Goal: Task Accomplishment & Management: Use online tool/utility

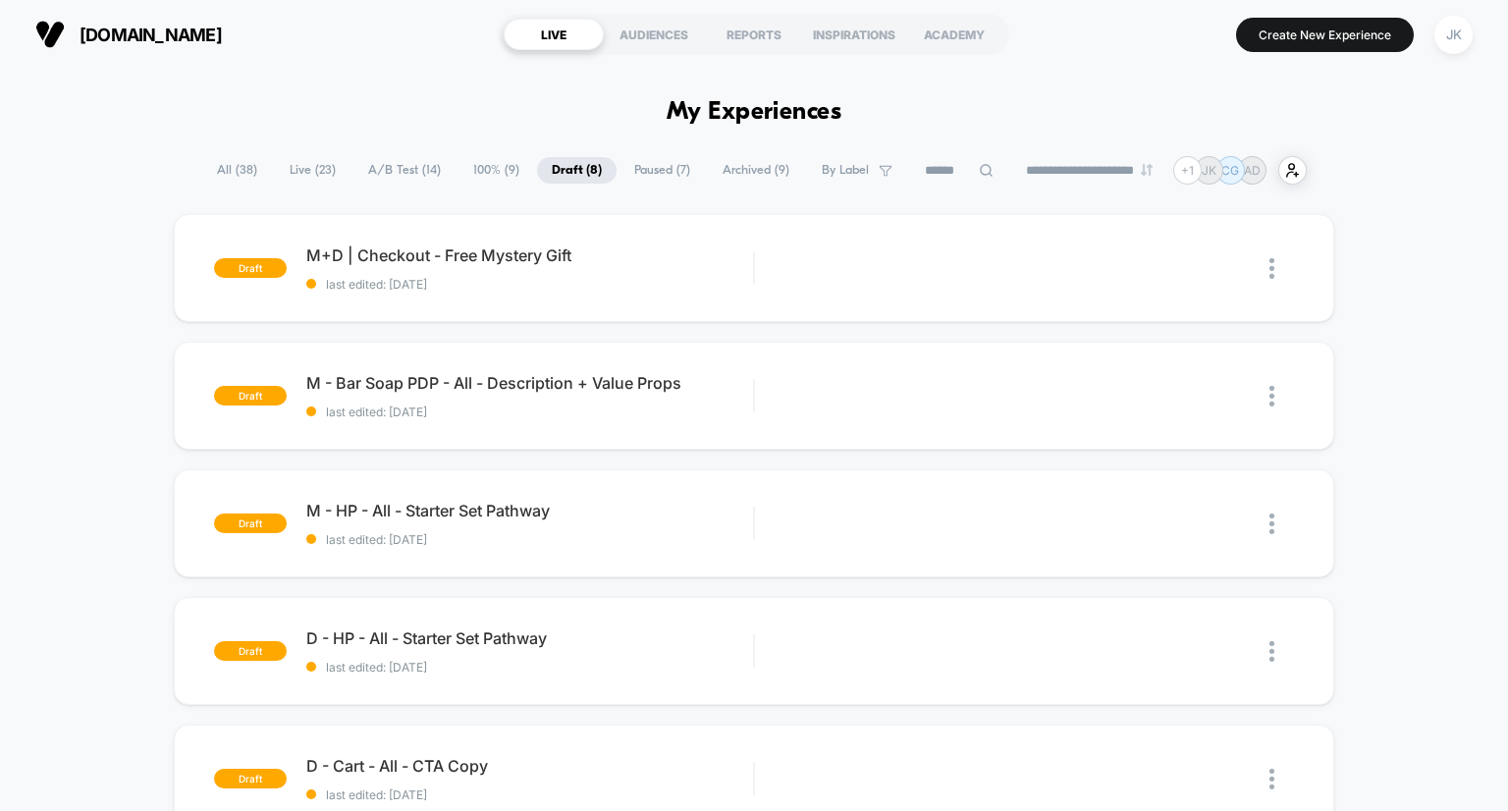
click at [392, 173] on span "A/B Test ( 14 )" at bounding box center [405, 170] width 102 height 27
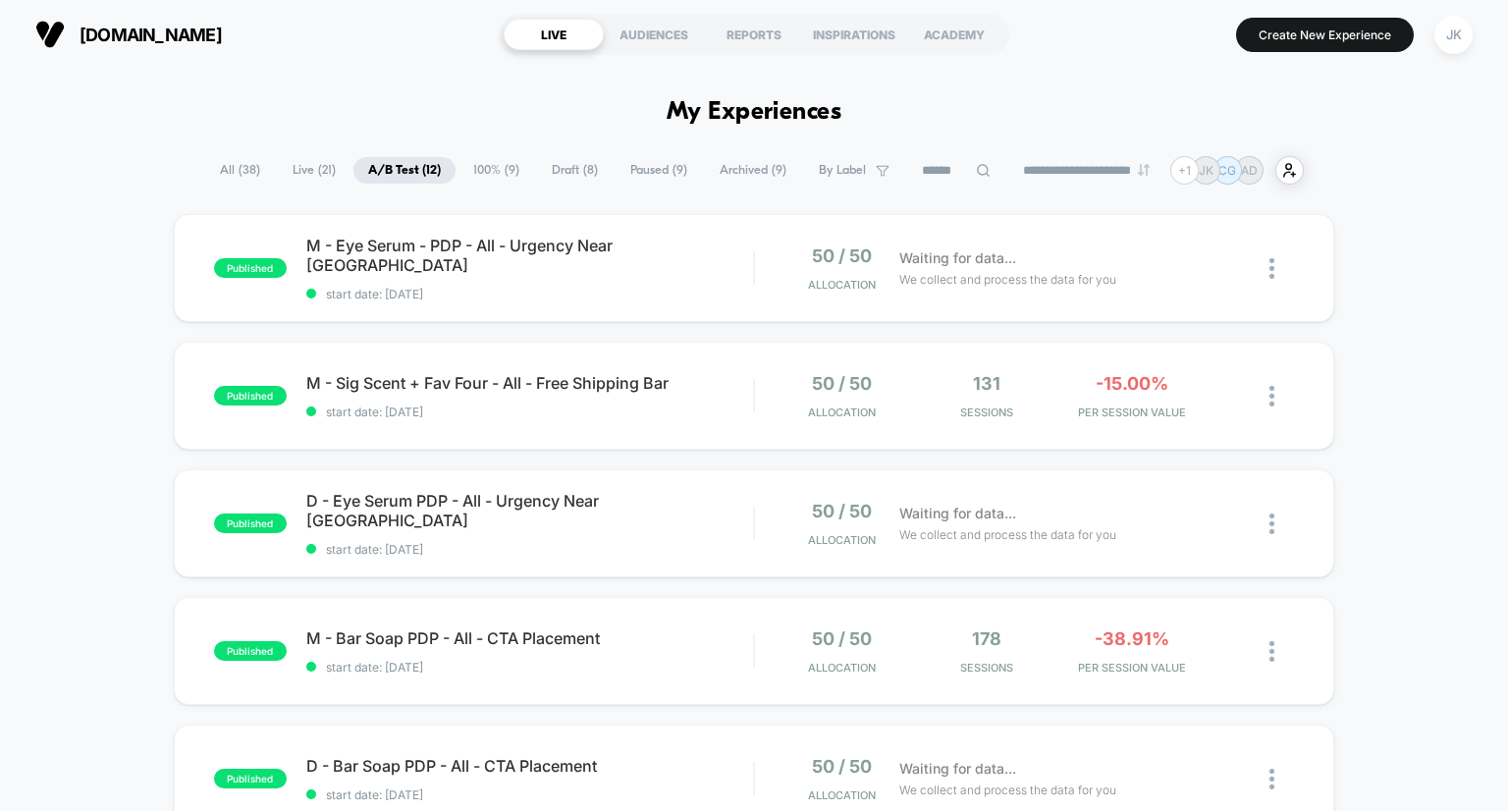
click at [616, 166] on span "Paused ( 9 )" at bounding box center [659, 170] width 86 height 27
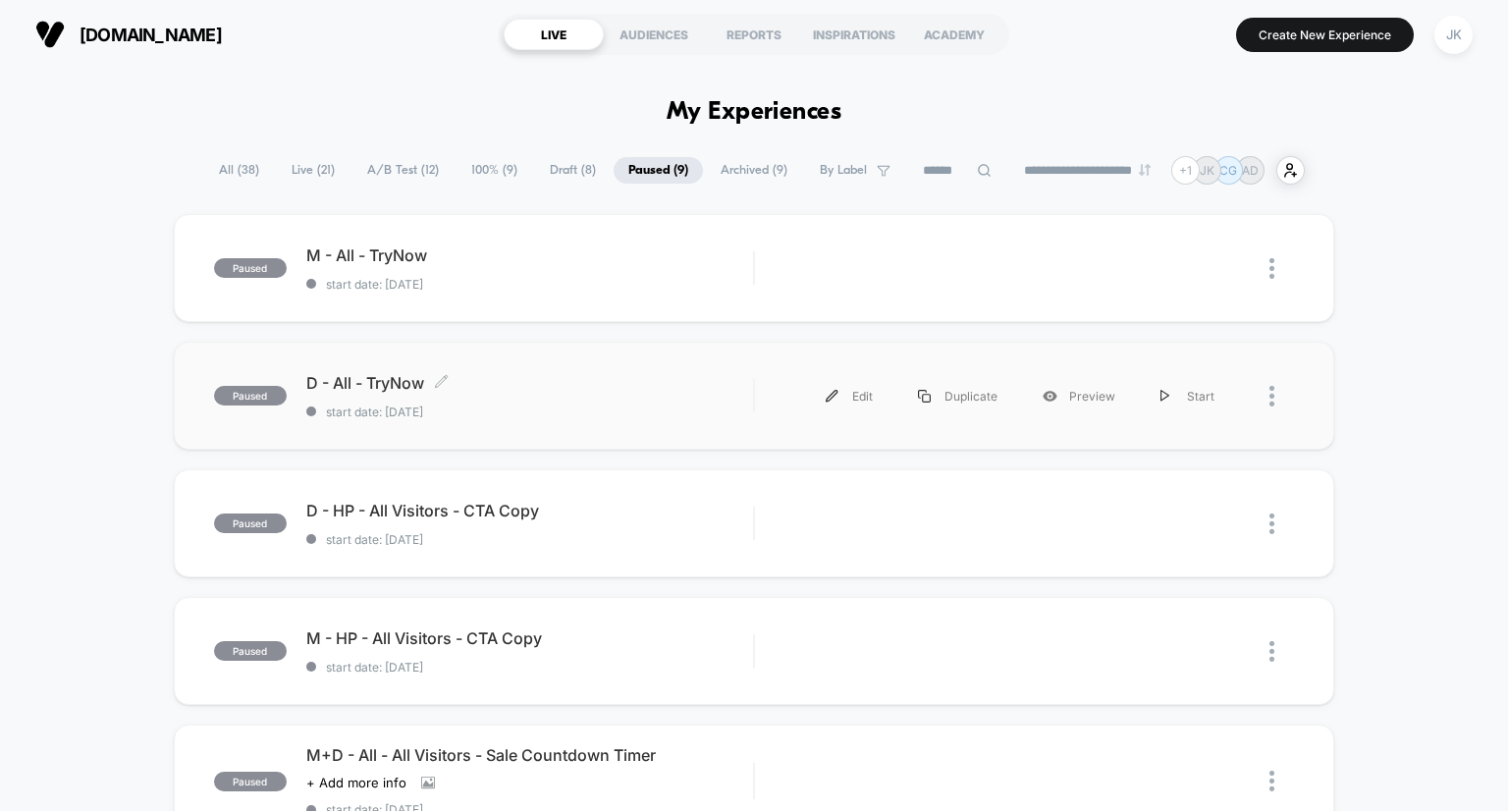
click at [393, 380] on span "D - All - TryNow Click to edit experience details" at bounding box center [530, 383] width 448 height 20
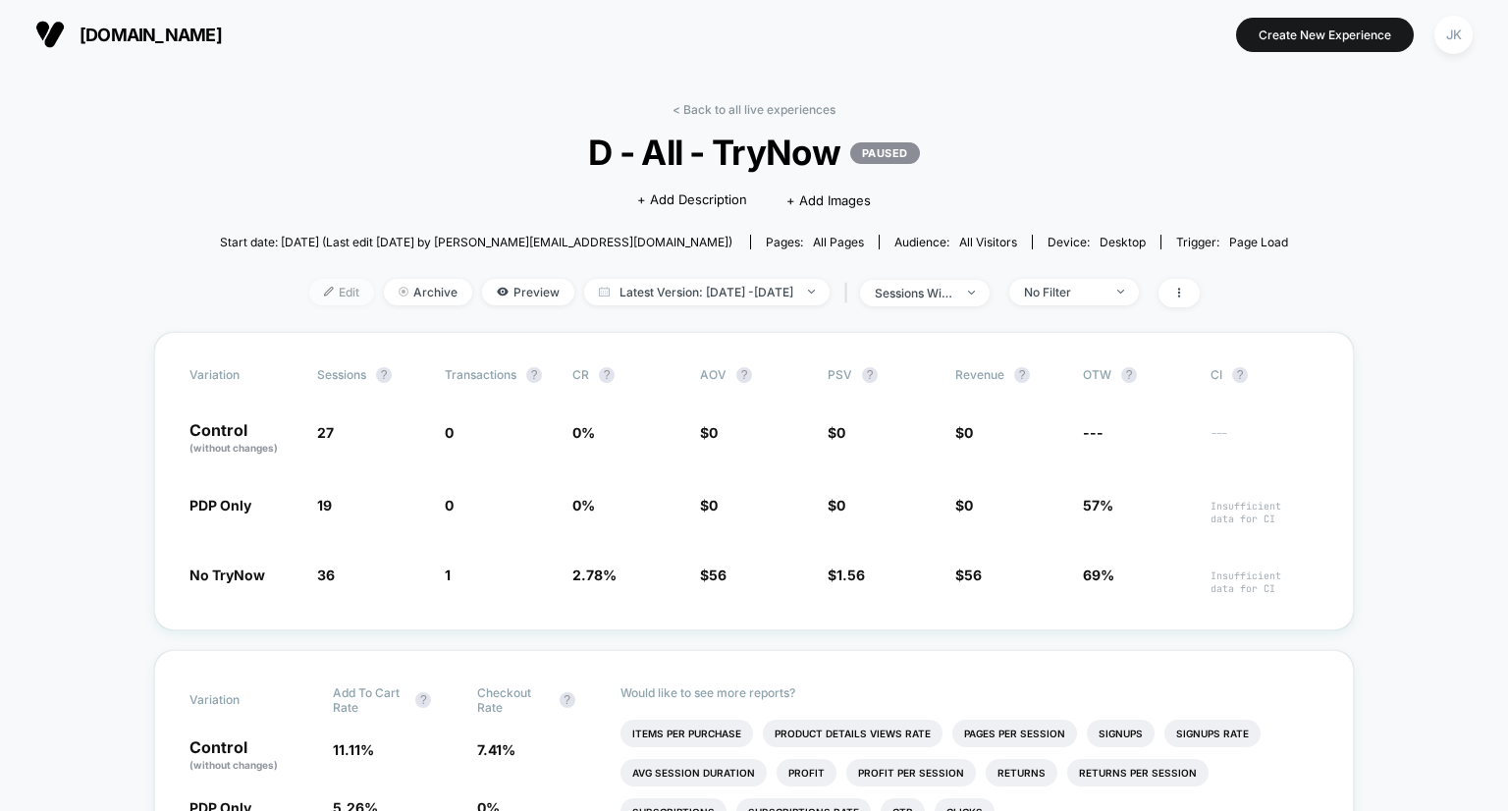
click at [309, 299] on span "Edit" at bounding box center [341, 292] width 65 height 27
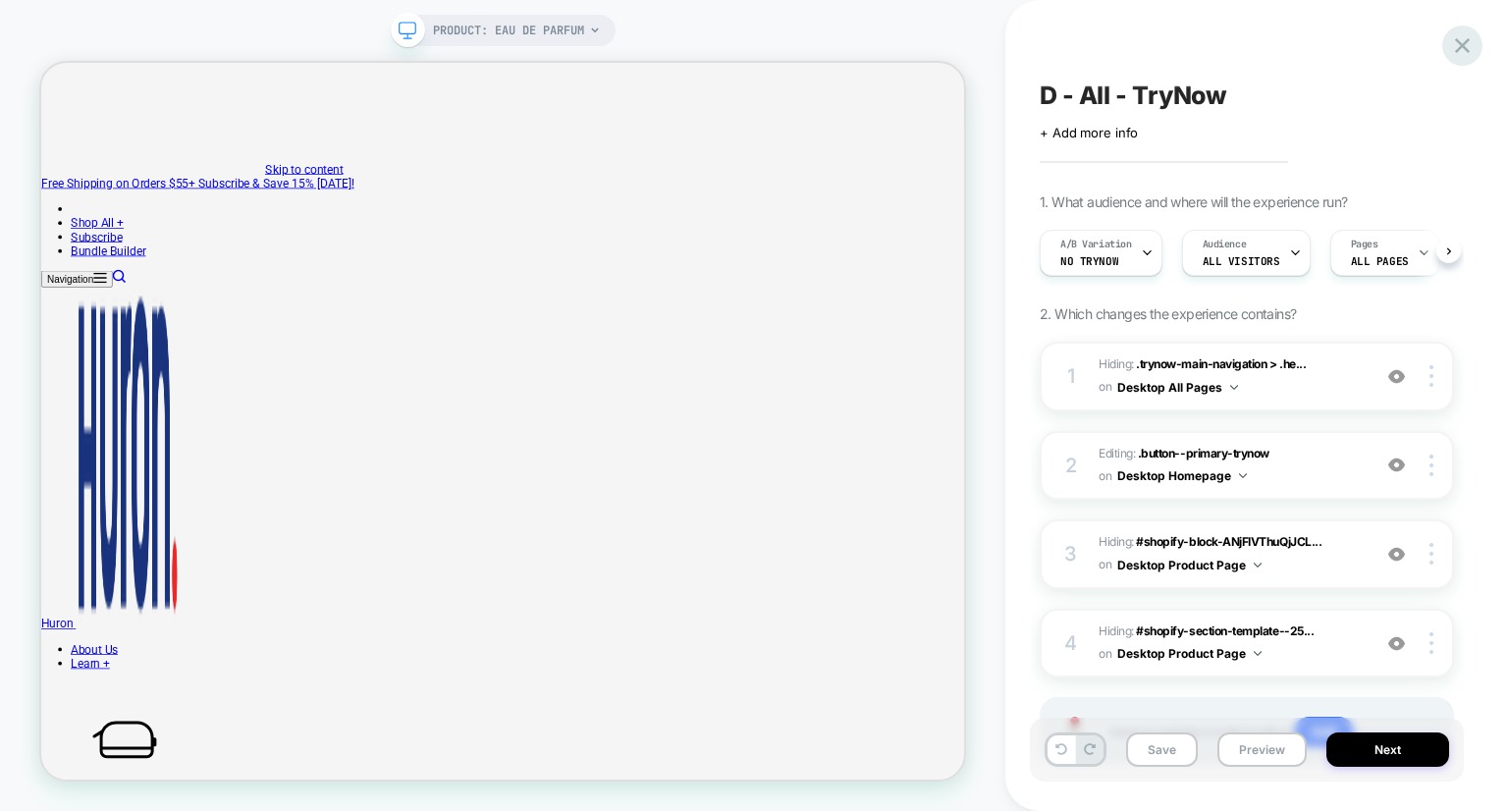
click at [1458, 37] on icon at bounding box center [1462, 45] width 27 height 27
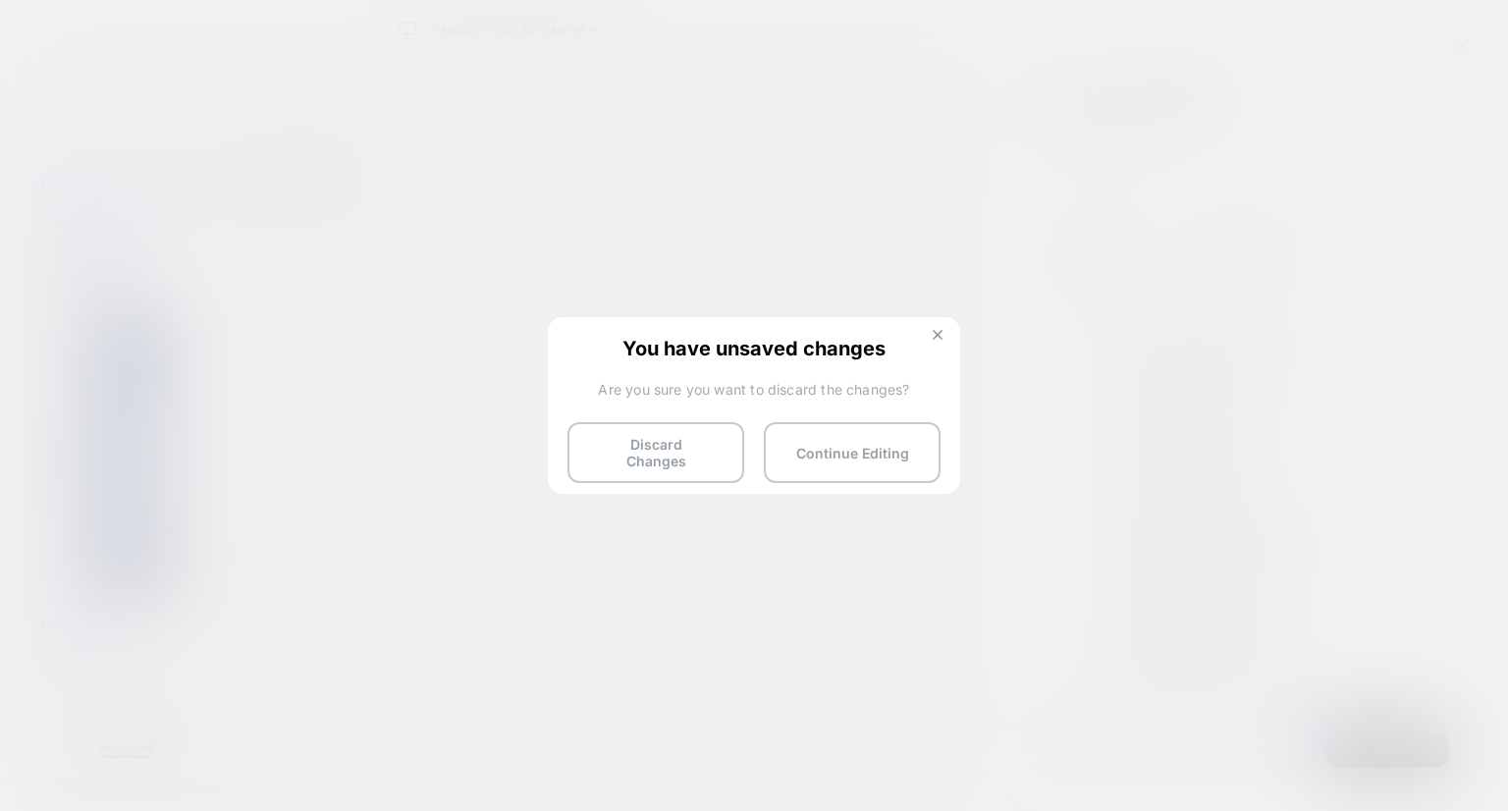
click at [927, 342] on button at bounding box center [938, 337] width 22 height 17
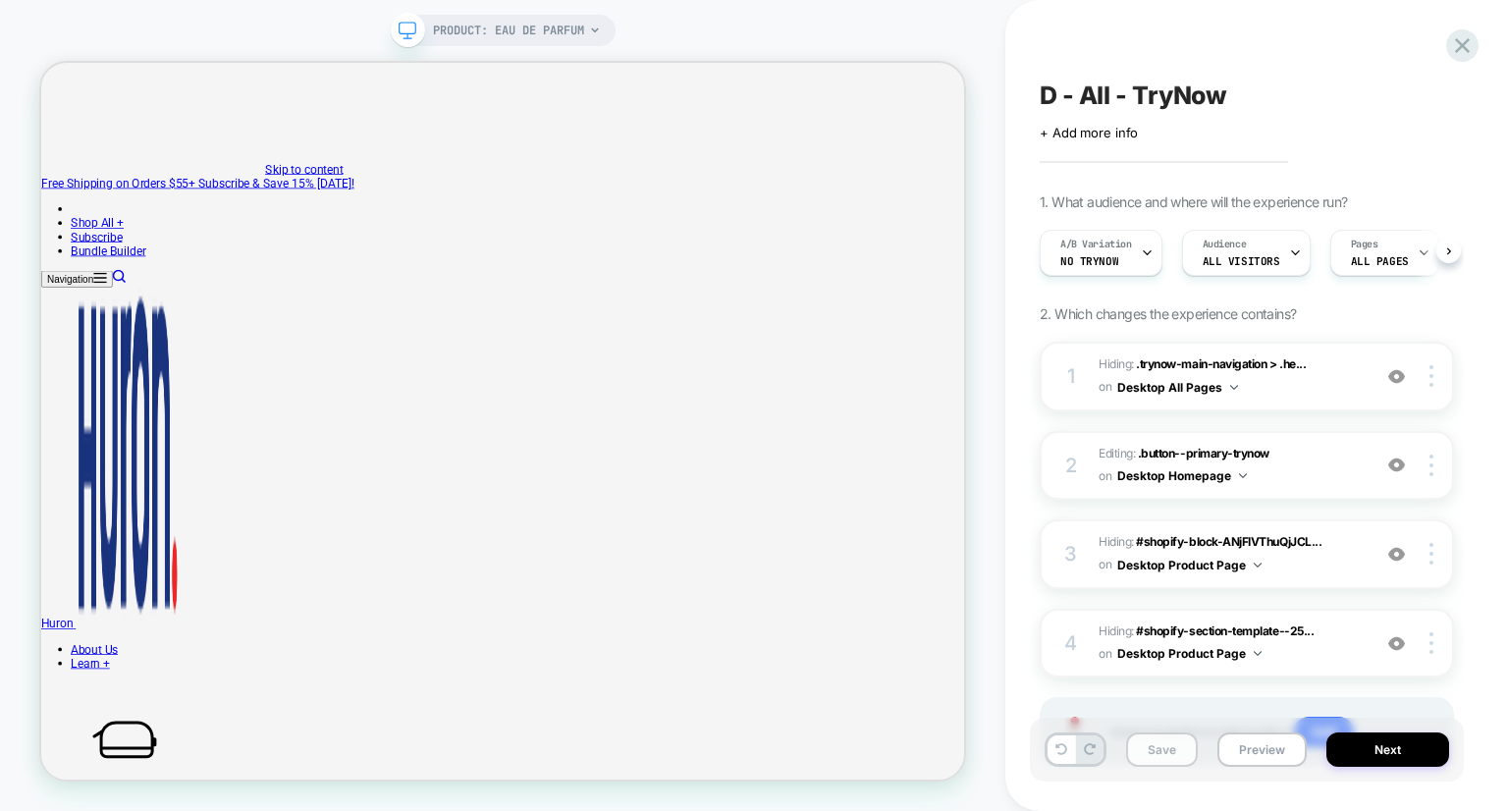
click at [1143, 755] on button "Save" at bounding box center [1162, 750] width 72 height 34
click at [1461, 48] on icon at bounding box center [1462, 45] width 15 height 15
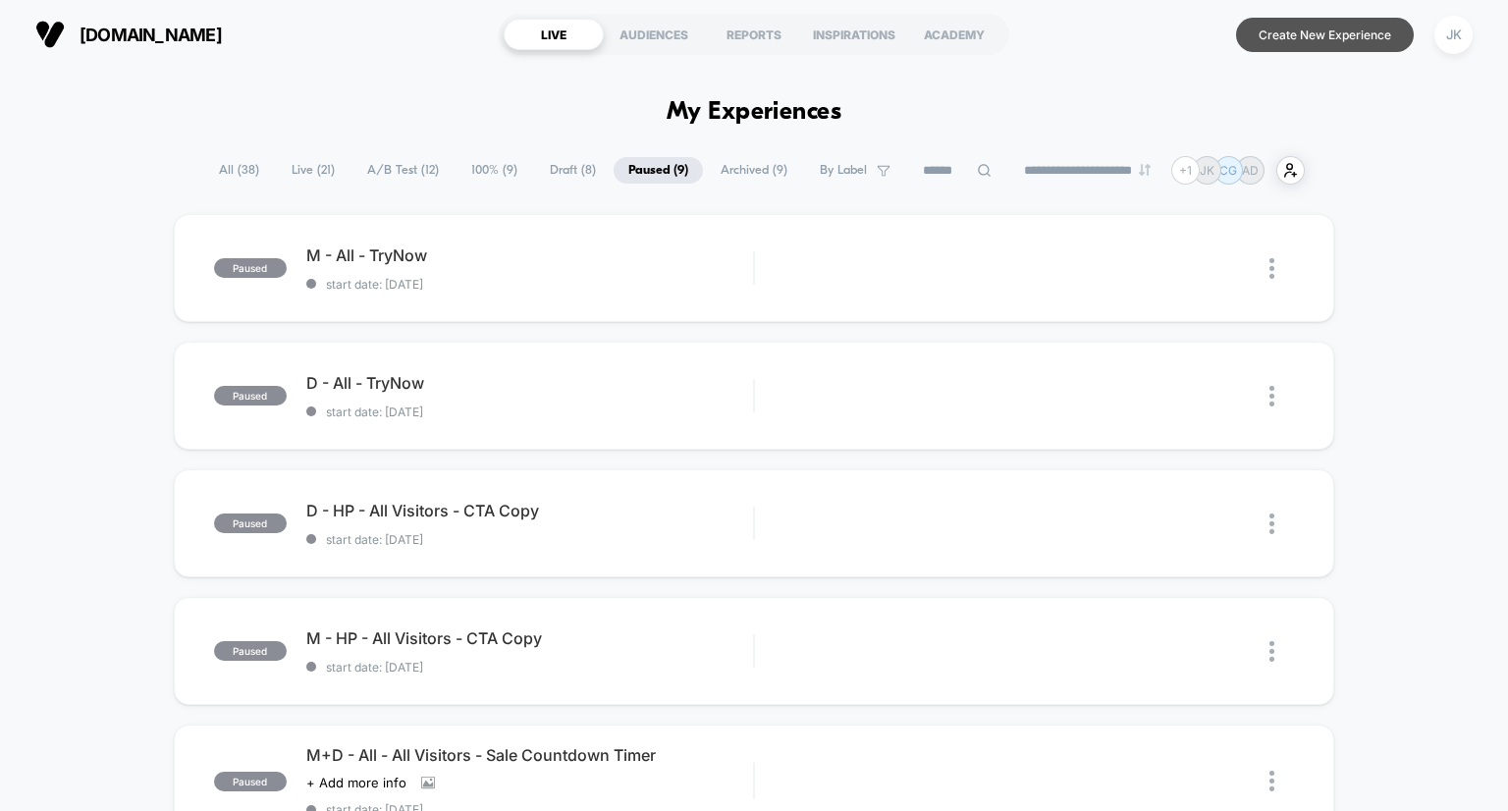
click at [1355, 41] on button "Create New Experience" at bounding box center [1325, 35] width 178 height 34
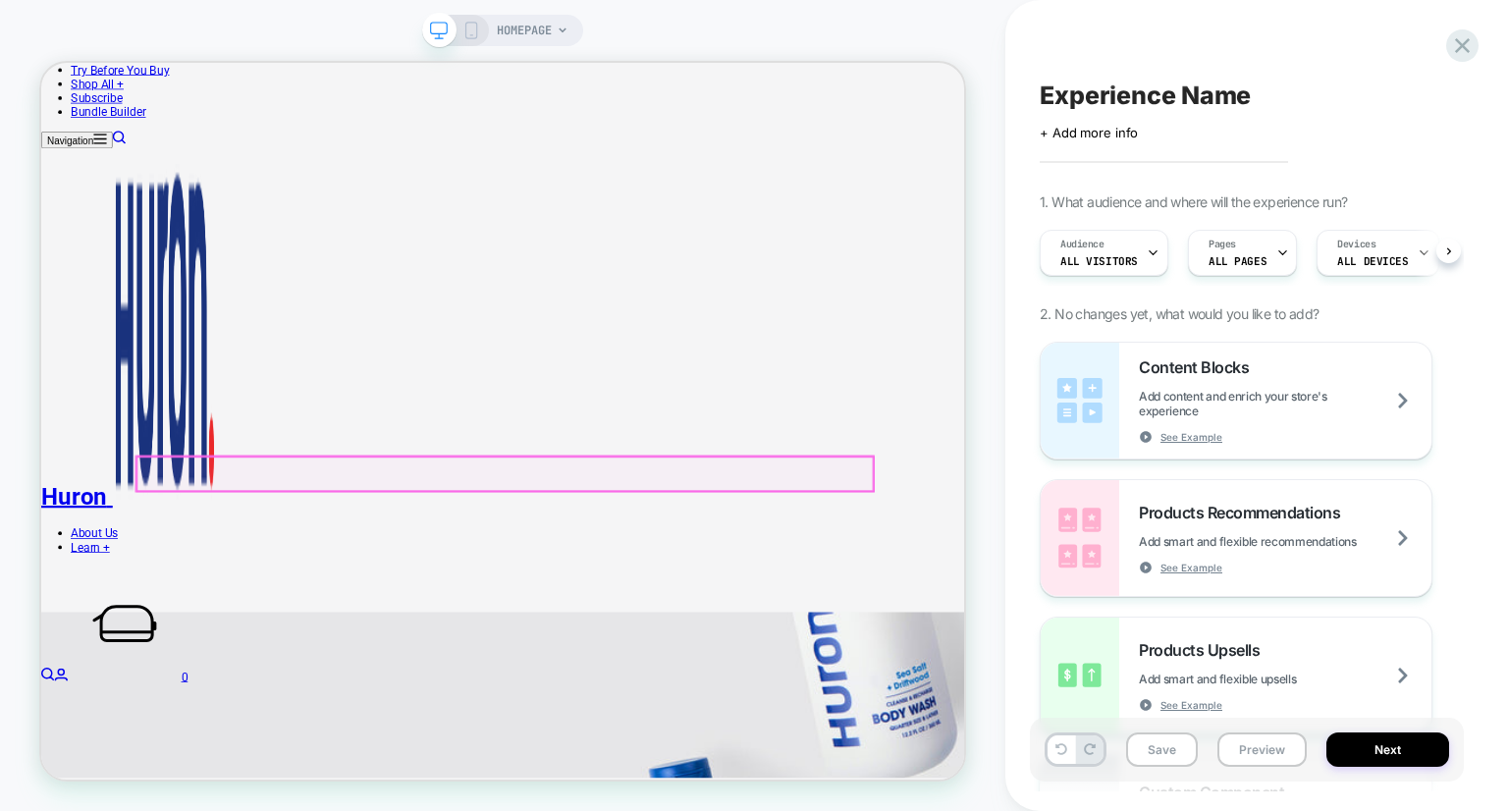
scroll to position [460, 0]
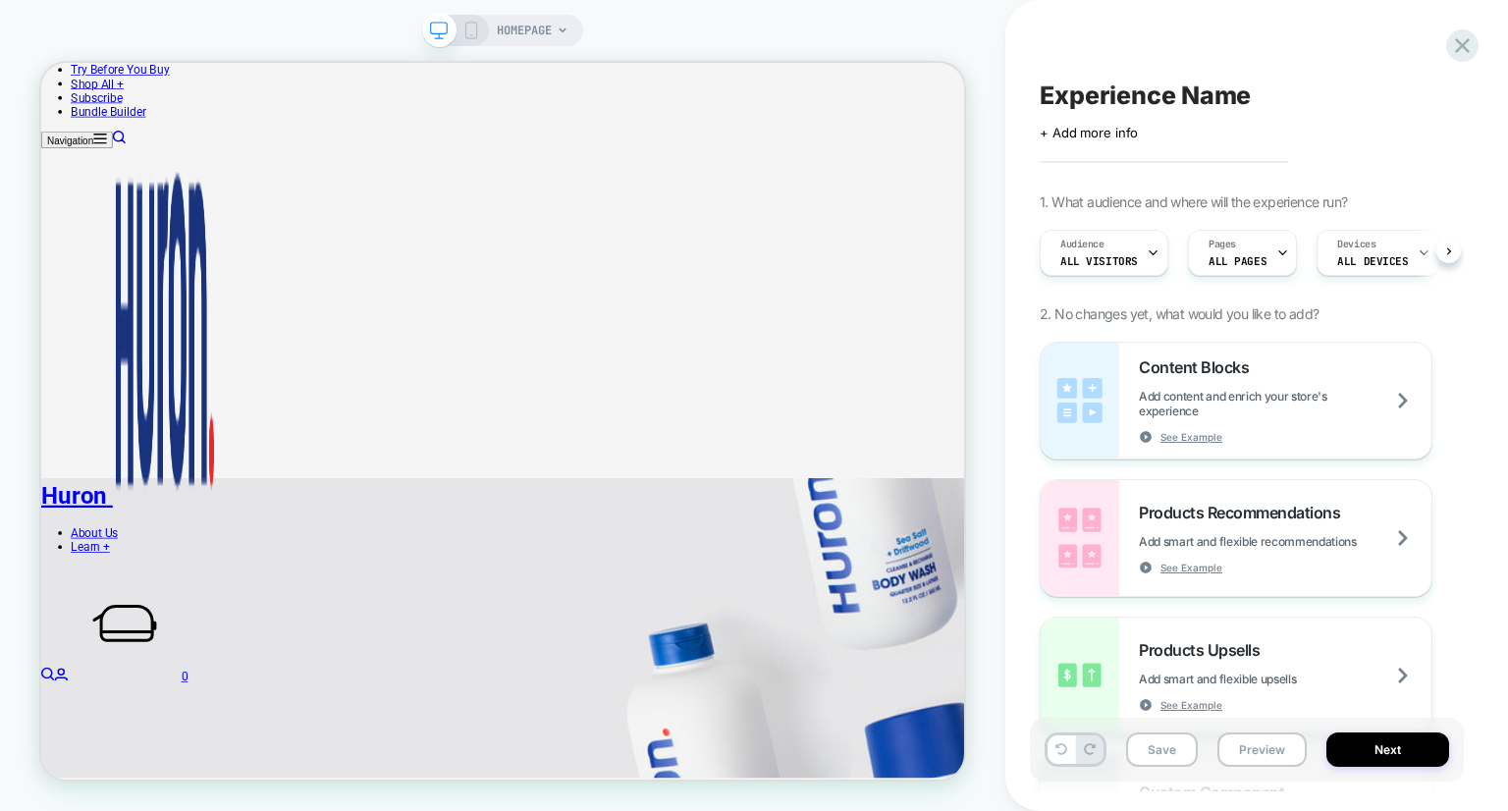
click at [526, 25] on span "HOMEPAGE" at bounding box center [524, 30] width 55 height 31
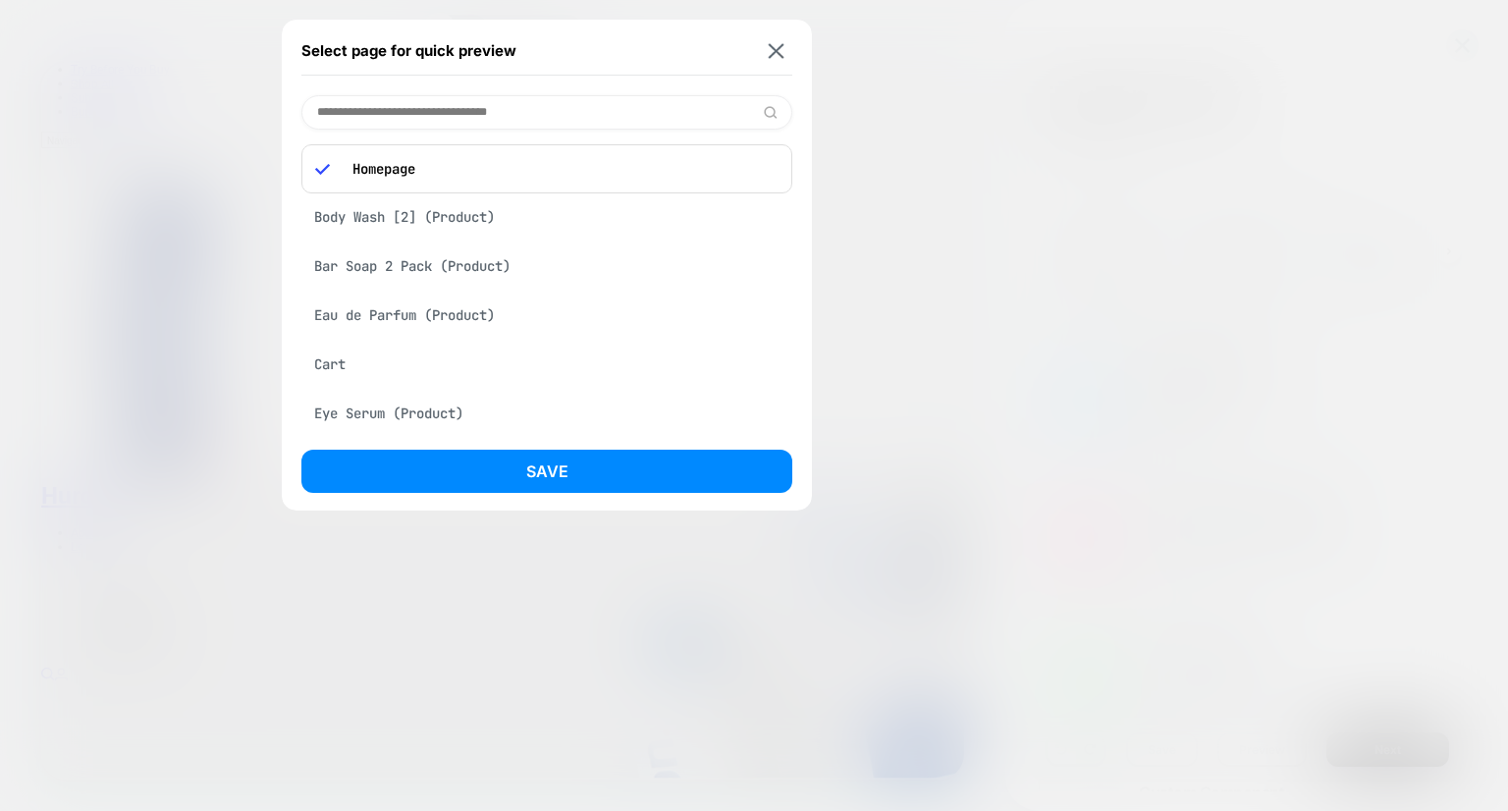
click at [435, 264] on div "Bar Soap 2 Pack (Product)" at bounding box center [546, 265] width 491 height 37
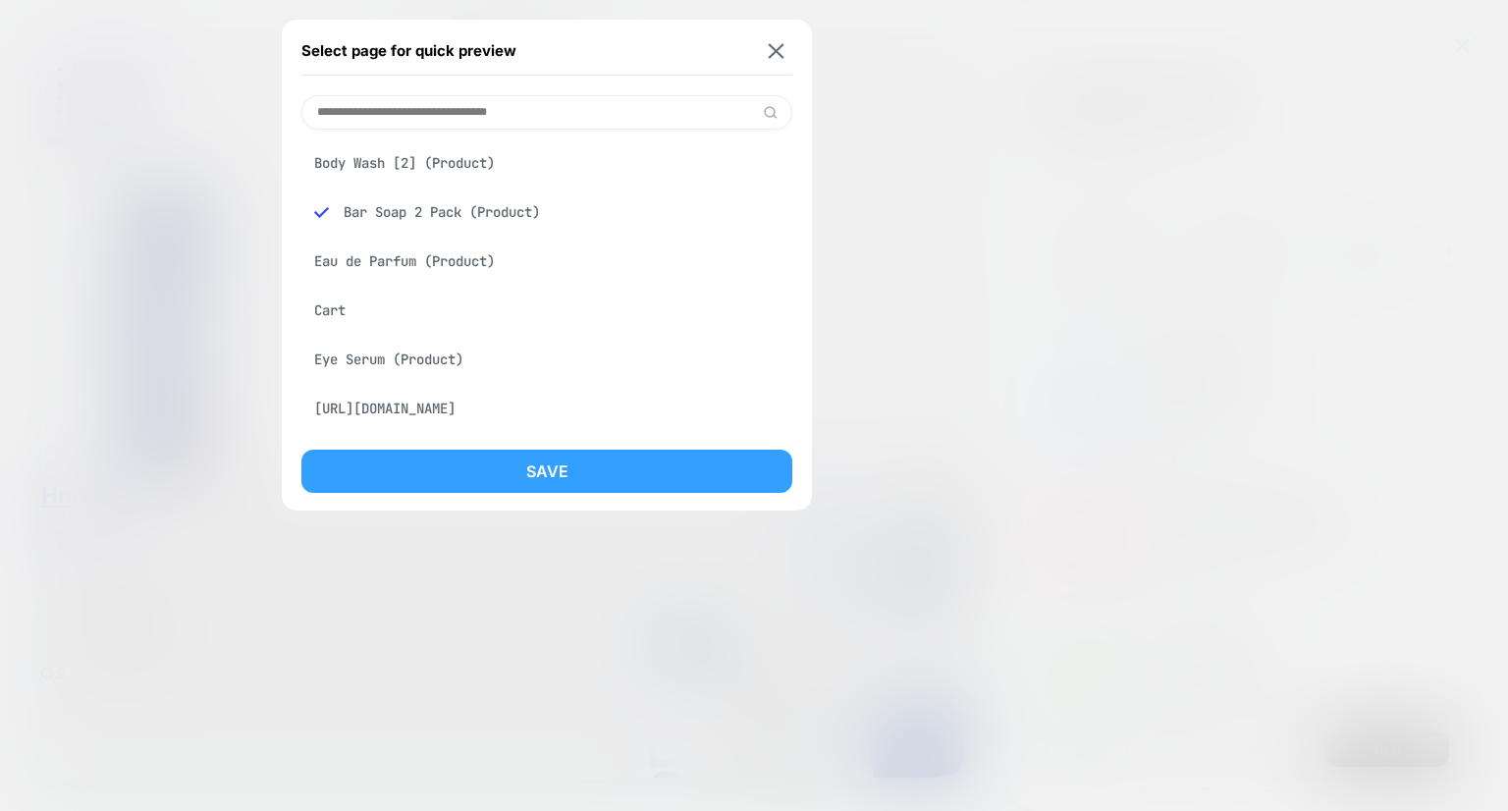
click at [581, 488] on button "Save" at bounding box center [546, 471] width 491 height 43
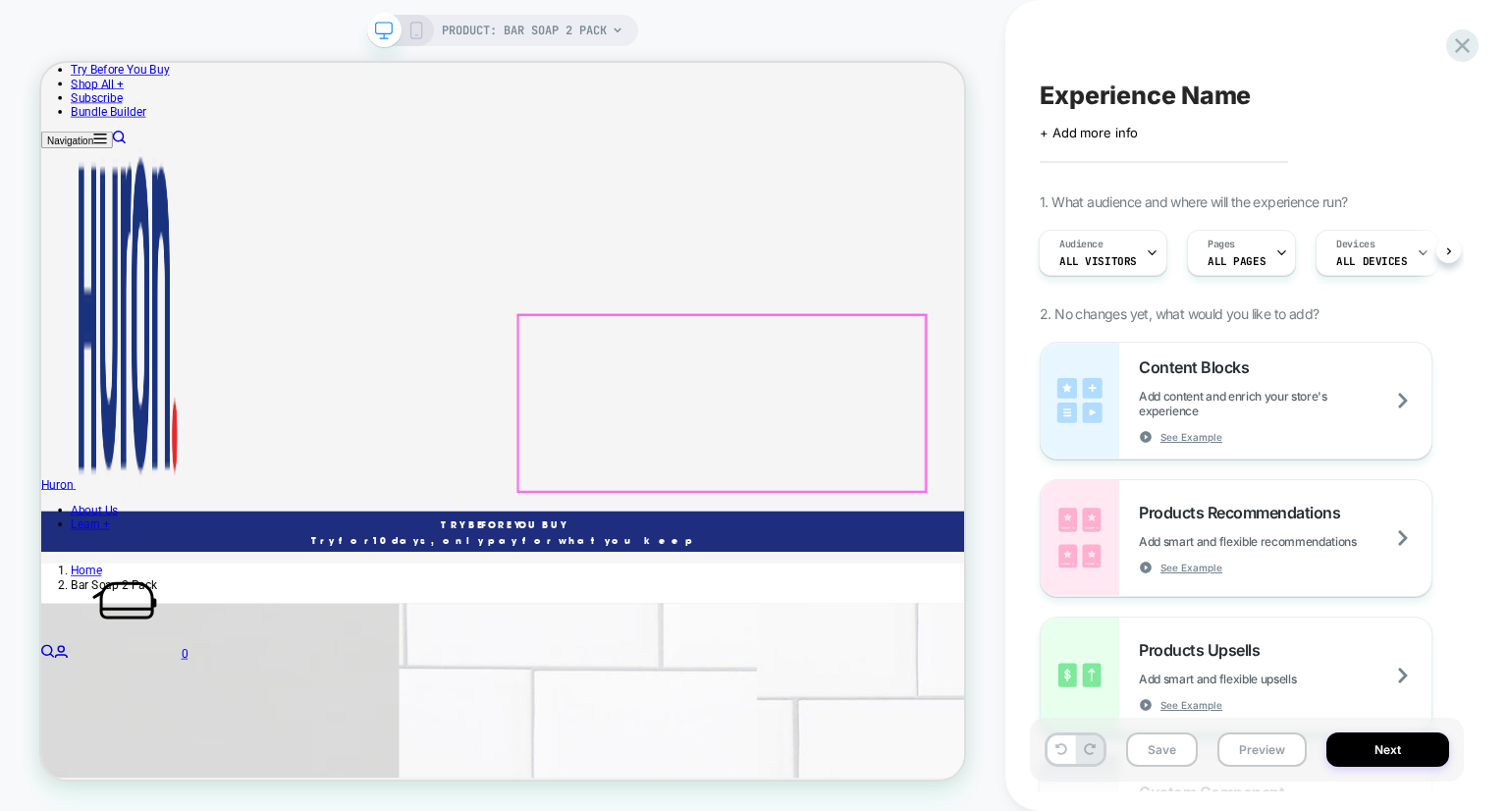
scroll to position [385, 0]
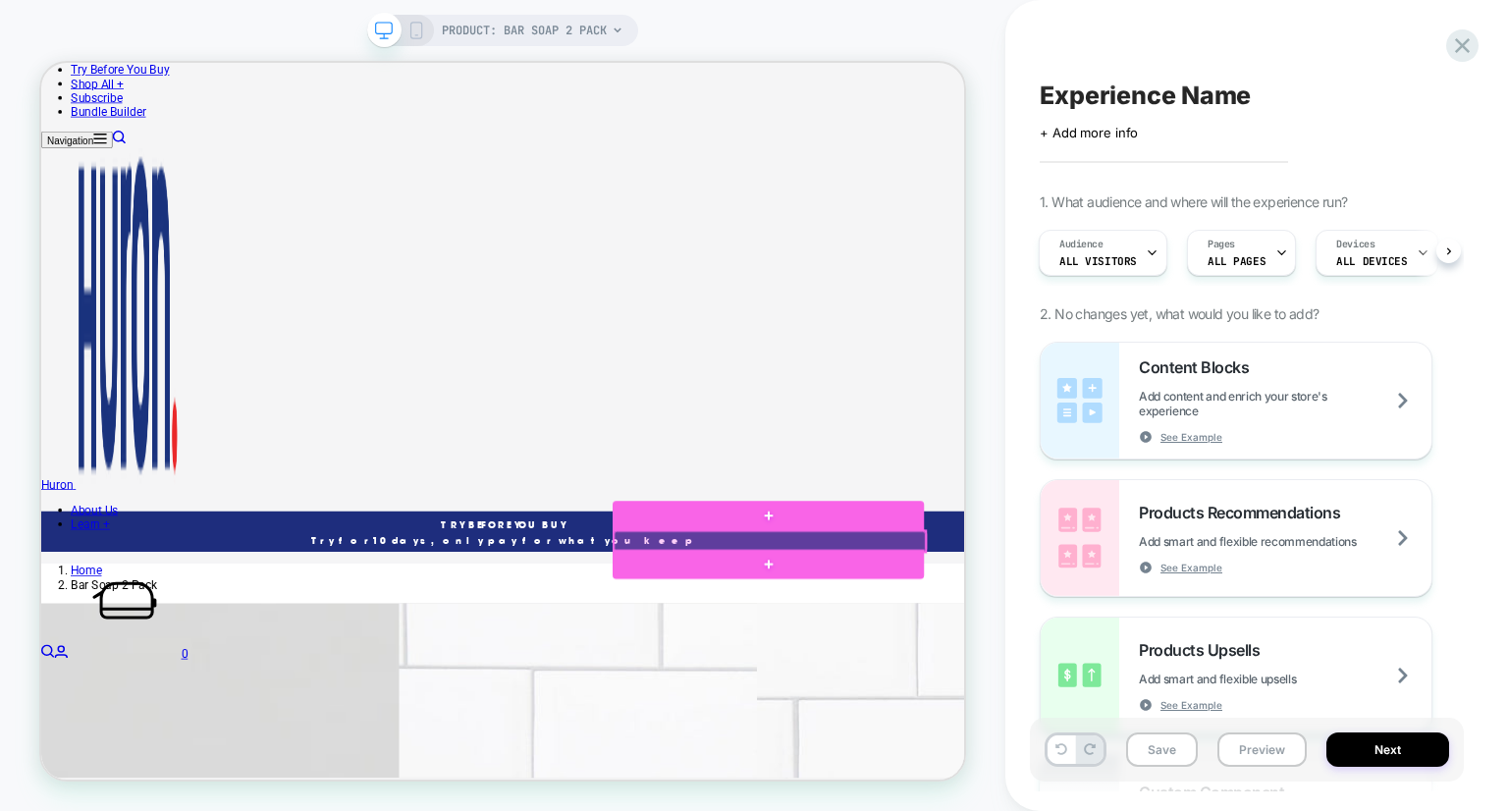
click at [1114, 707] on div at bounding box center [1012, 700] width 415 height 27
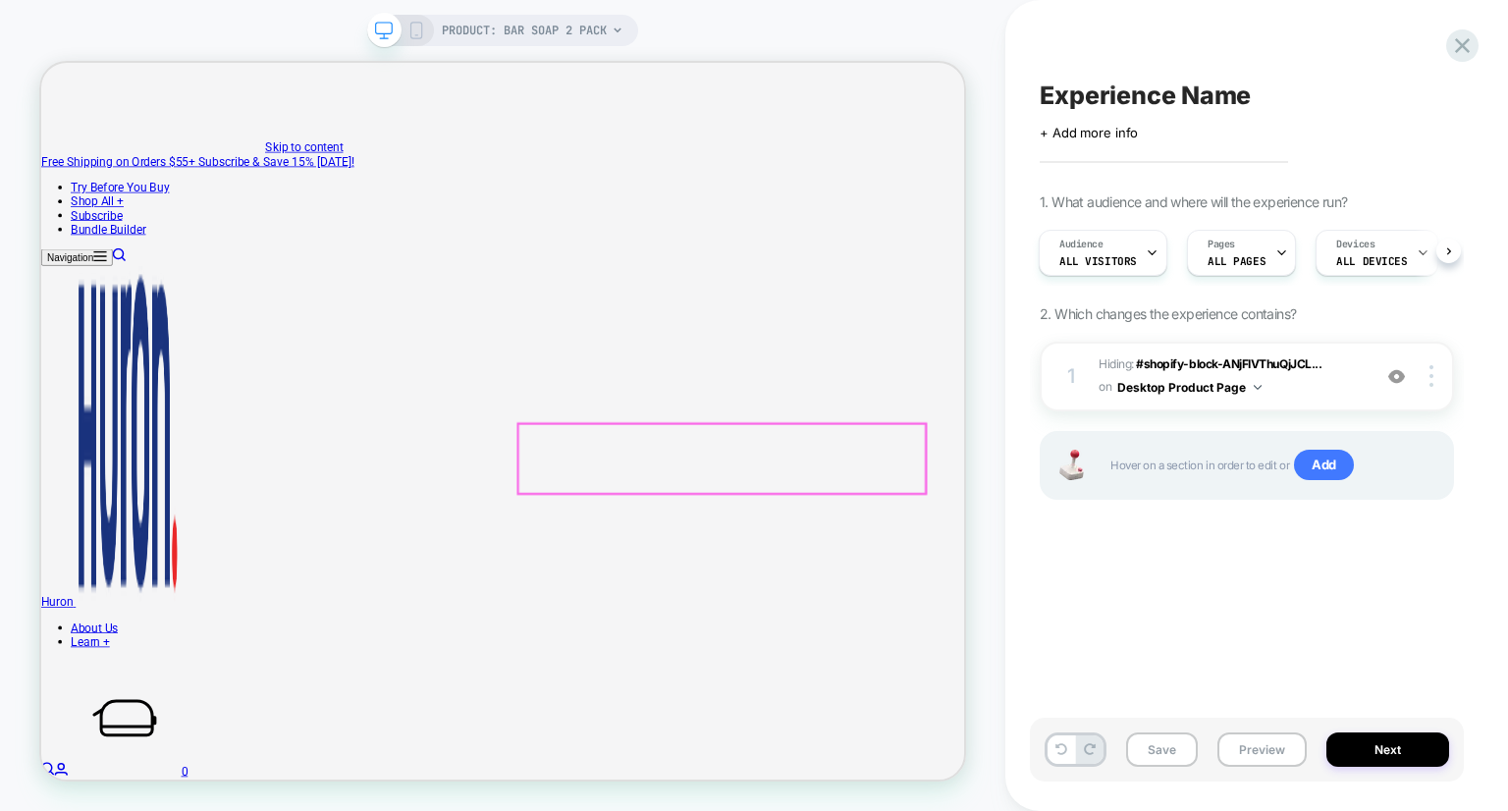
scroll to position [0, 0]
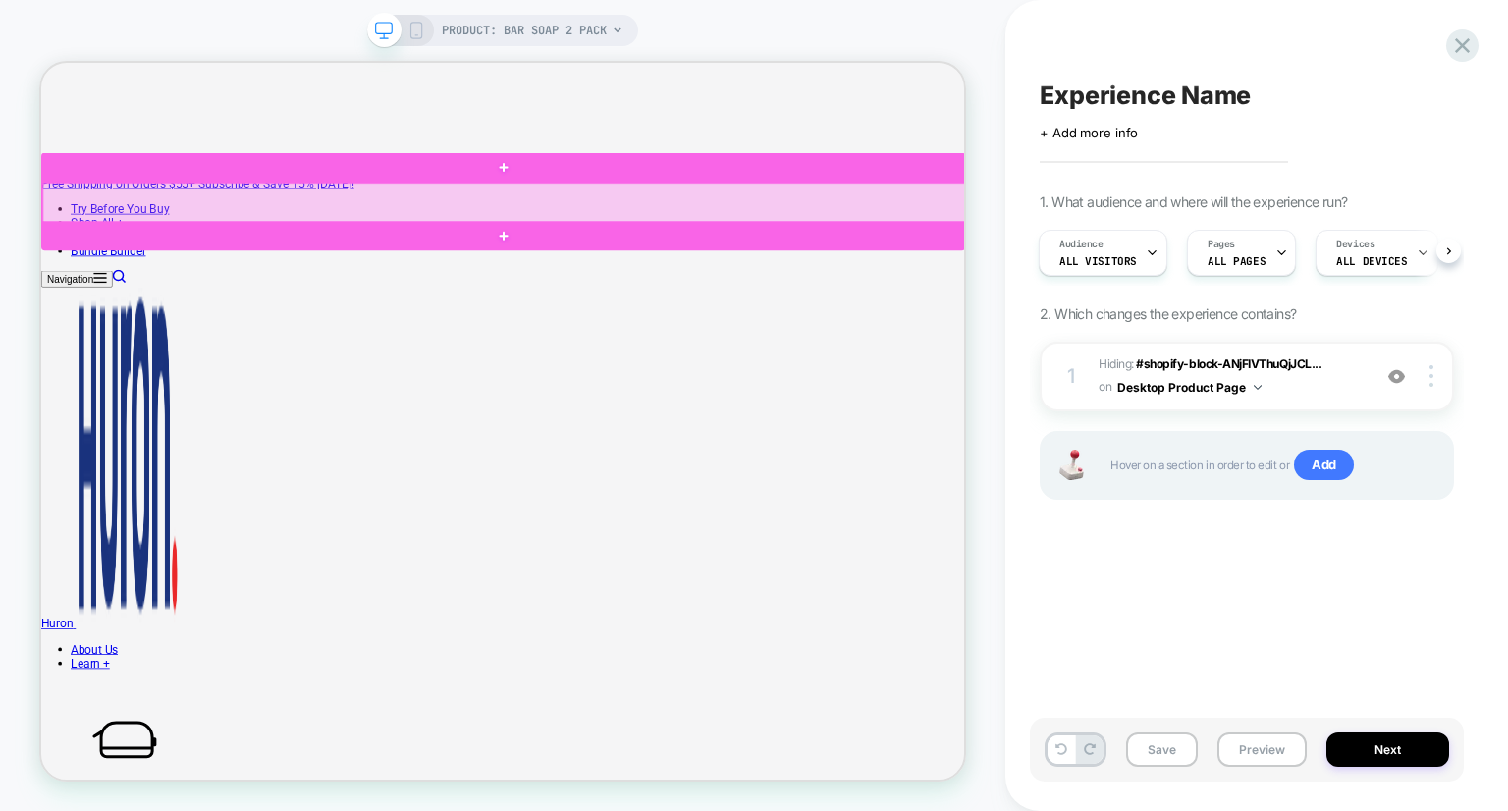
click at [1261, 245] on div at bounding box center [659, 250] width 1232 height 54
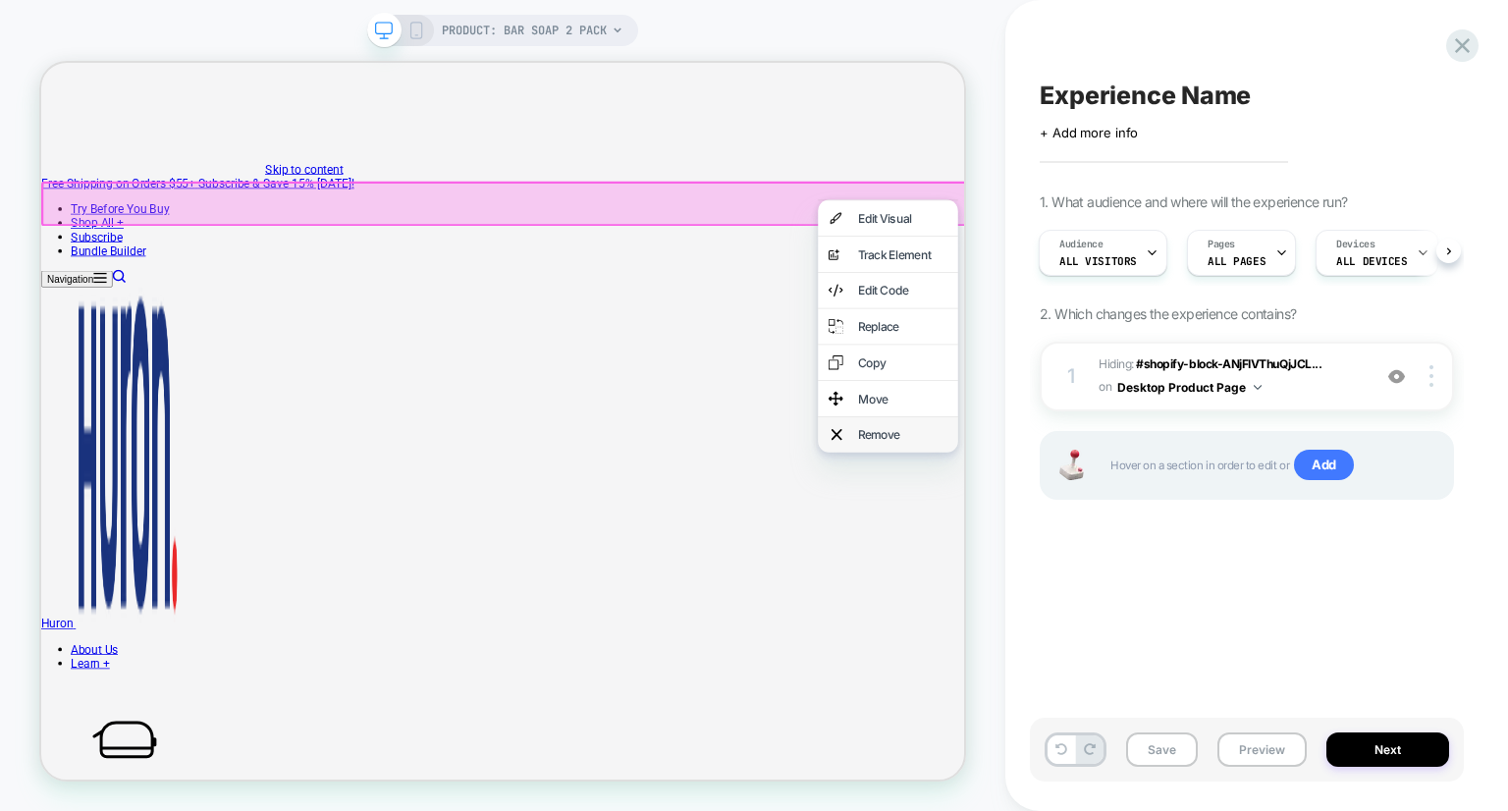
click at [1145, 569] on div "Remove" at bounding box center [1190, 559] width 120 height 20
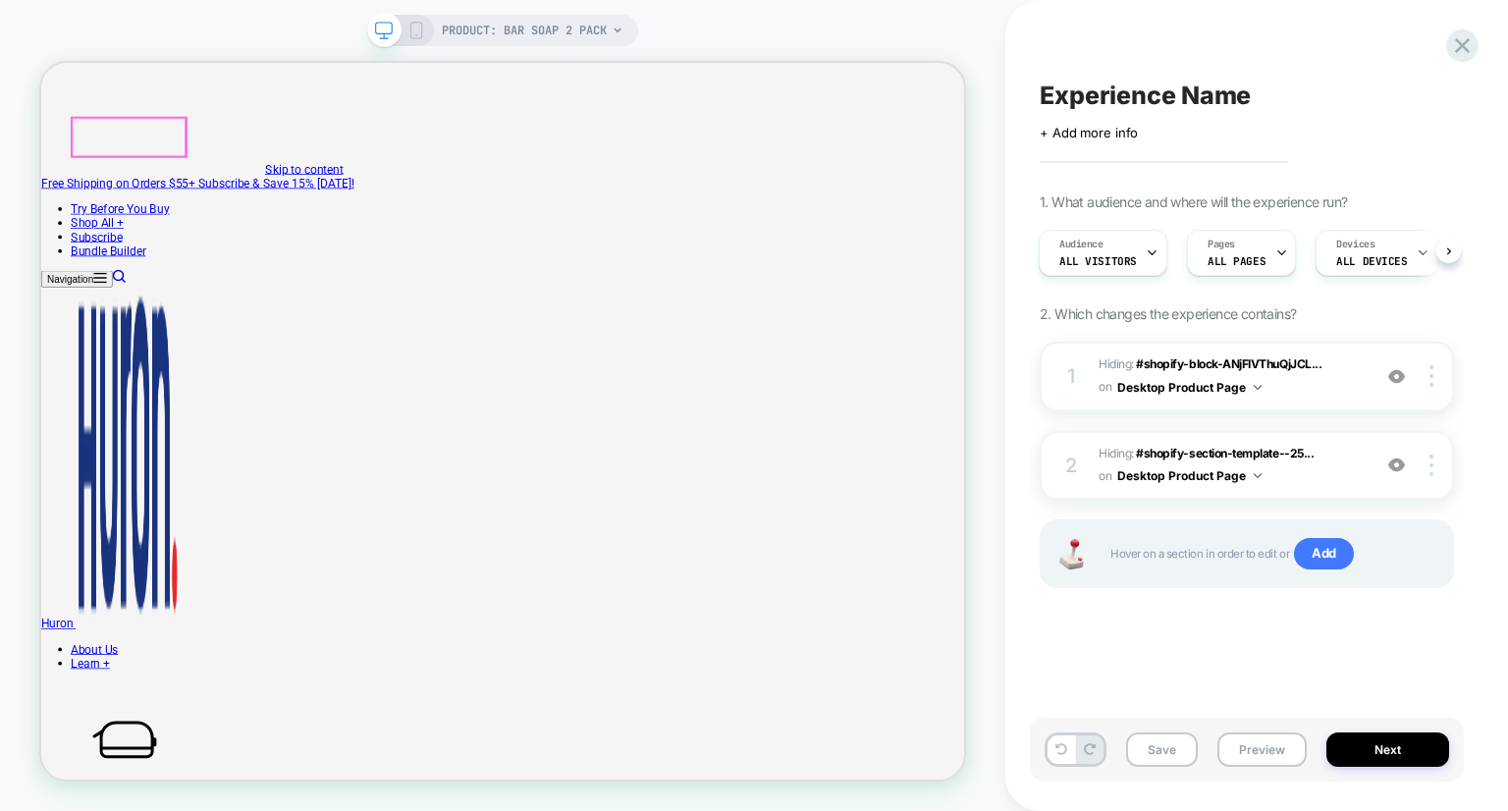
click at [191, 248] on link "Try Before You Buy" at bounding box center [147, 257] width 132 height 19
click at [1126, 608] on div "1 Hiding : #shopify-block-ANjFIVThuQjJCL... #shopify-block-ANjFIVThuQjJCL09rM__…" at bounding box center [1247, 490] width 414 height 296
click at [573, 30] on span "PRODUCT: Bar Soap 2 Pack" at bounding box center [524, 30] width 165 height 31
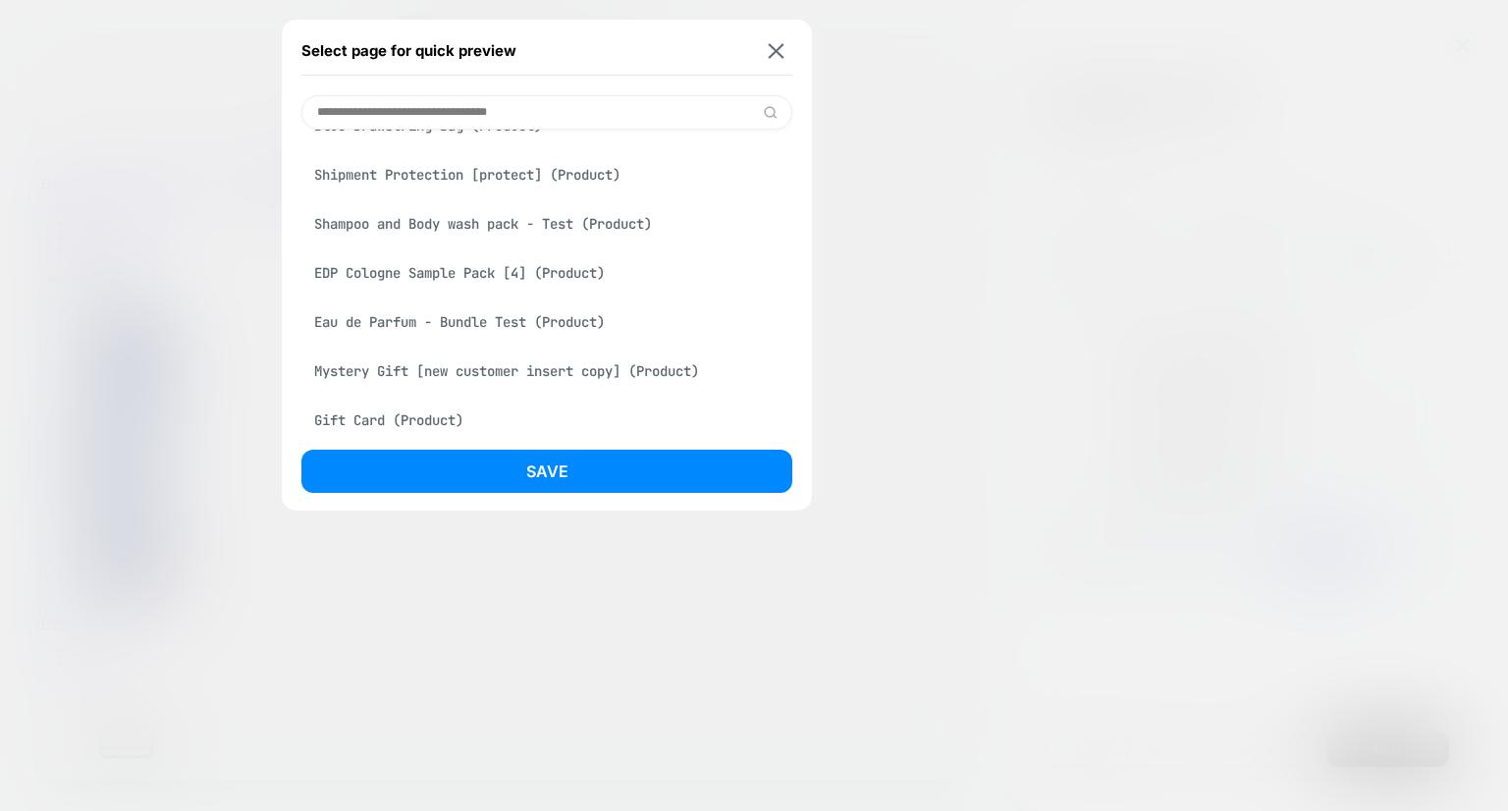
scroll to position [2789, 0]
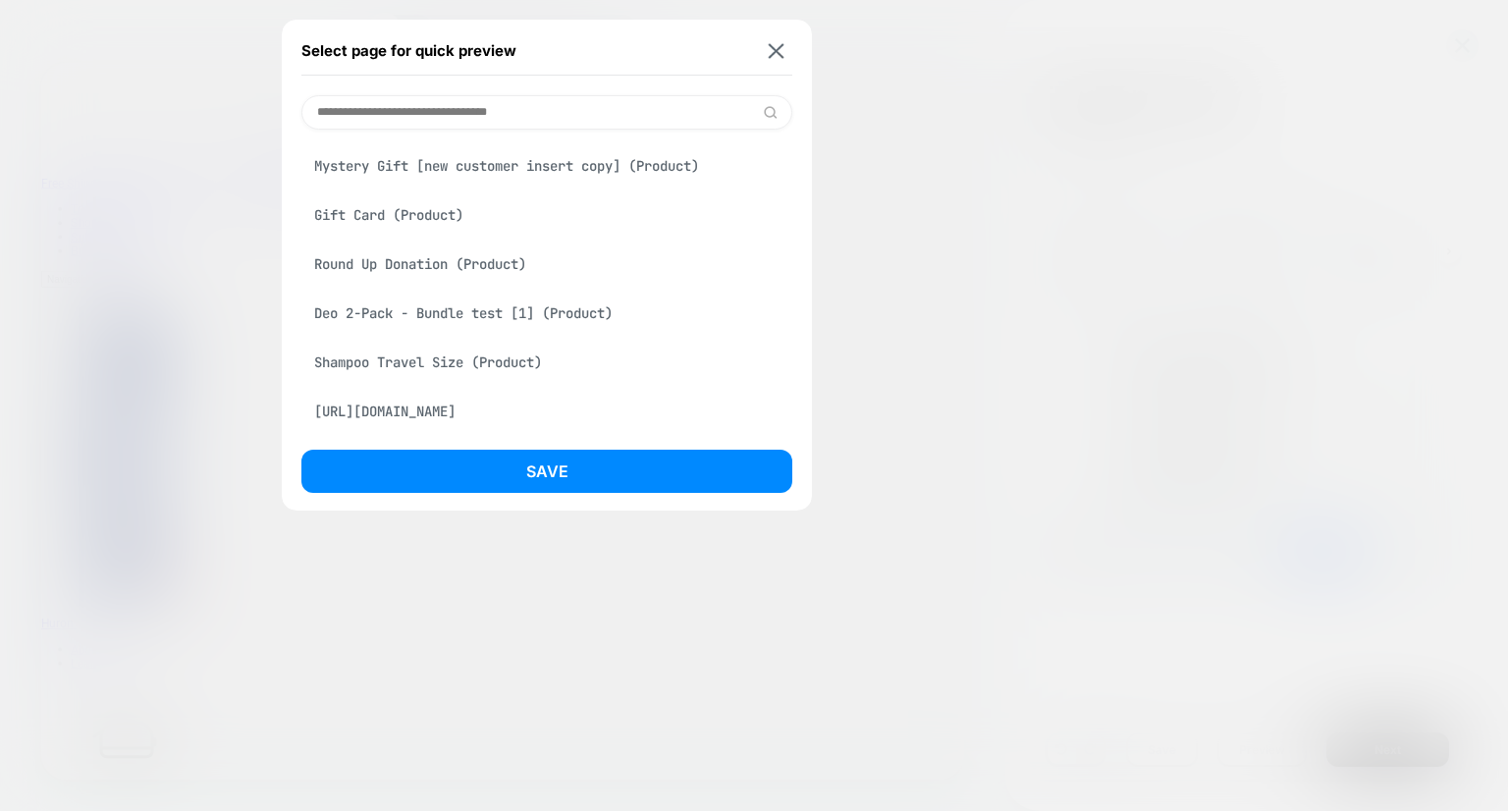
click at [457, 417] on div "https://usehuron.com/" at bounding box center [546, 411] width 491 height 37
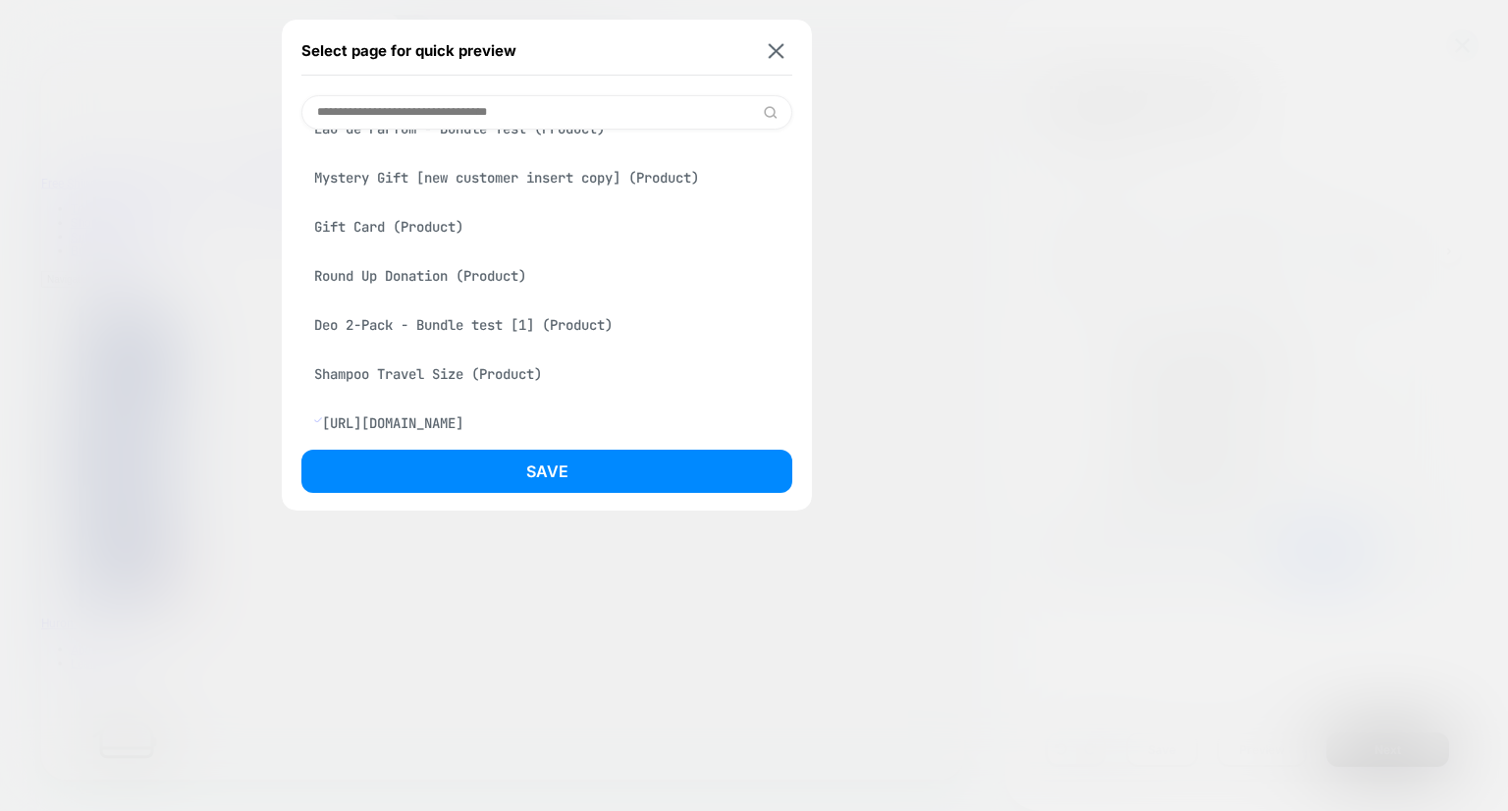
scroll to position [2843, 0]
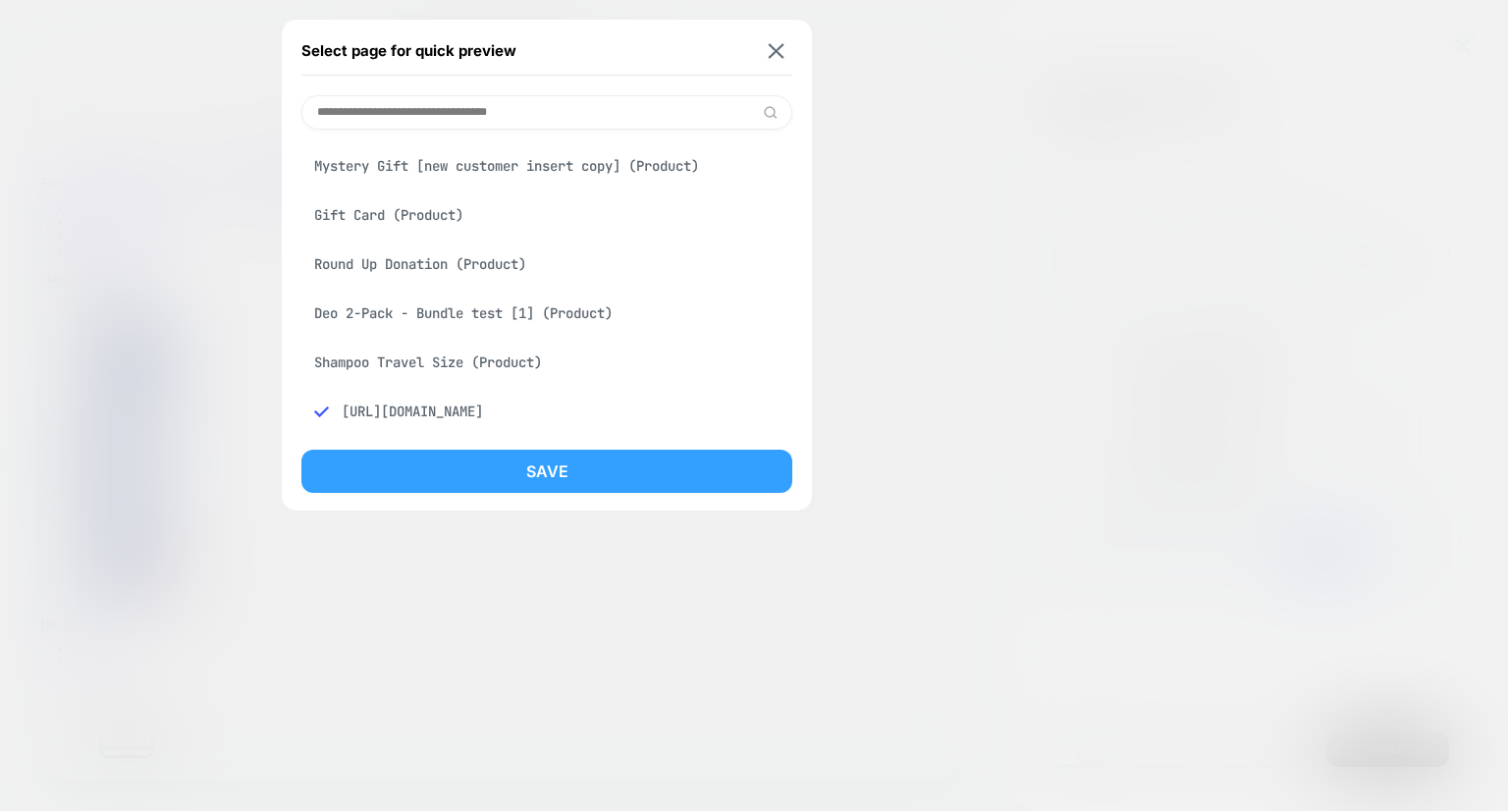
click at [489, 480] on button "Save" at bounding box center [546, 471] width 491 height 43
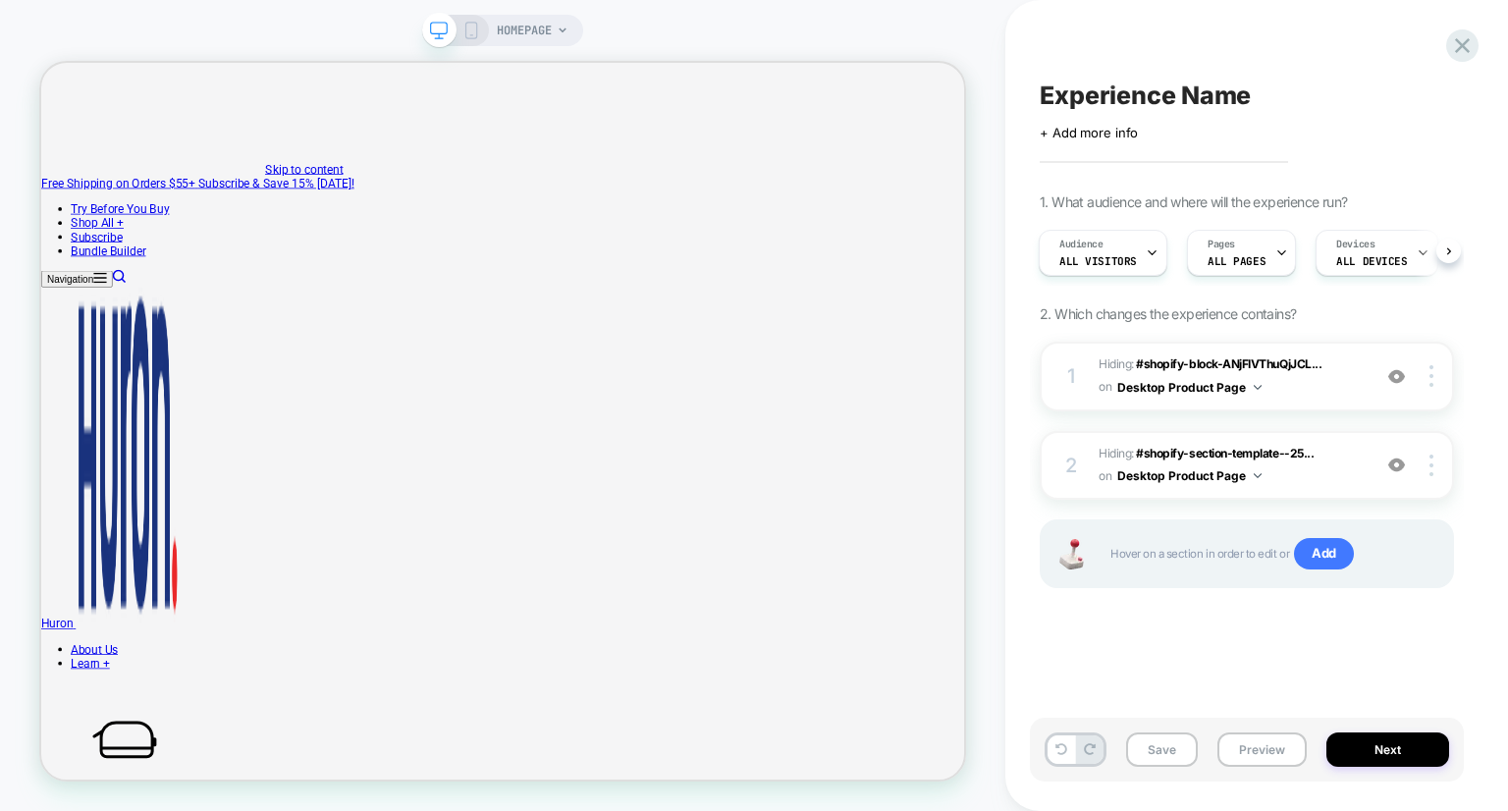
scroll to position [0, 2]
click at [520, 40] on span "HOMEPAGE" at bounding box center [524, 30] width 55 height 31
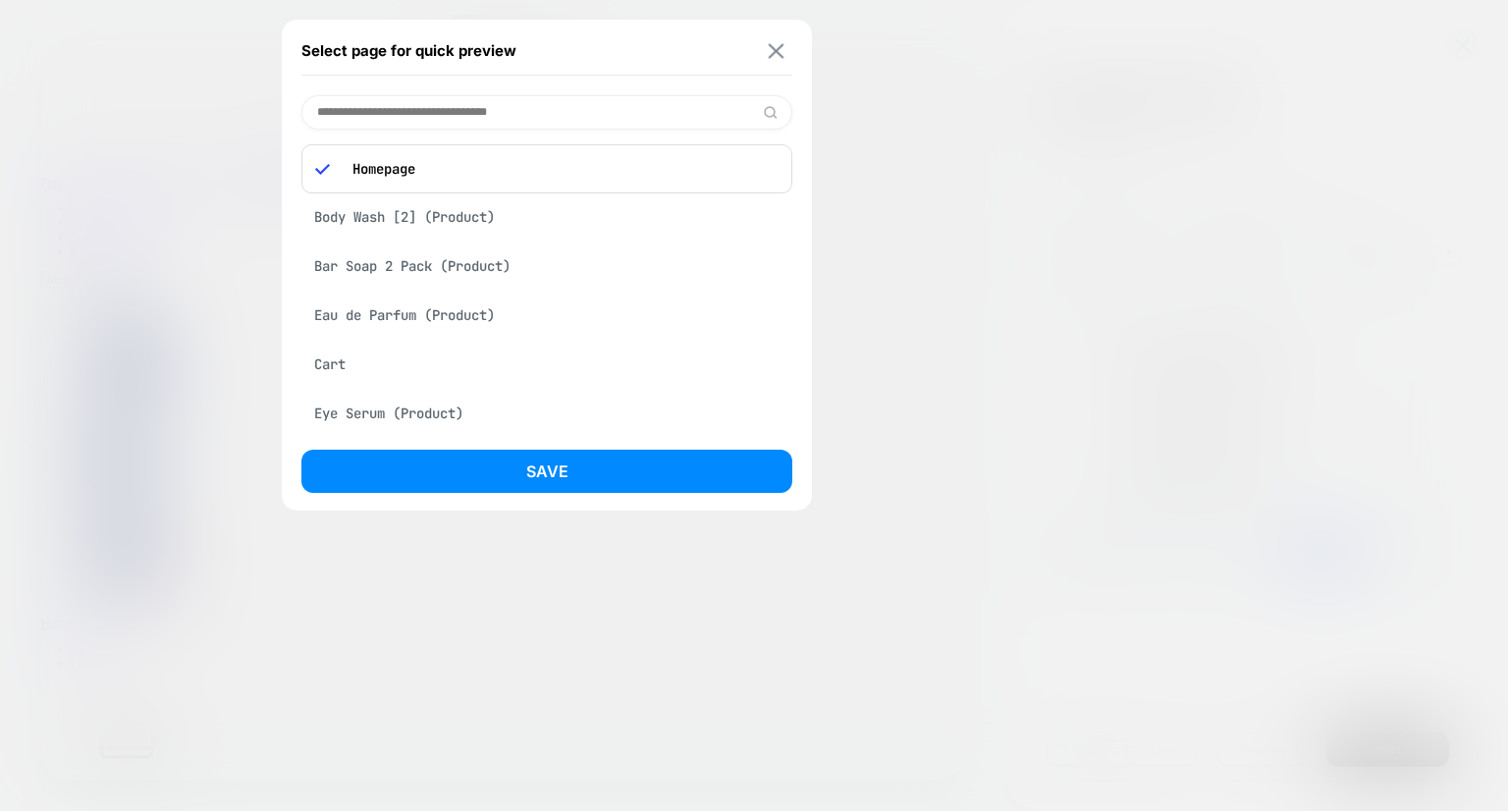
click at [779, 51] on img at bounding box center [777, 50] width 16 height 15
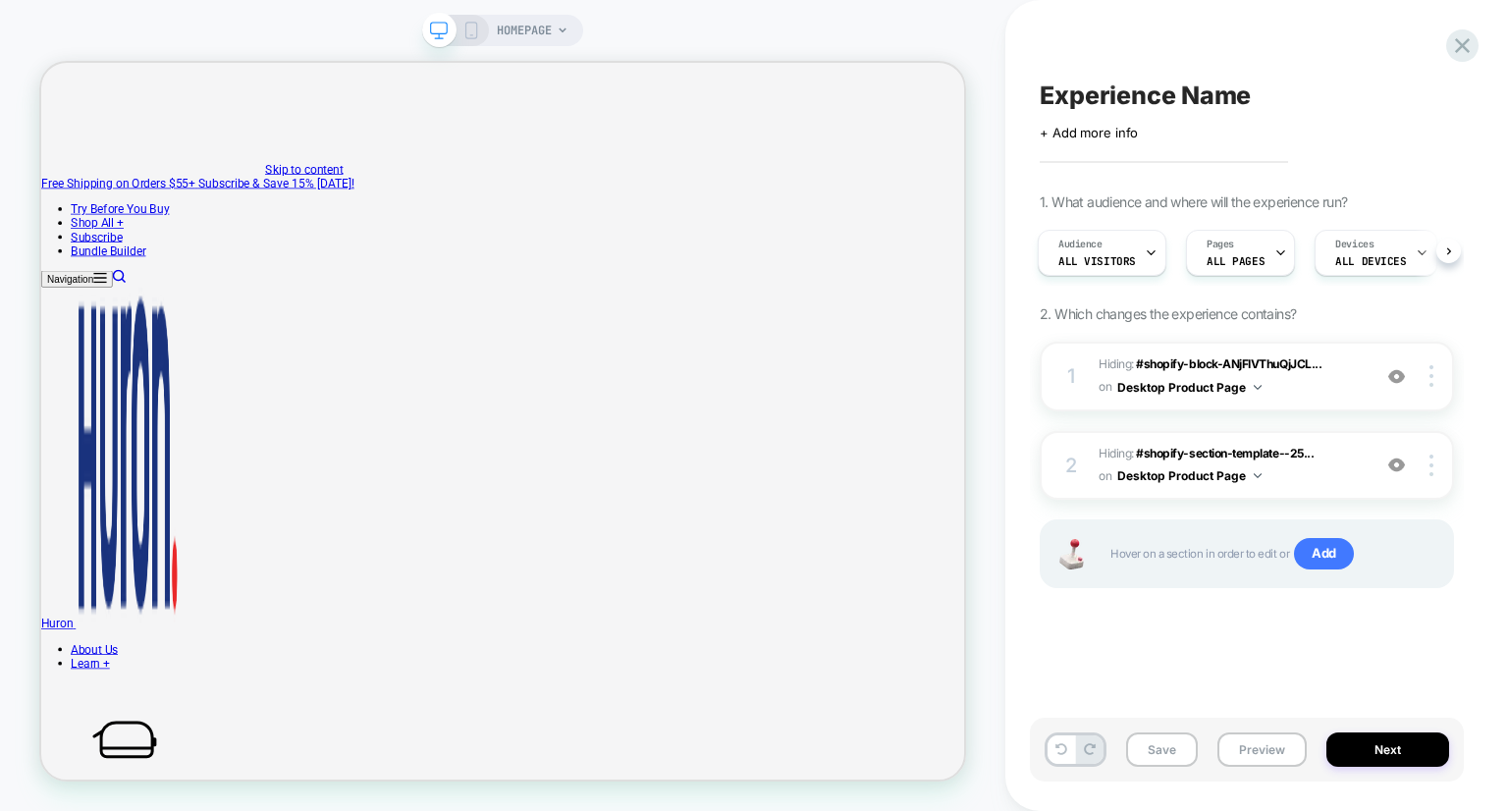
click at [185, 26] on div "HOMEPAGE" at bounding box center [503, 406] width 1006 height 772
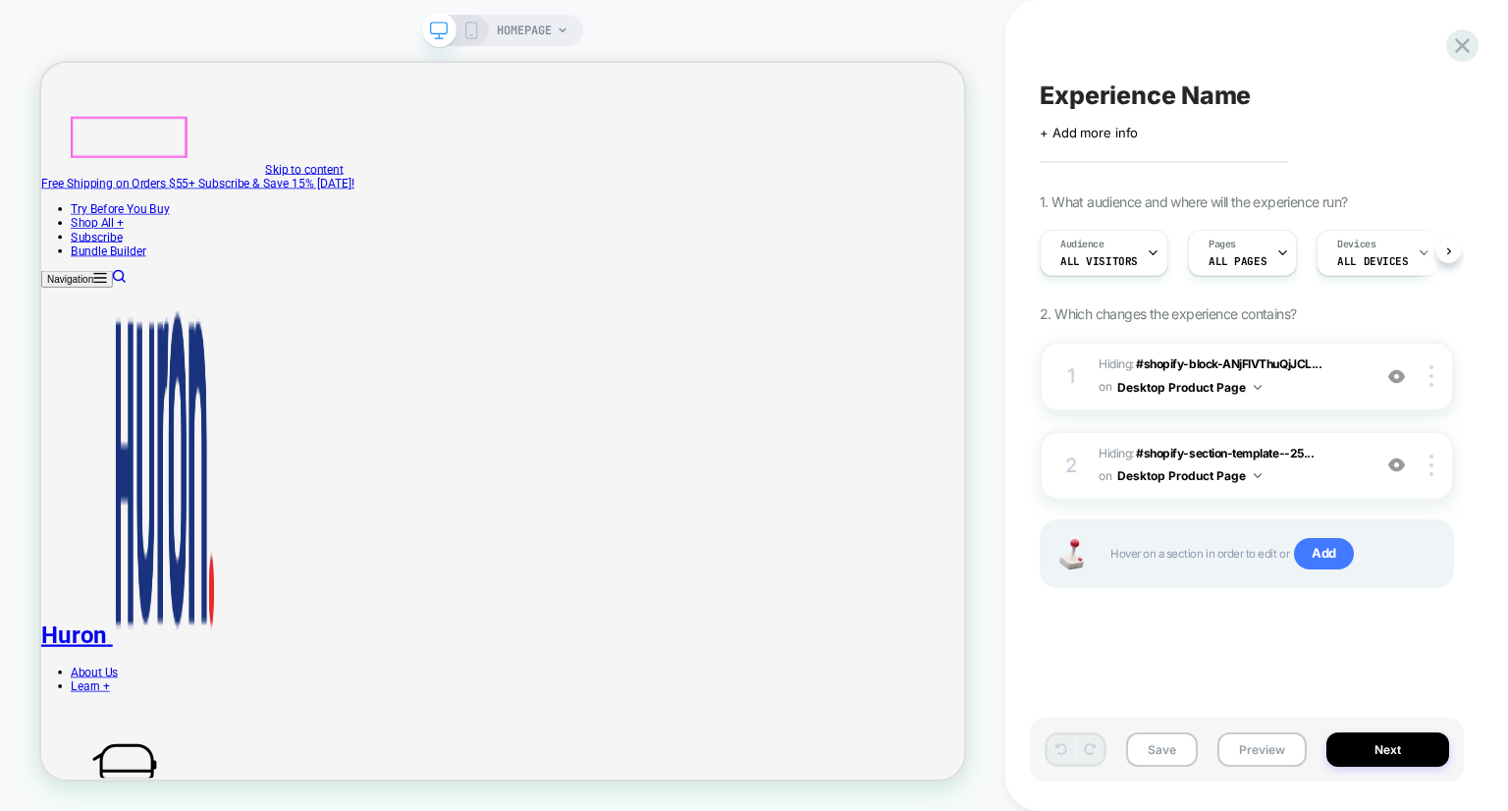
click at [212, 248] on link "Try Before You Buy" at bounding box center [147, 257] width 132 height 19
click at [181, 248] on link "Try Before You Buy" at bounding box center [147, 257] width 132 height 19
click at [181, 147] on div at bounding box center [157, 162] width 151 height 52
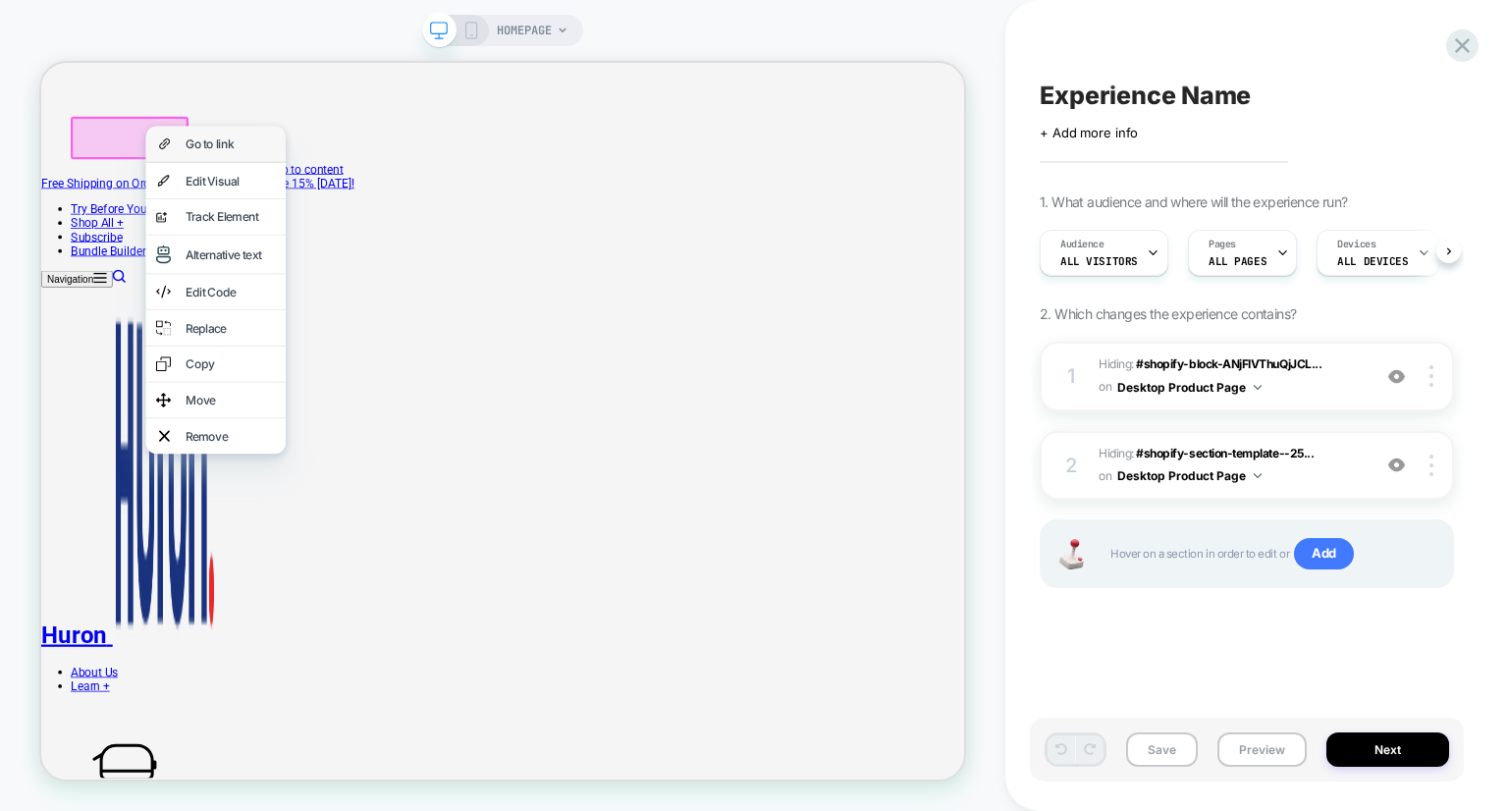
click at [269, 177] on div "Go to link" at bounding box center [294, 171] width 120 height 20
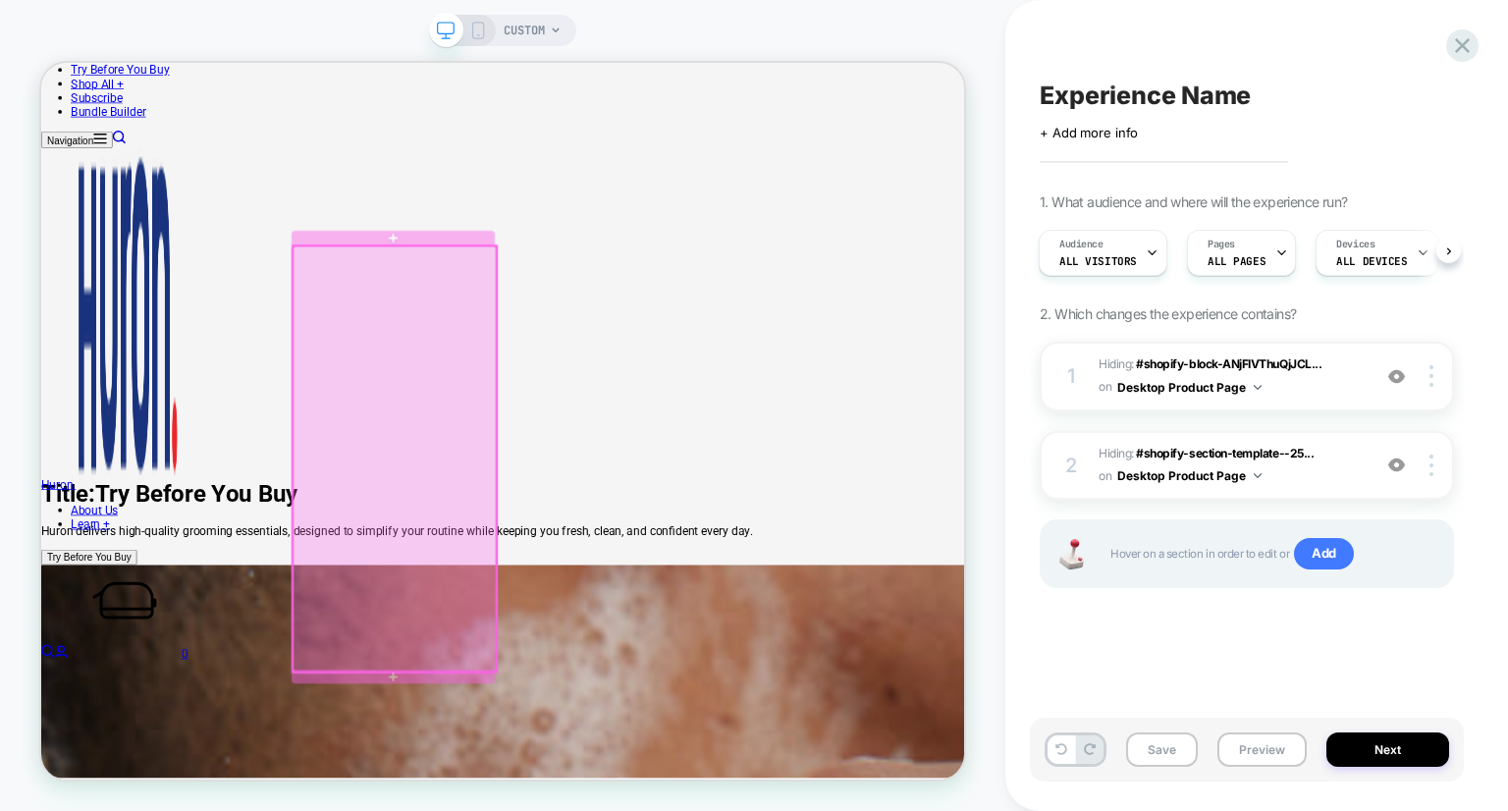
drag, startPoint x: 647, startPoint y: 379, endPoint x: 639, endPoint y: 591, distance: 212.3
click at [639, 591] on div at bounding box center [512, 591] width 271 height 568
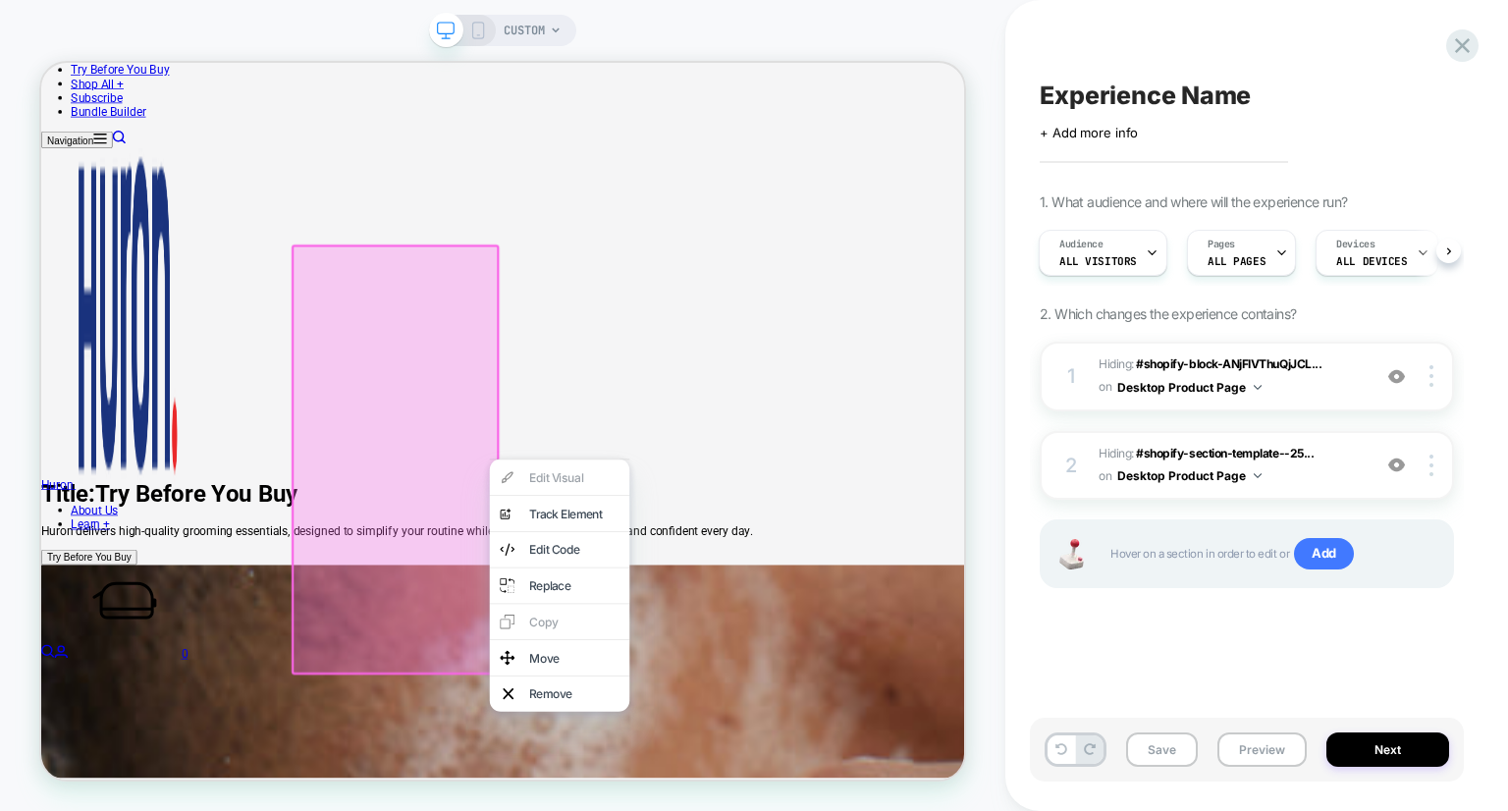
click at [604, 607] on div at bounding box center [513, 591] width 277 height 573
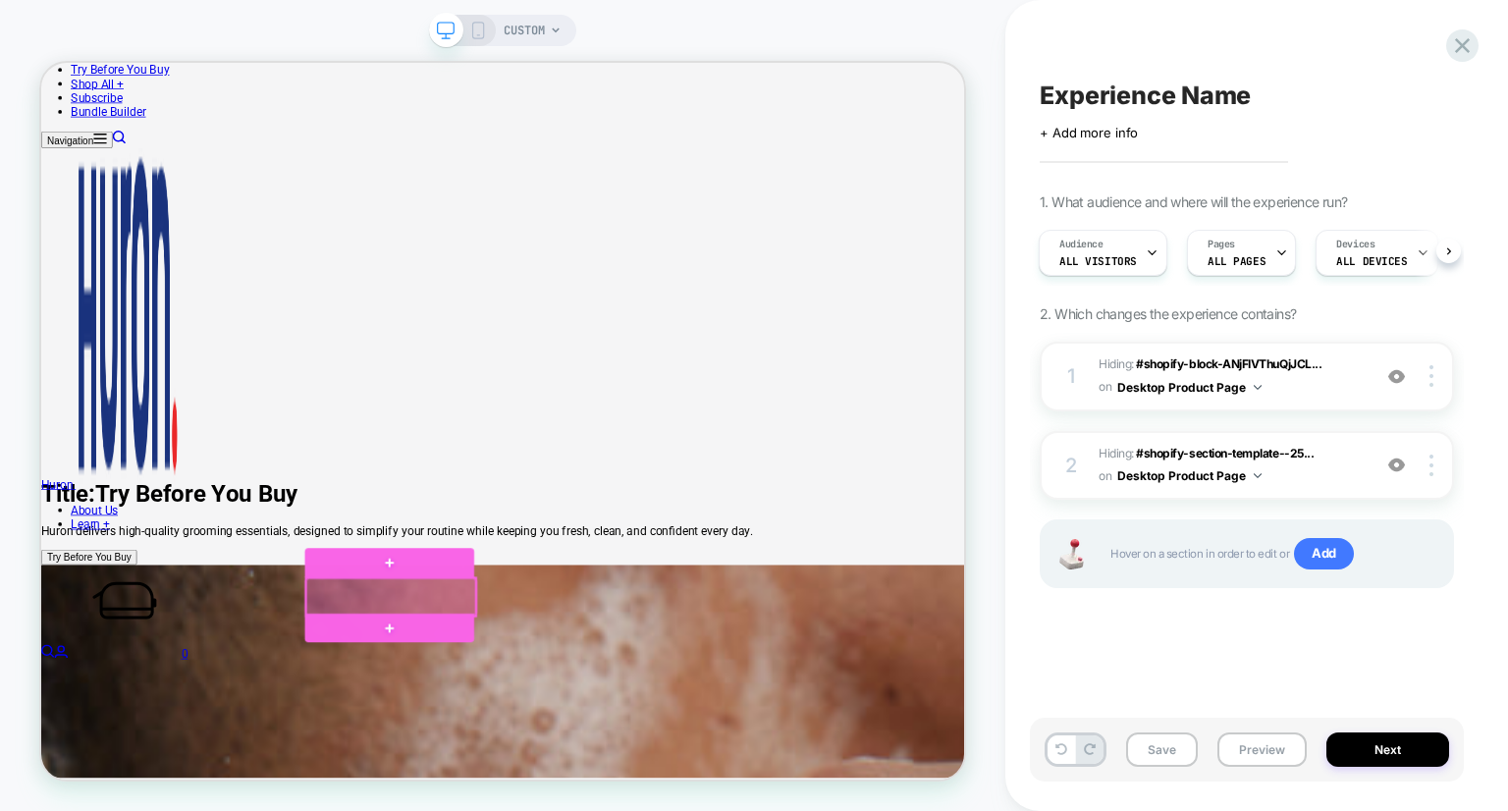
click at [578, 777] on div at bounding box center [508, 775] width 226 height 50
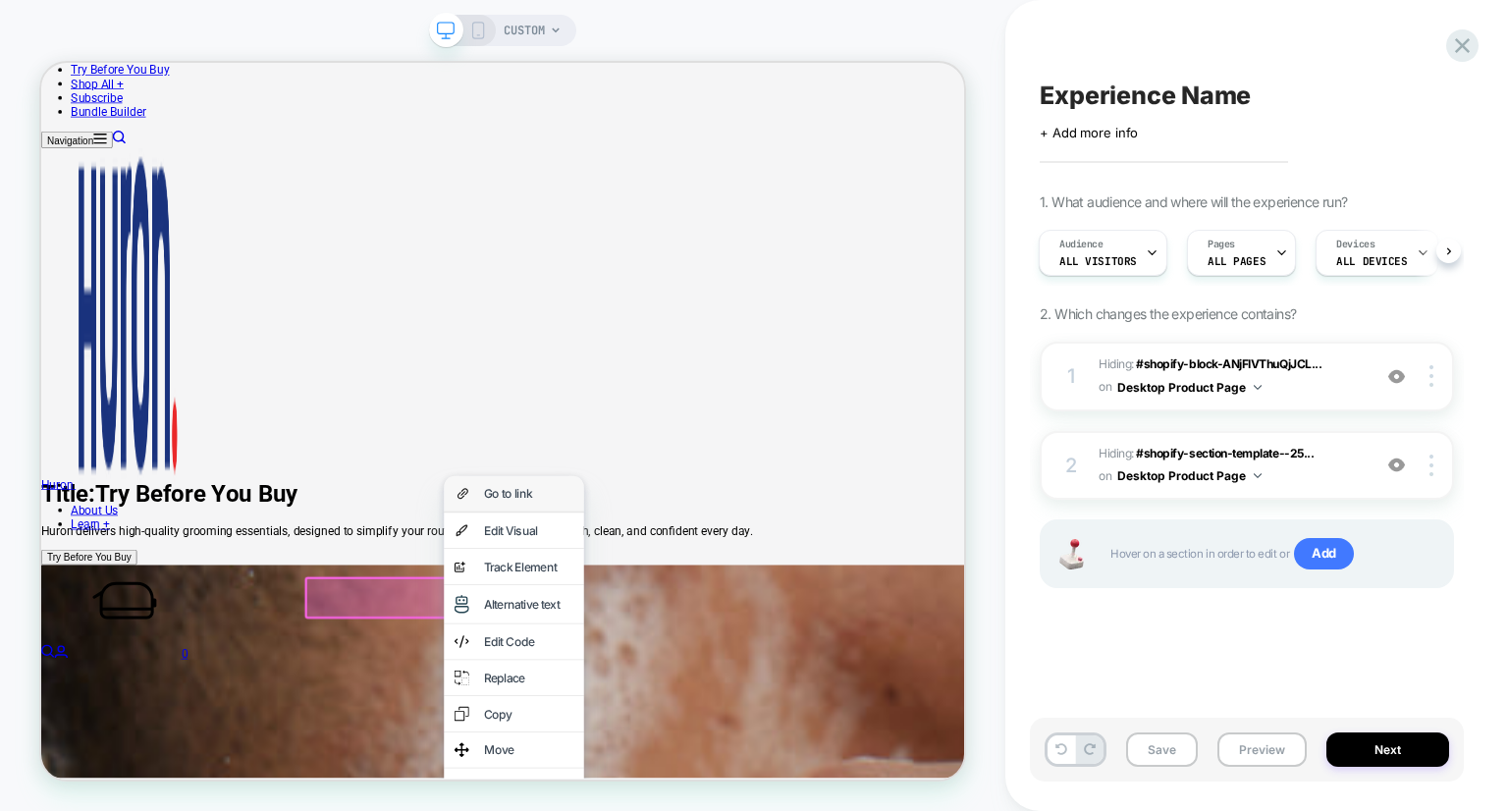
click at [674, 640] on div "Go to link" at bounding box center [691, 637] width 120 height 20
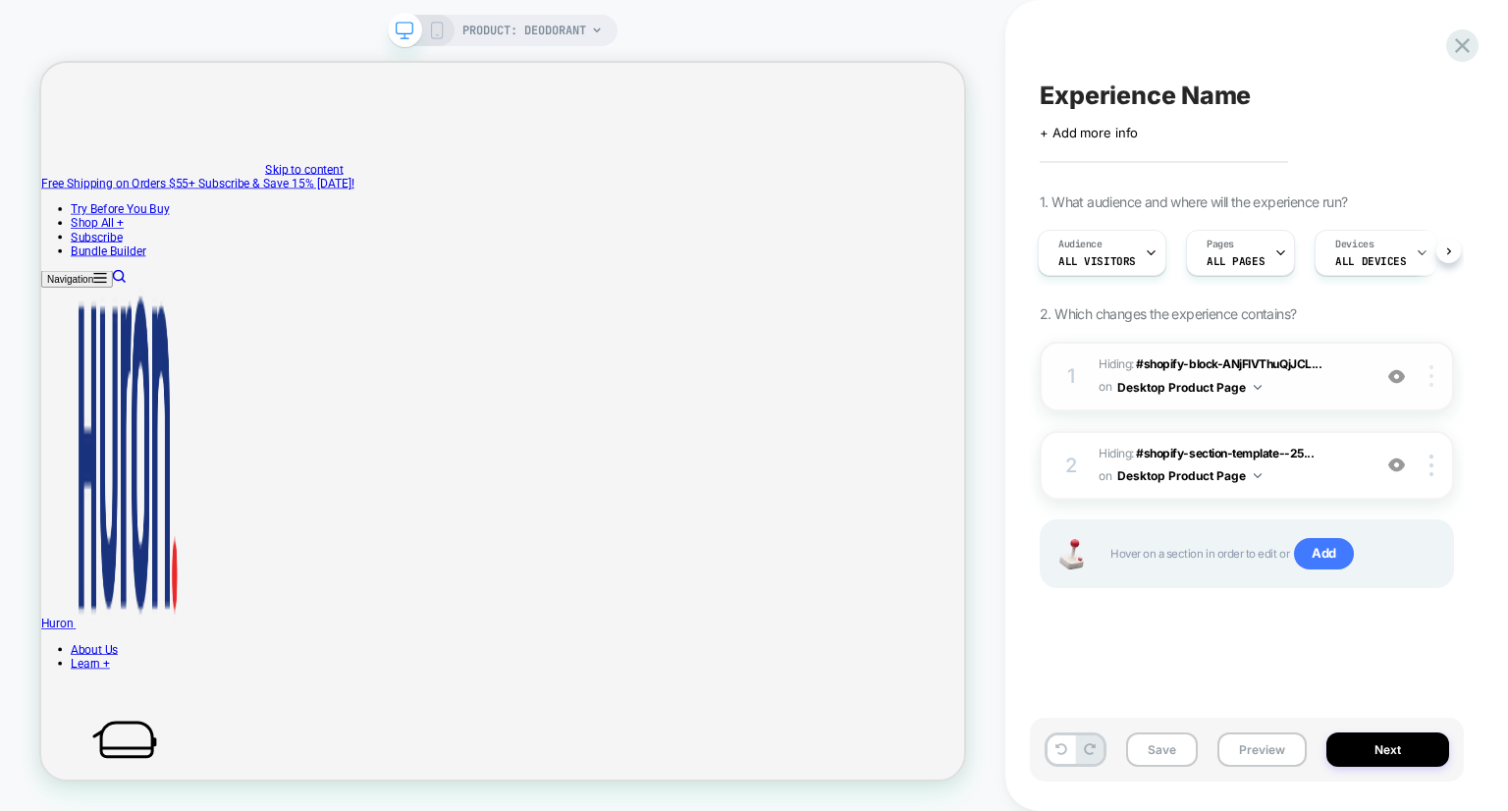
click at [1430, 378] on img at bounding box center [1432, 376] width 4 height 22
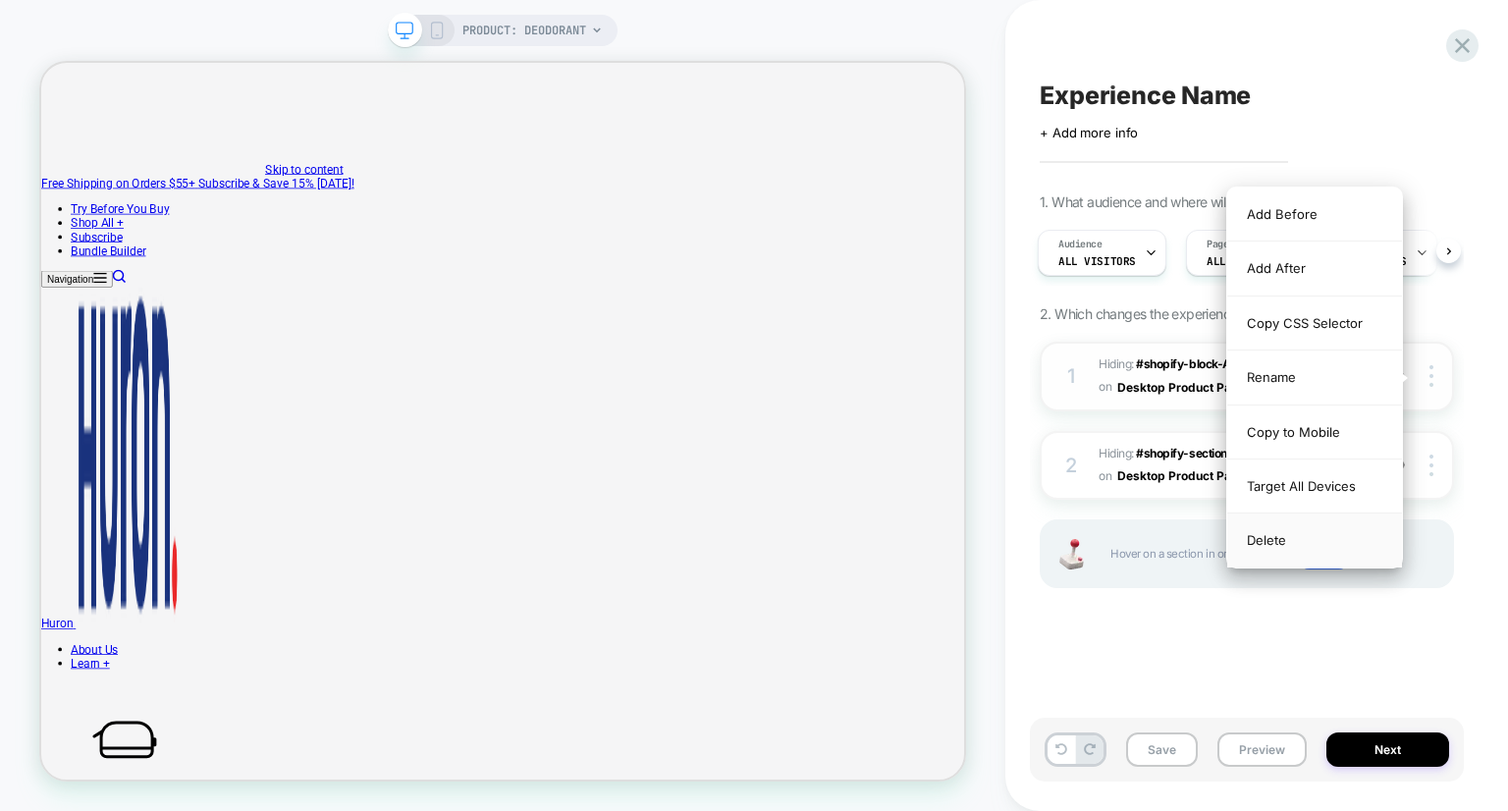
click at [1283, 531] on div "Delete" at bounding box center [1314, 540] width 175 height 53
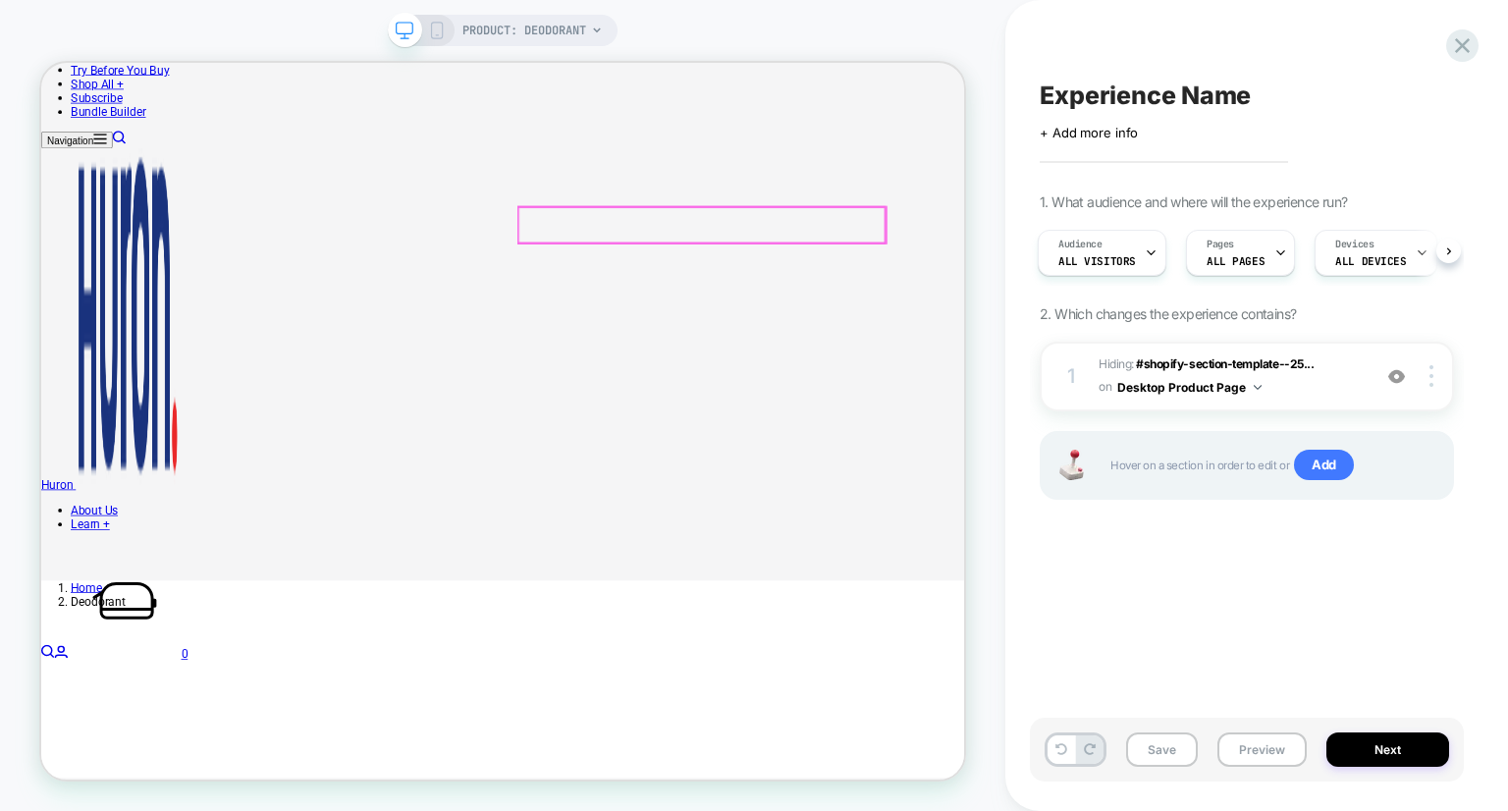
scroll to position [309, 0]
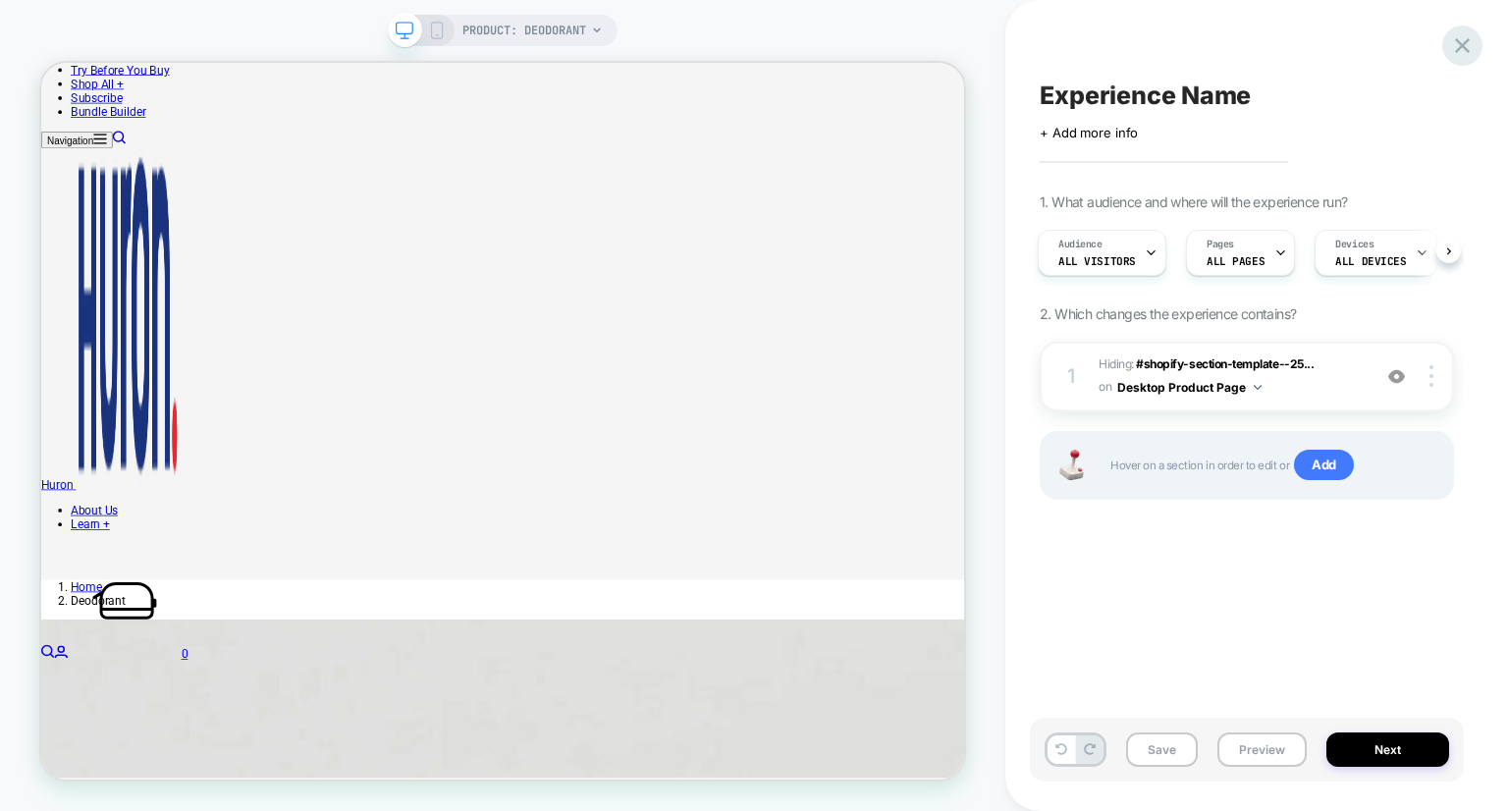
click at [1459, 34] on icon at bounding box center [1462, 45] width 27 height 27
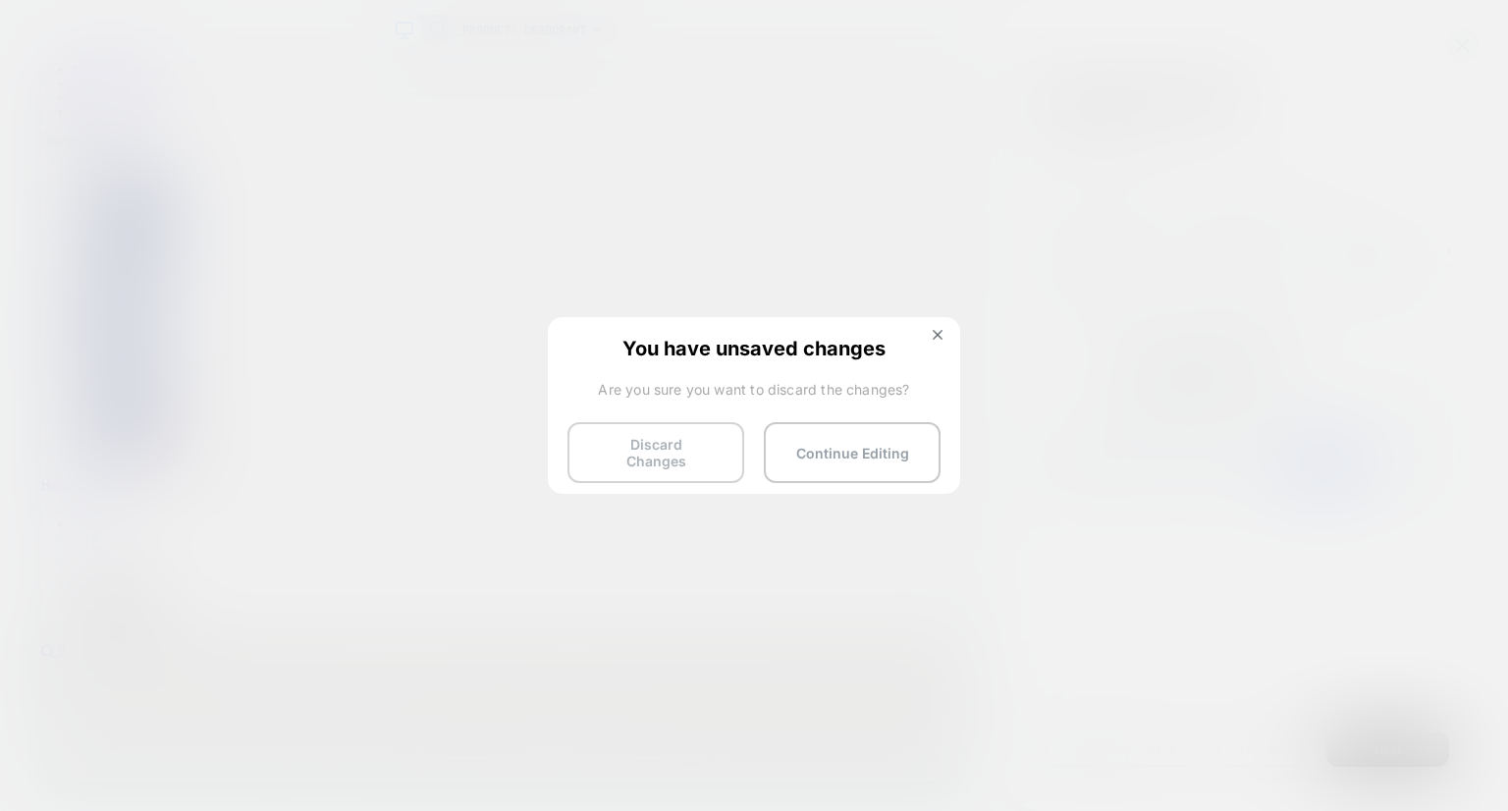
click at [701, 453] on button "Discard Changes" at bounding box center [656, 452] width 177 height 61
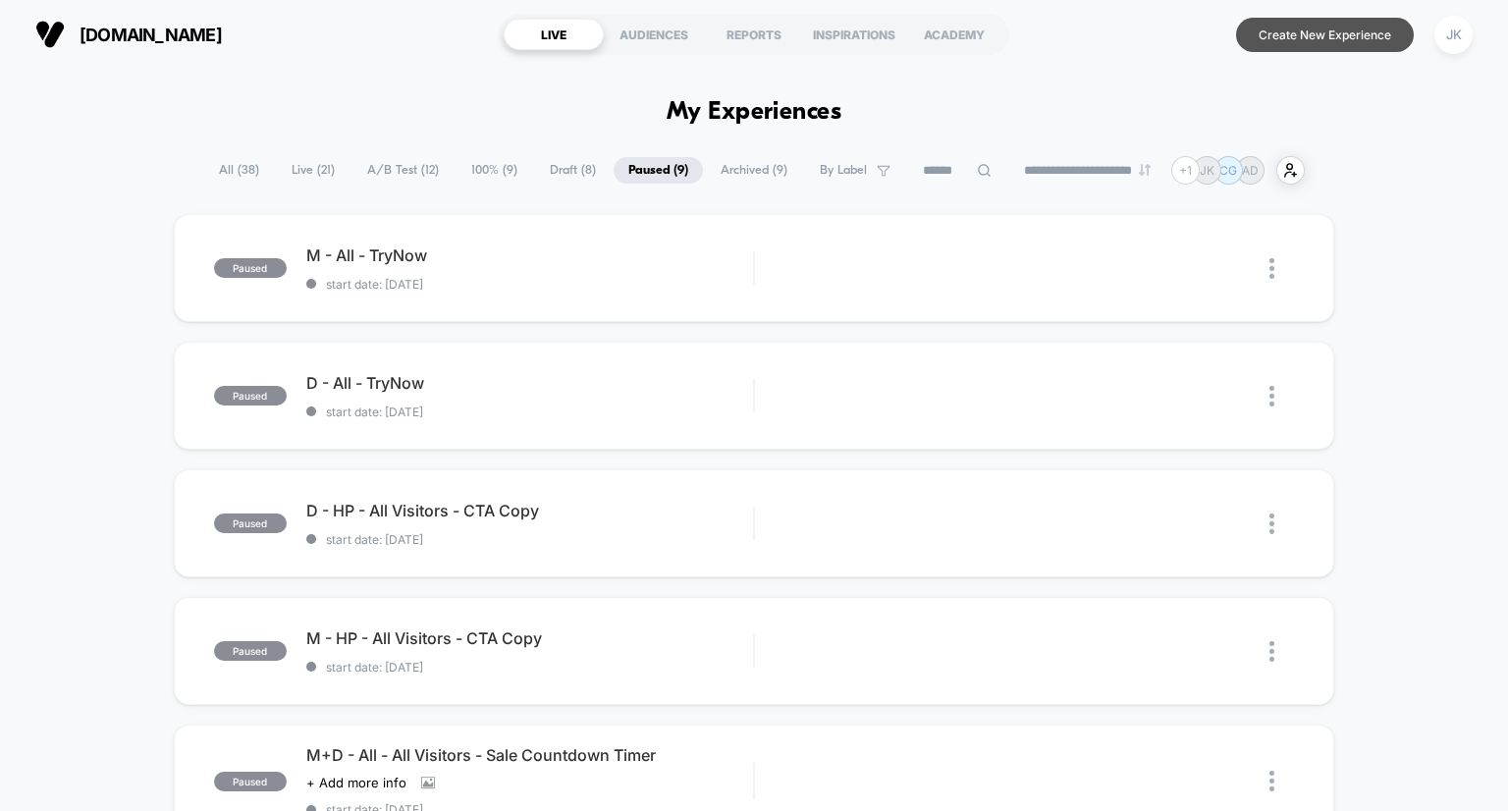
click at [1320, 32] on button "Create New Experience" at bounding box center [1325, 35] width 178 height 34
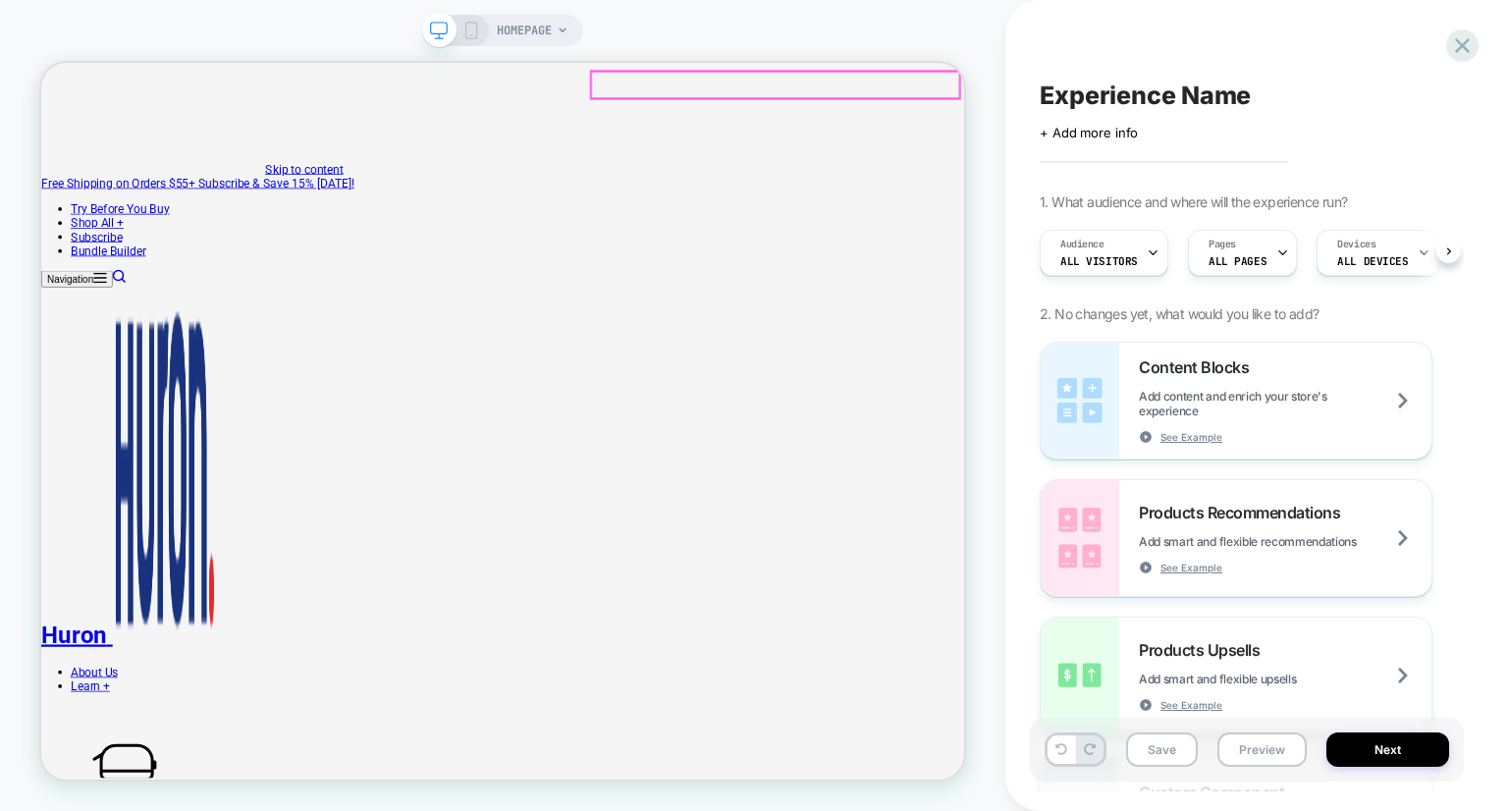
click at [160, 248] on link "Try Before You Buy" at bounding box center [147, 257] width 132 height 19
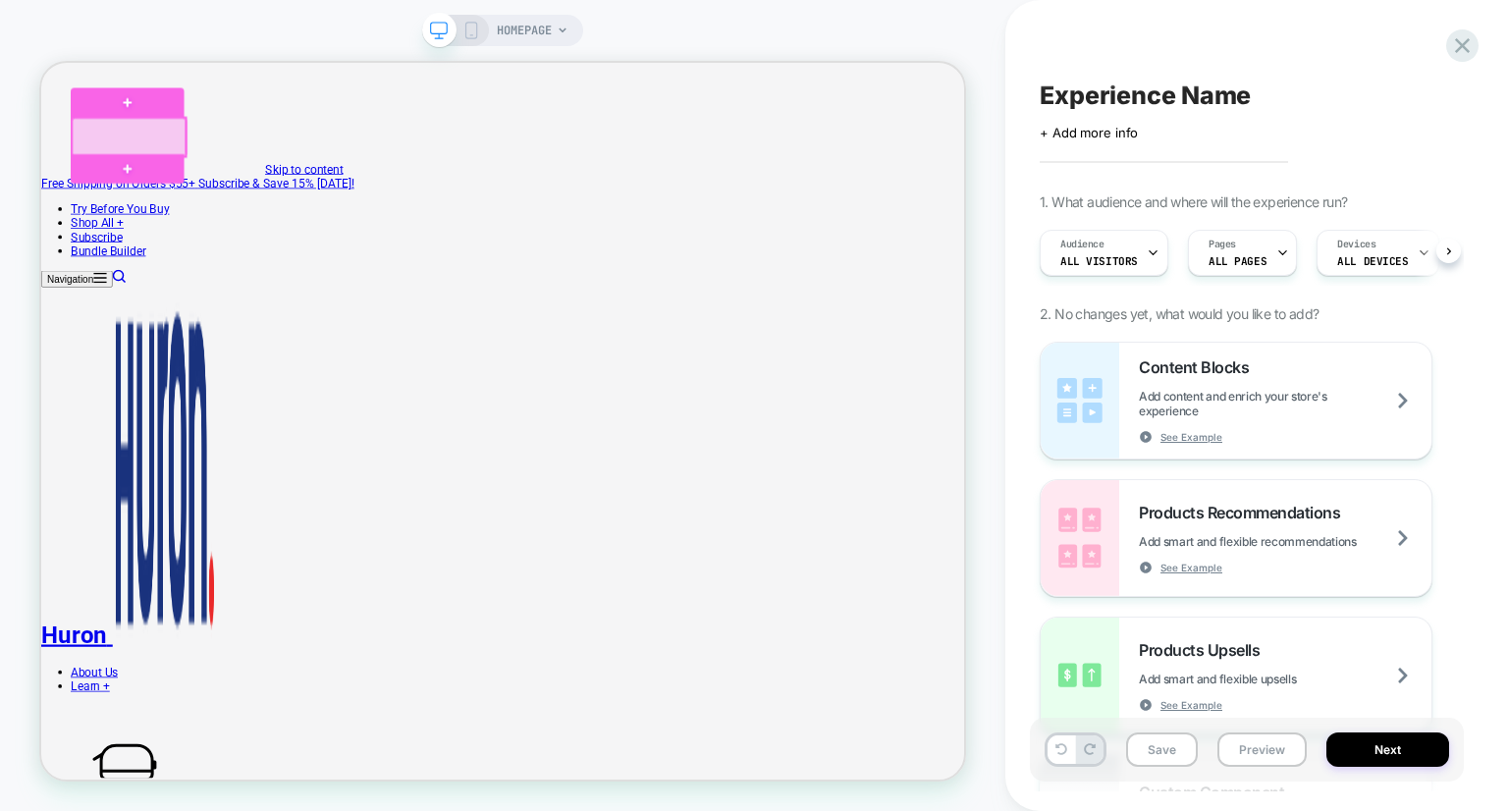
click at [195, 148] on div at bounding box center [157, 162] width 151 height 52
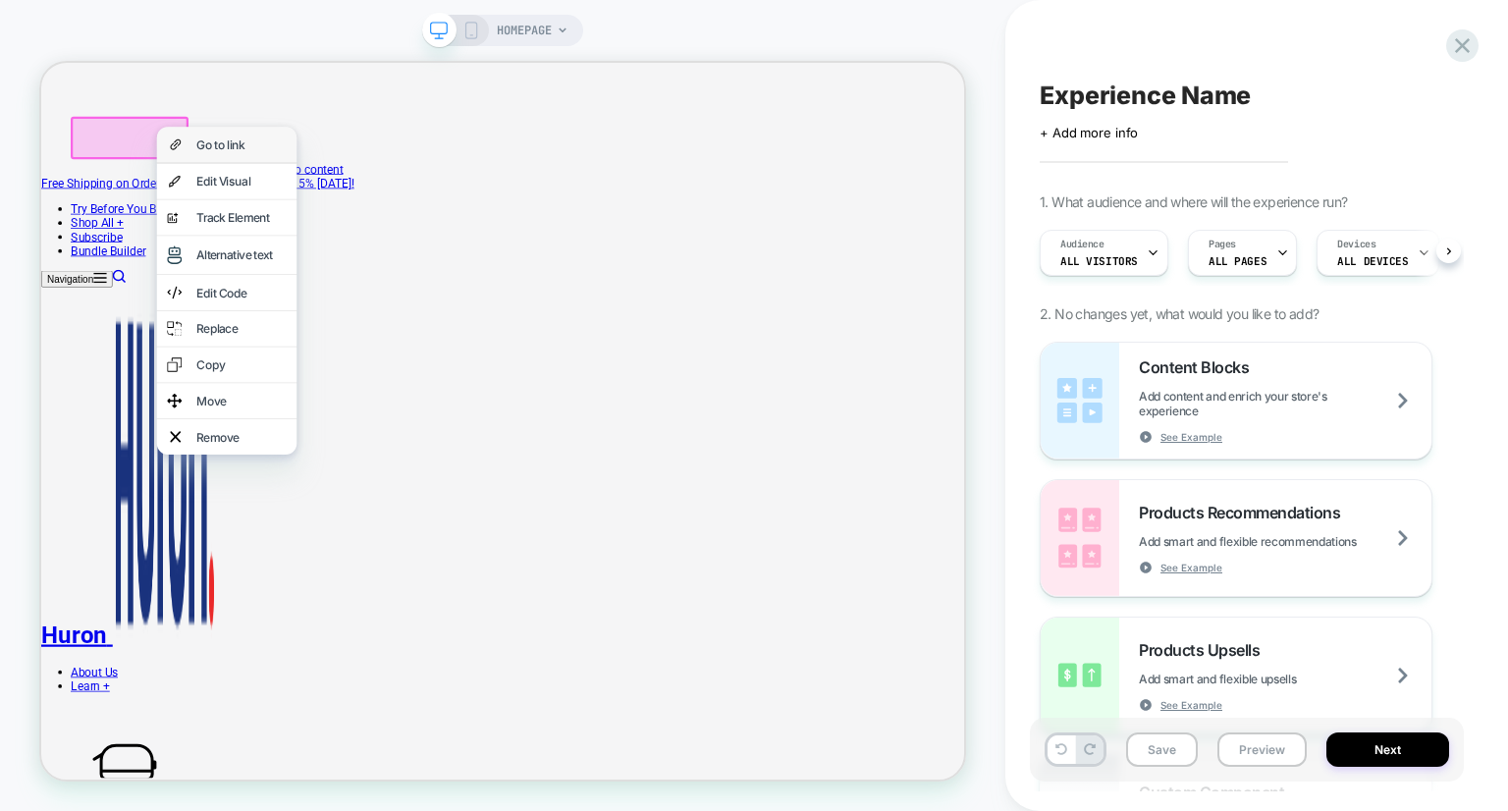
click at [267, 169] on div "Go to link" at bounding box center [308, 172] width 120 height 20
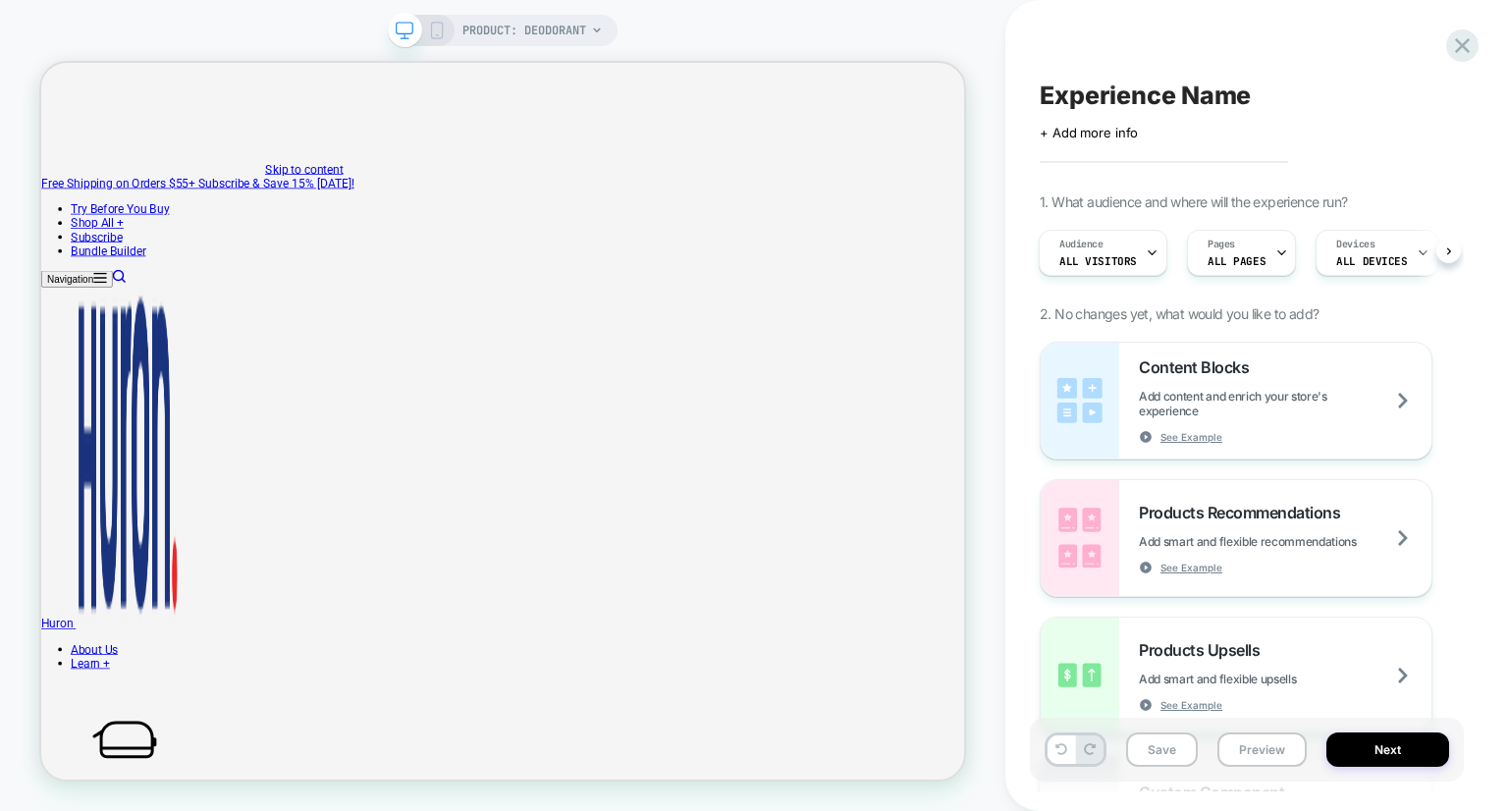
type input "*"
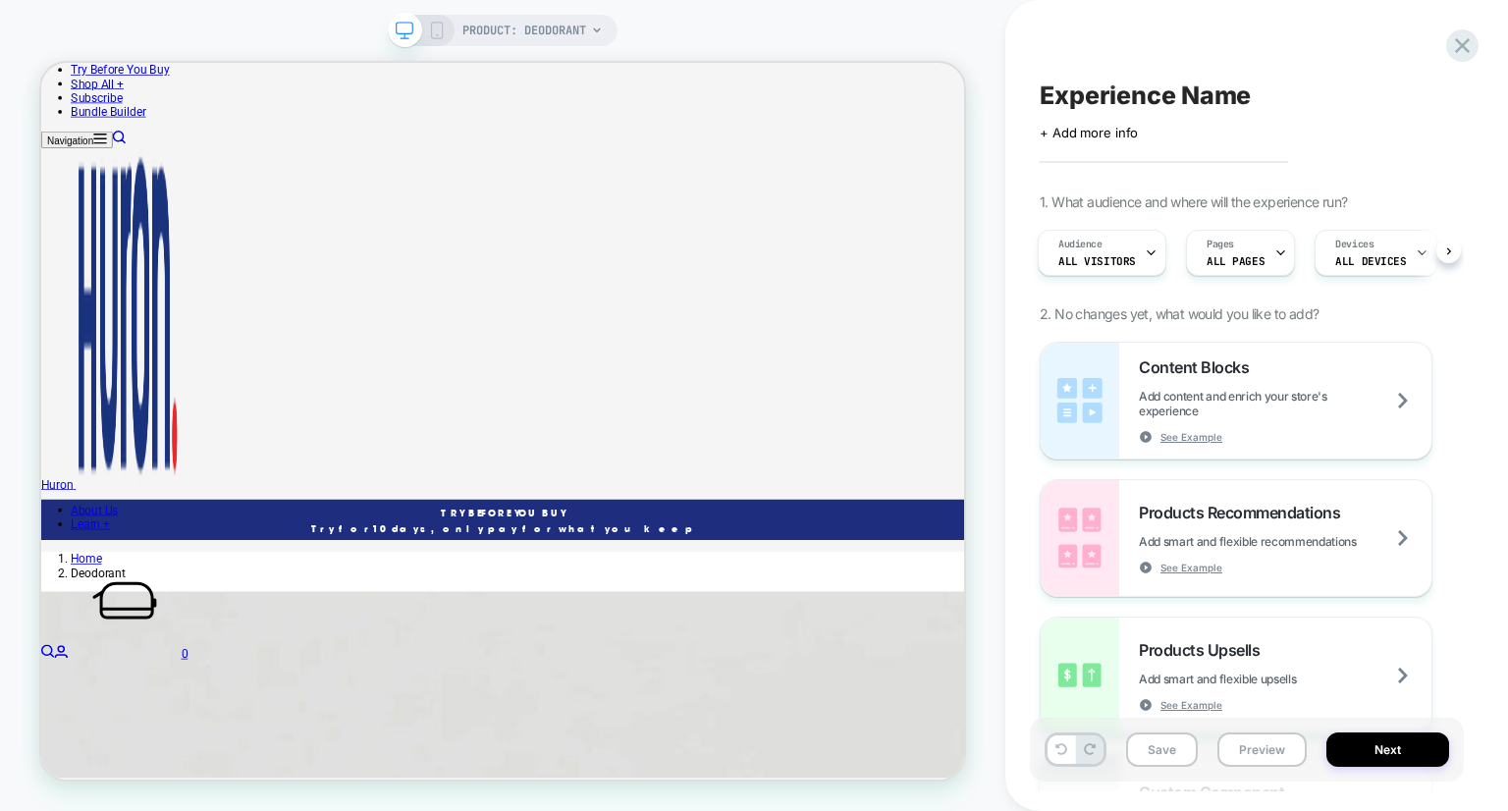
scroll to position [507, 0]
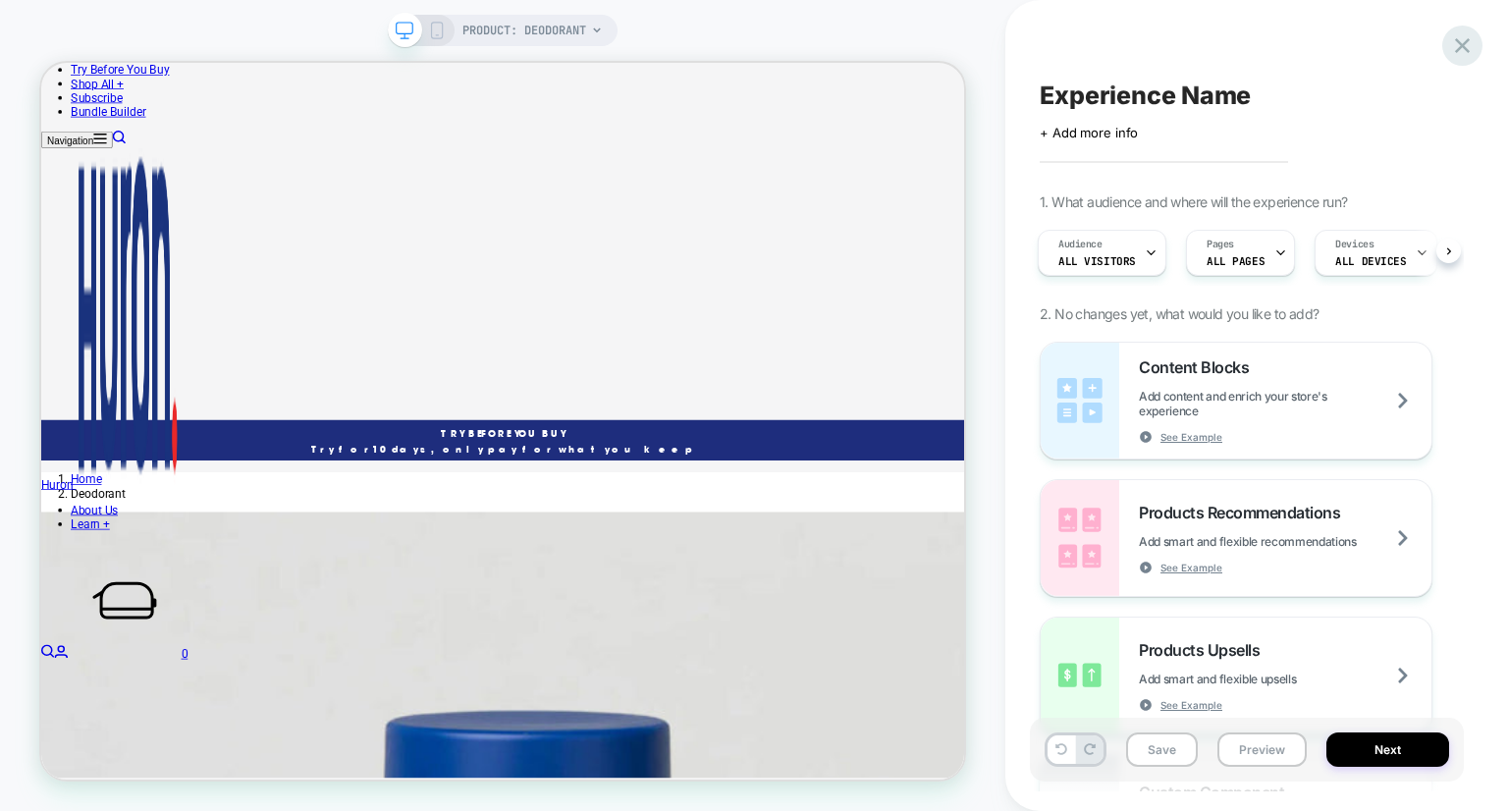
click at [1465, 40] on icon at bounding box center [1462, 45] width 27 height 27
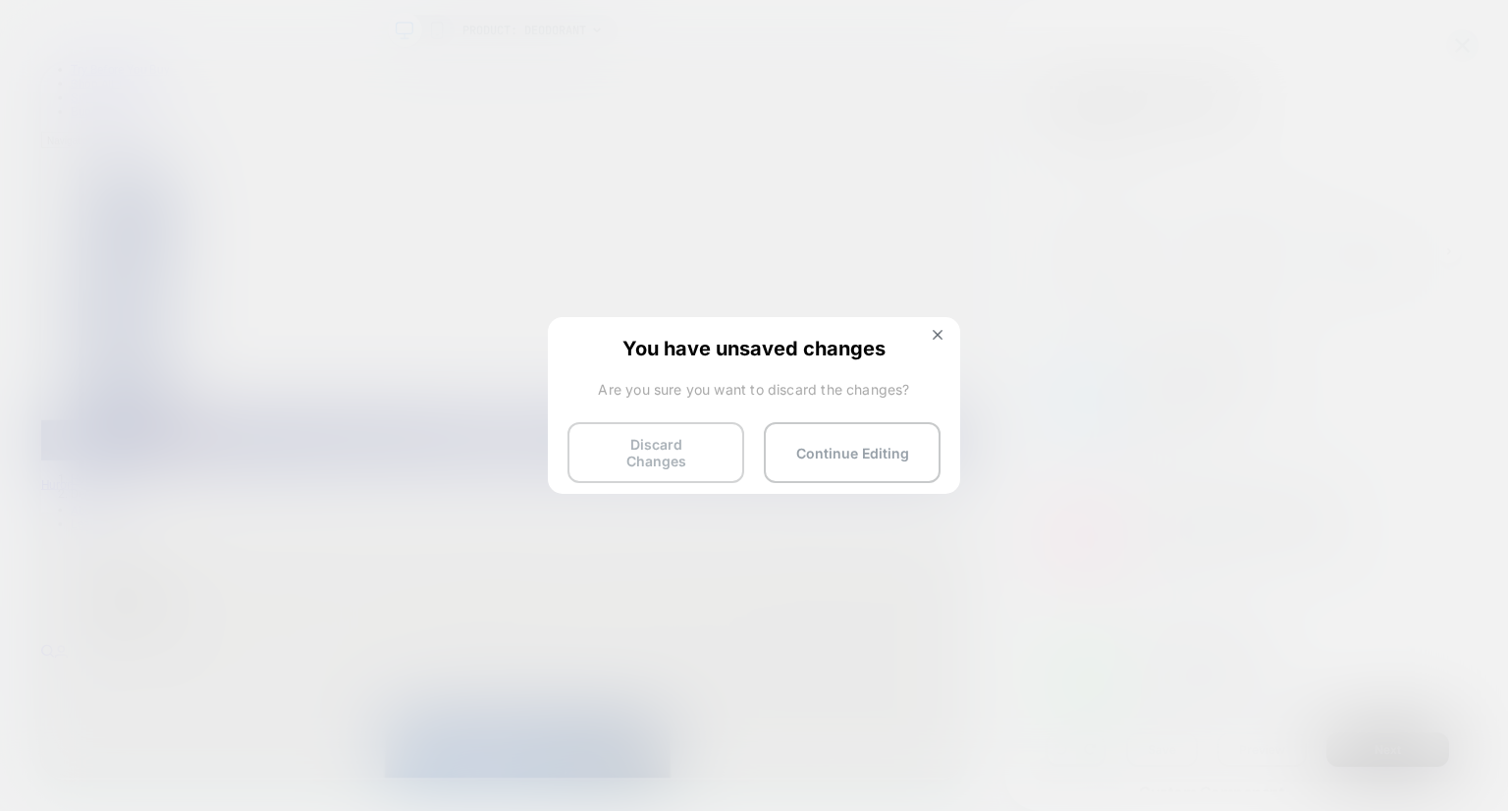
click at [668, 461] on button "Discard Changes" at bounding box center [656, 452] width 177 height 61
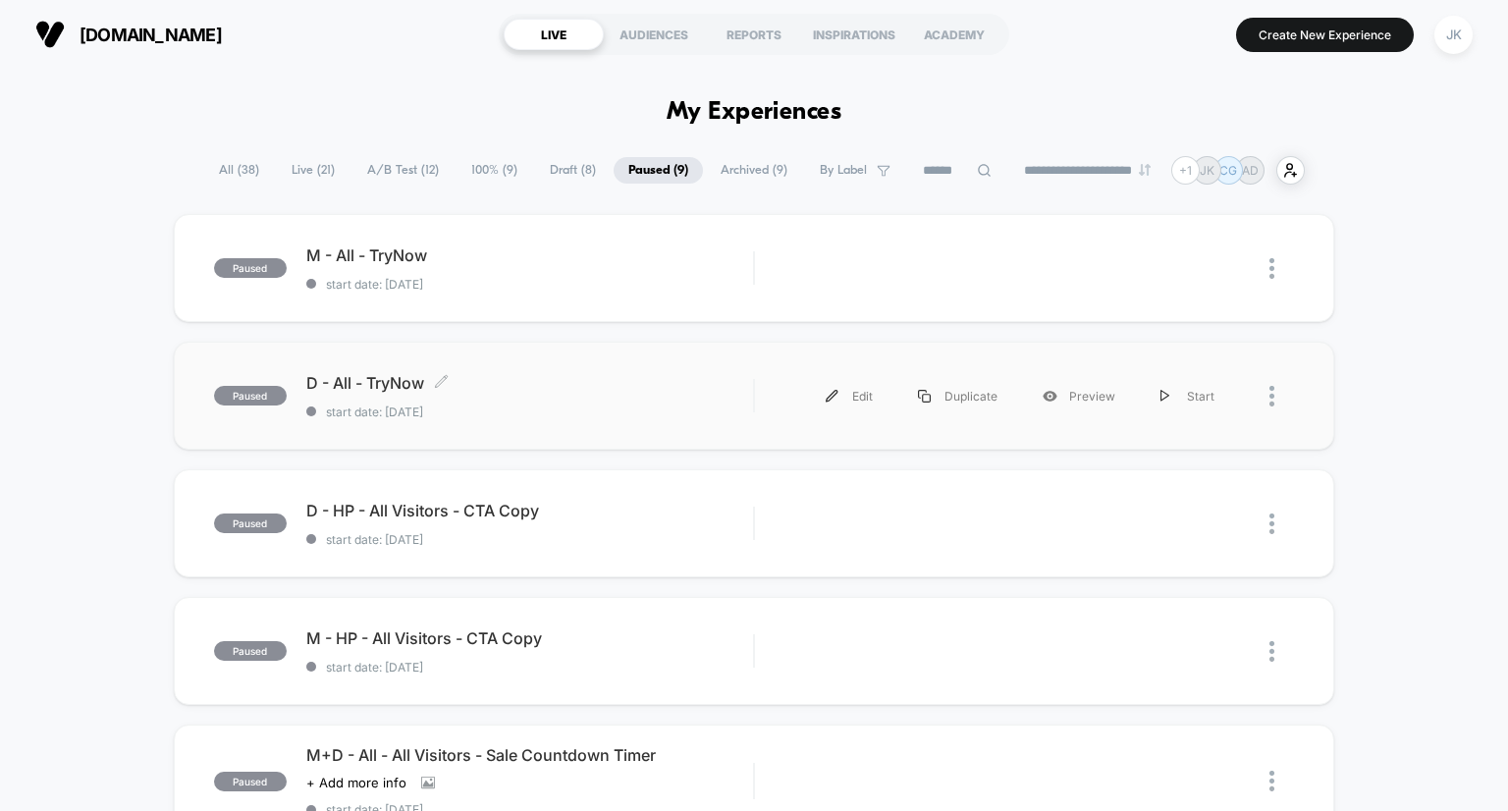
click at [401, 383] on span "D - All - TryNow Click to edit experience details" at bounding box center [530, 383] width 448 height 20
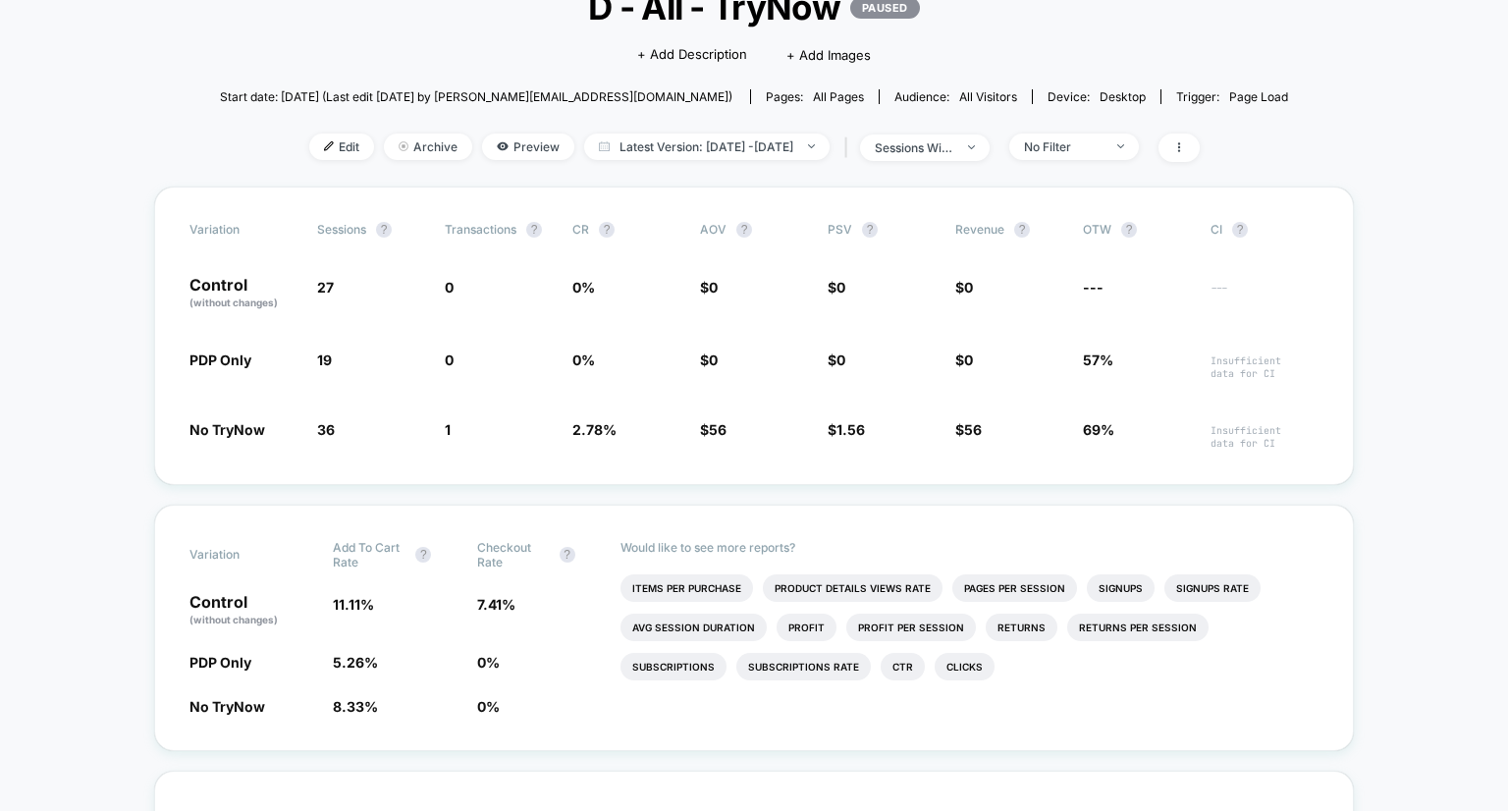
scroll to position [149, 0]
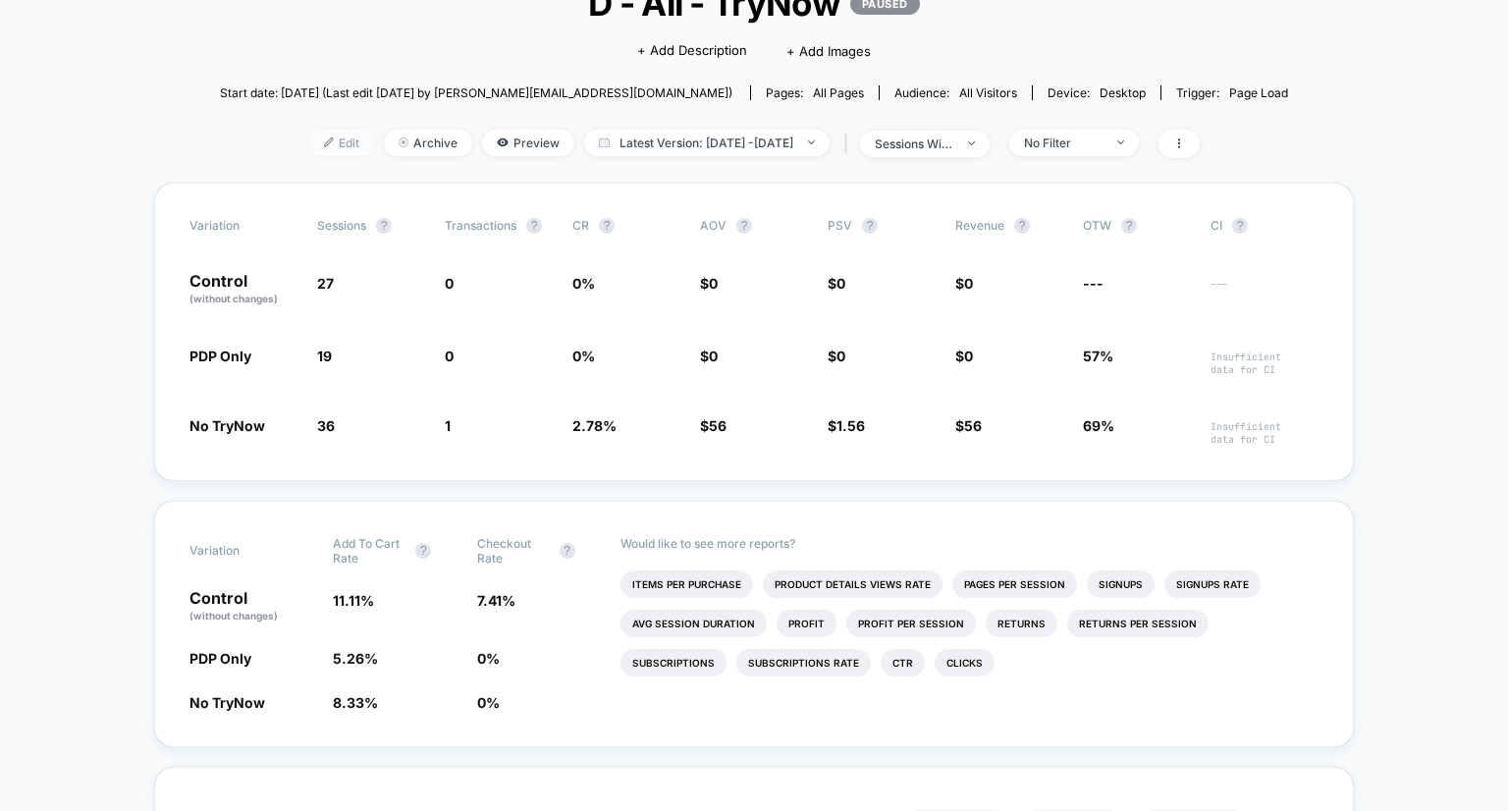
click at [310, 148] on span "Edit" at bounding box center [341, 143] width 65 height 27
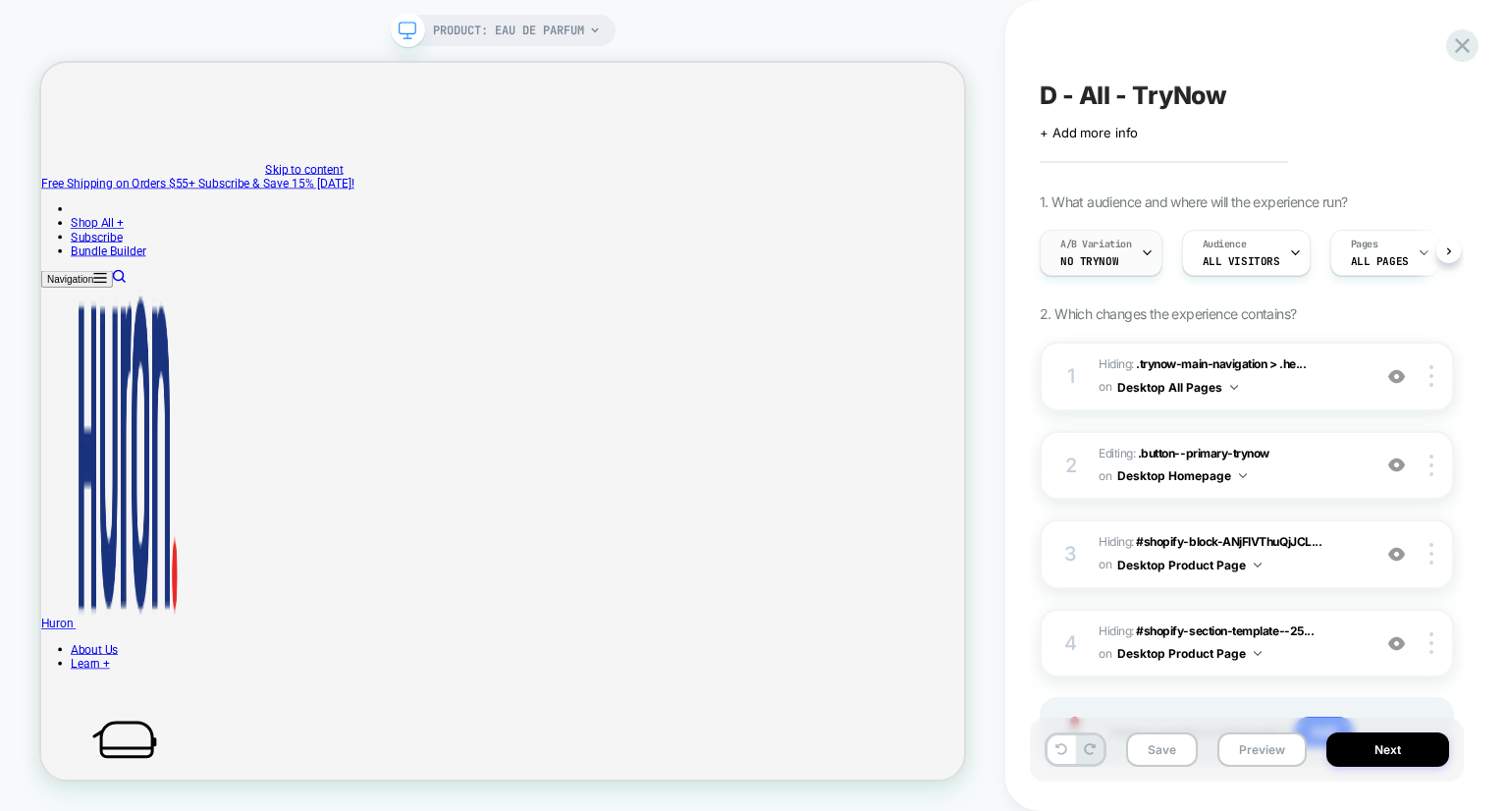
click at [1098, 260] on span "No TryNow" at bounding box center [1090, 261] width 58 height 14
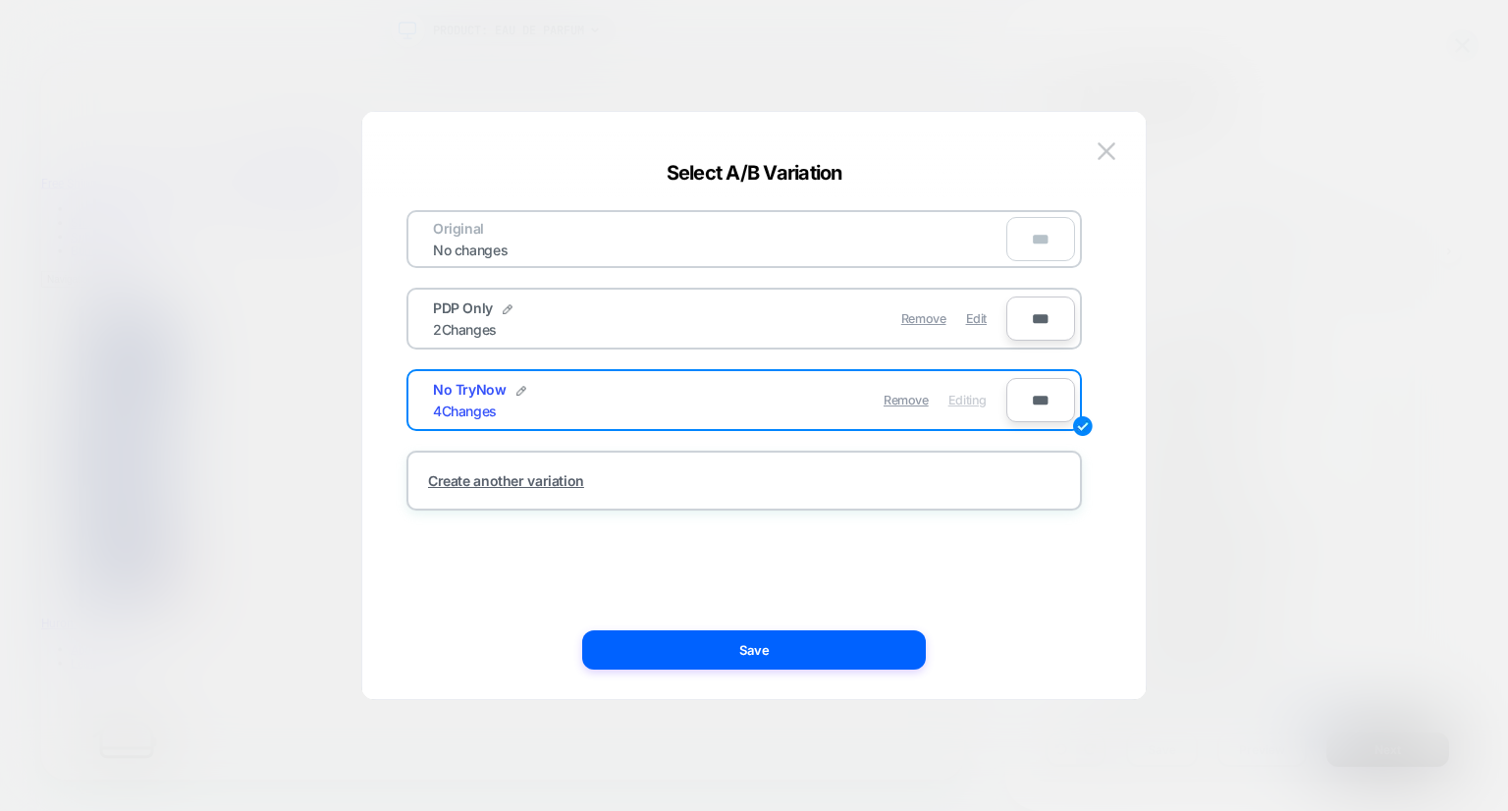
click at [1170, 54] on div at bounding box center [754, 405] width 1508 height 811
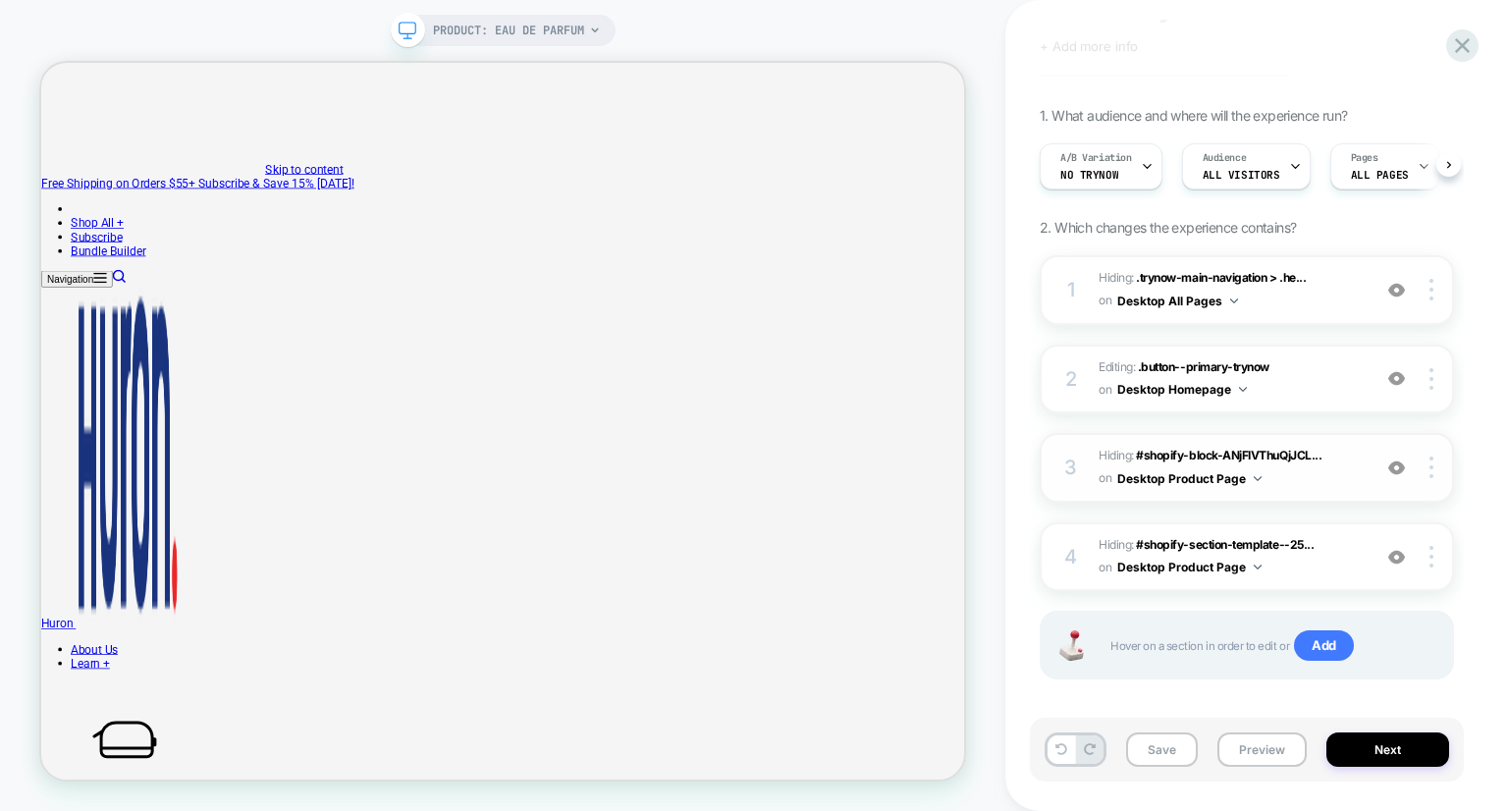
scroll to position [100, 0]
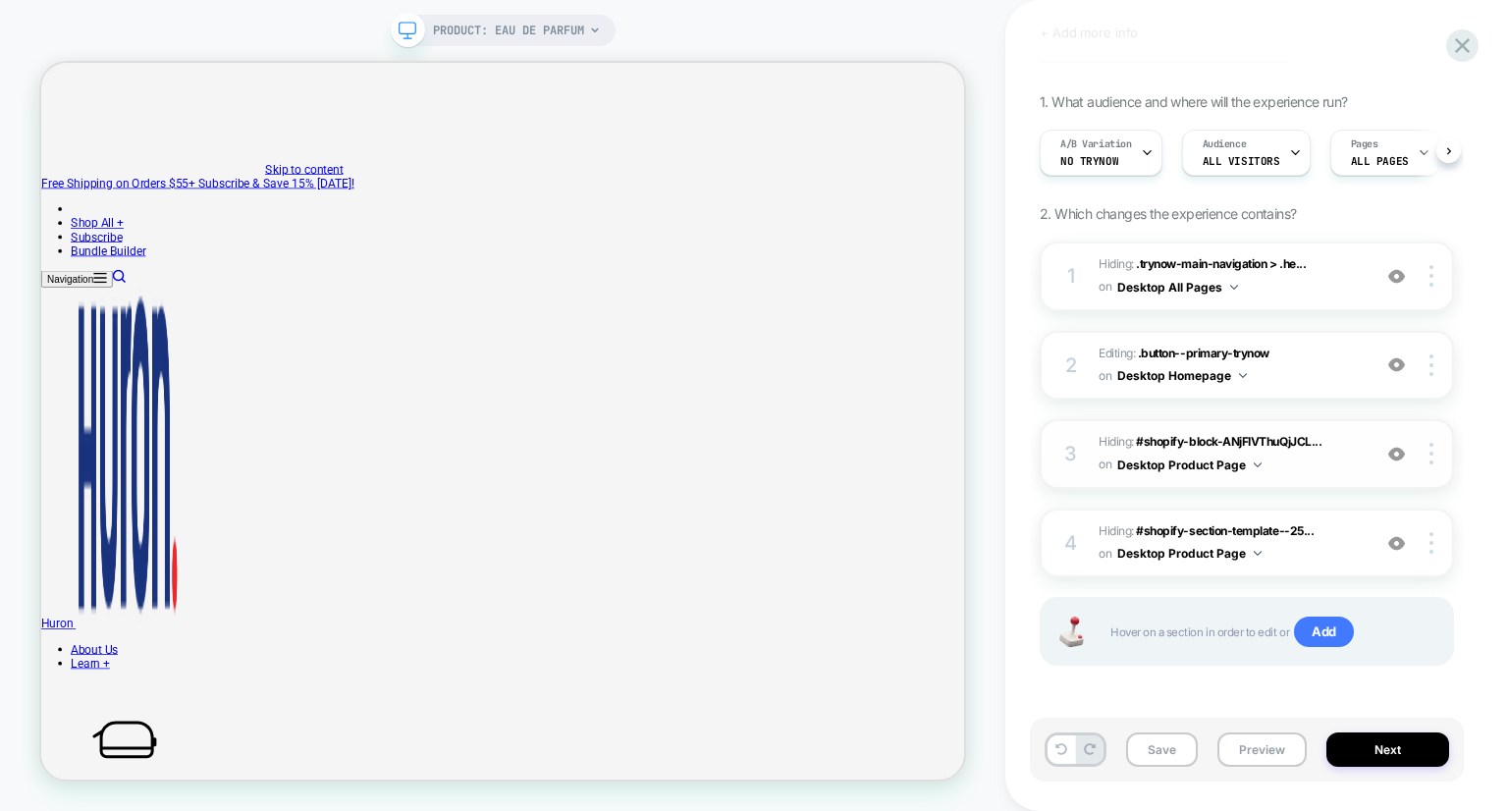
click at [1392, 449] on img at bounding box center [1397, 454] width 17 height 17
click at [1394, 538] on img at bounding box center [1397, 543] width 17 height 17
click at [1404, 457] on img at bounding box center [1397, 454] width 17 height 17
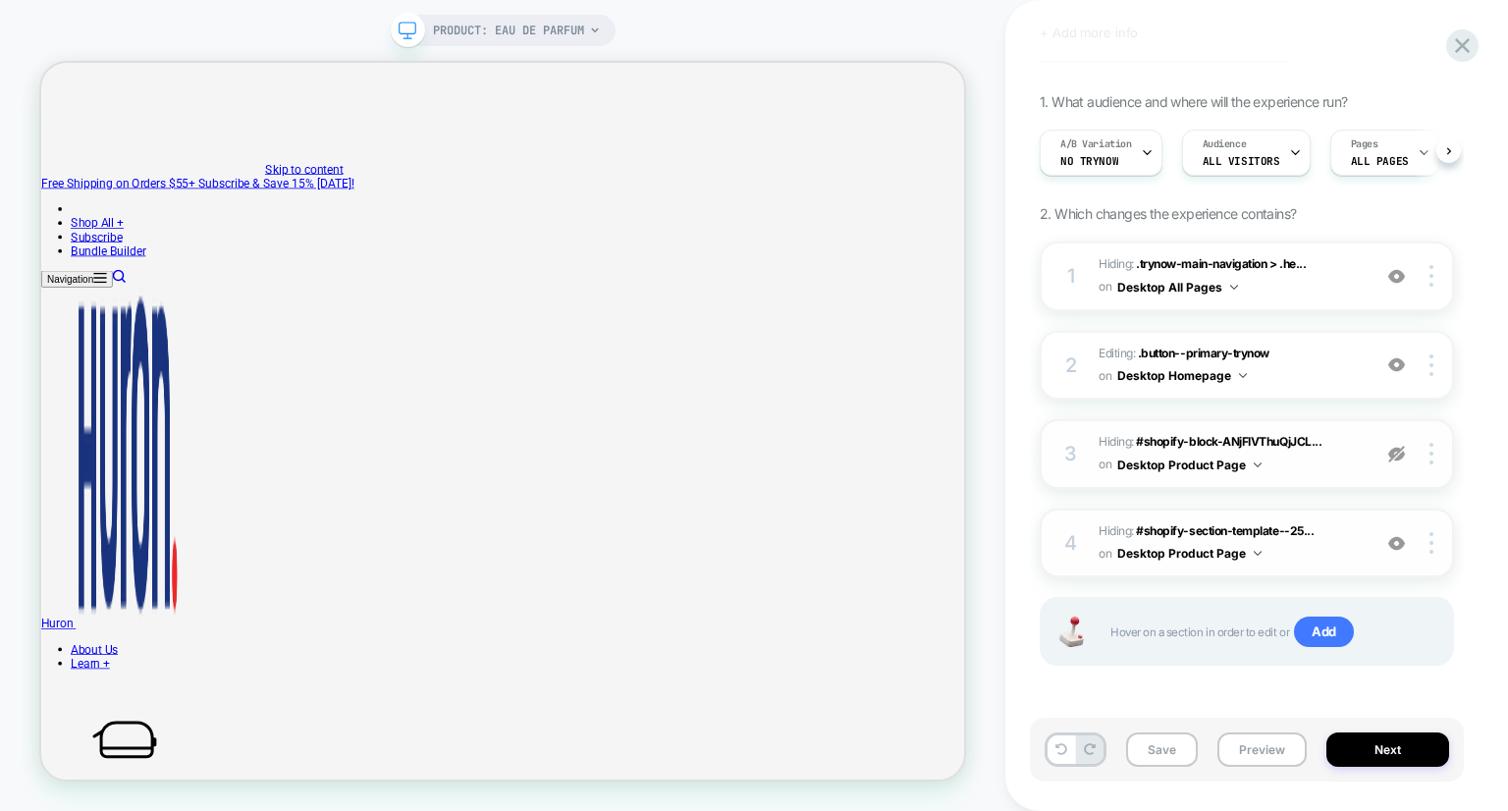
click at [1393, 451] on img at bounding box center [1397, 454] width 17 height 17
click at [1396, 457] on img at bounding box center [1397, 454] width 17 height 17
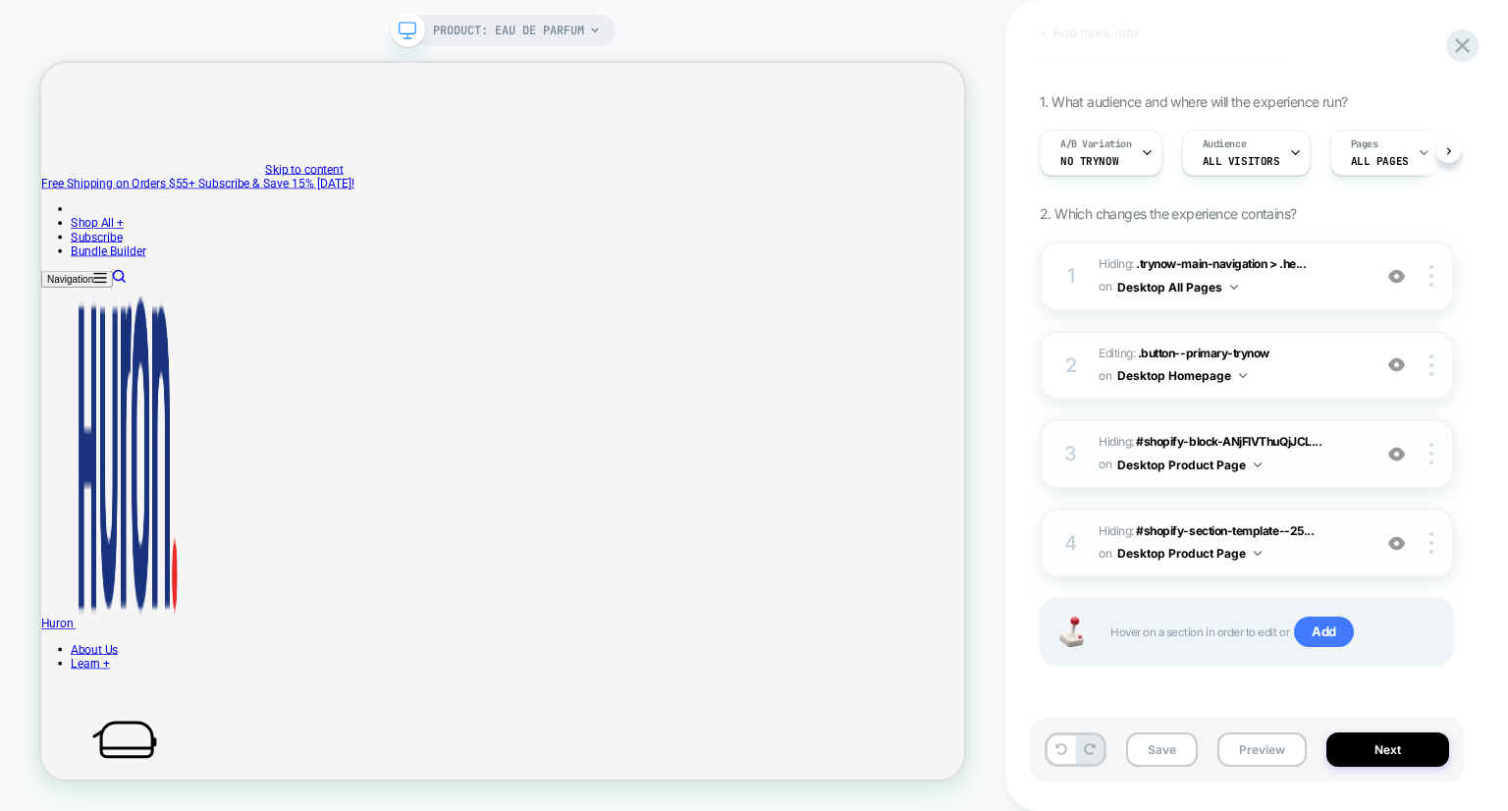
click at [1396, 457] on img at bounding box center [1397, 454] width 17 height 17
click at [1294, 52] on div "D - All - TryNow Click to edit experience details + Add more info 1. What audie…" at bounding box center [1247, 406] width 434 height 772
click at [1163, 749] on button "Save" at bounding box center [1162, 750] width 72 height 34
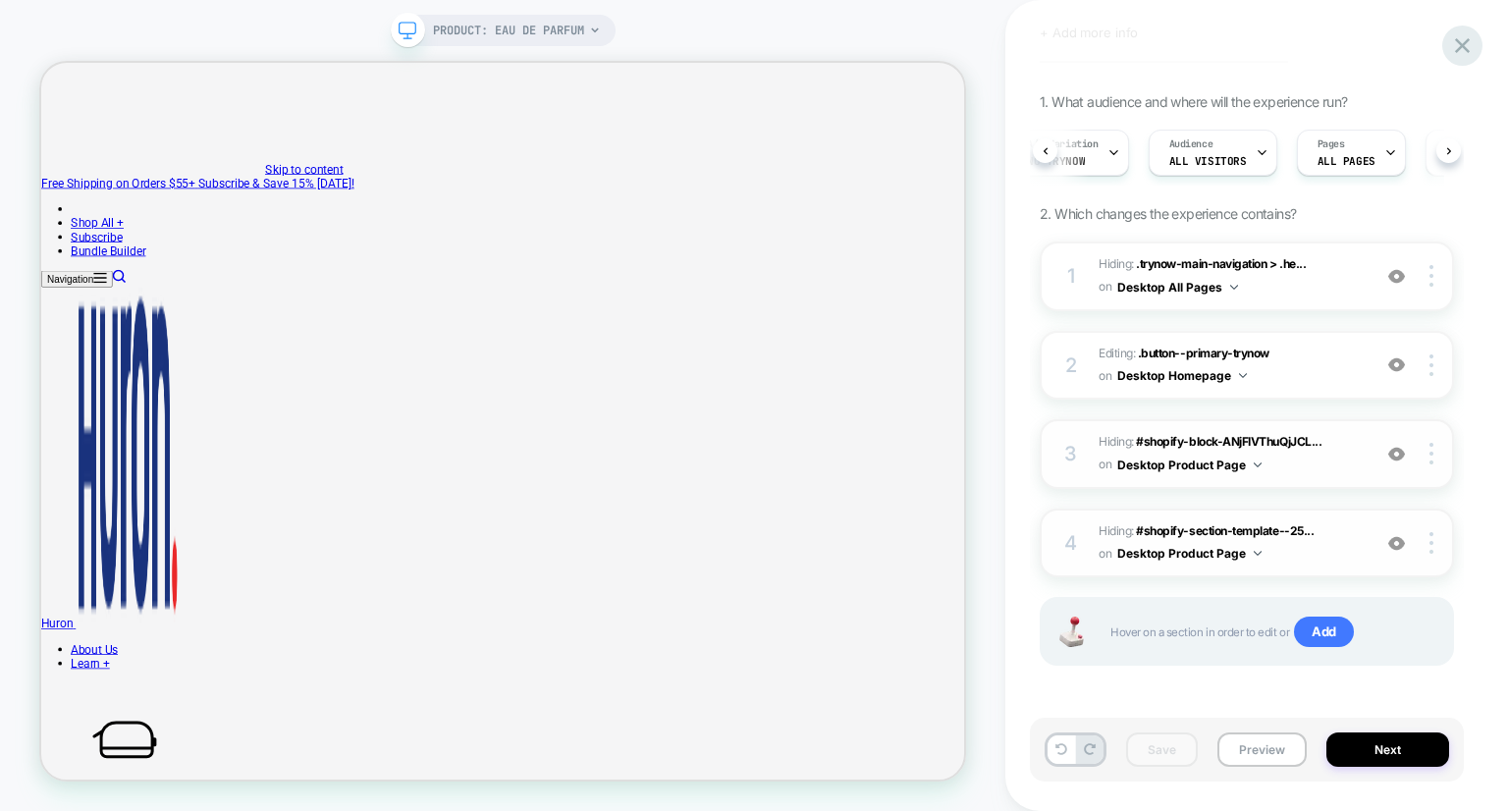
click at [1461, 36] on icon at bounding box center [1462, 45] width 27 height 27
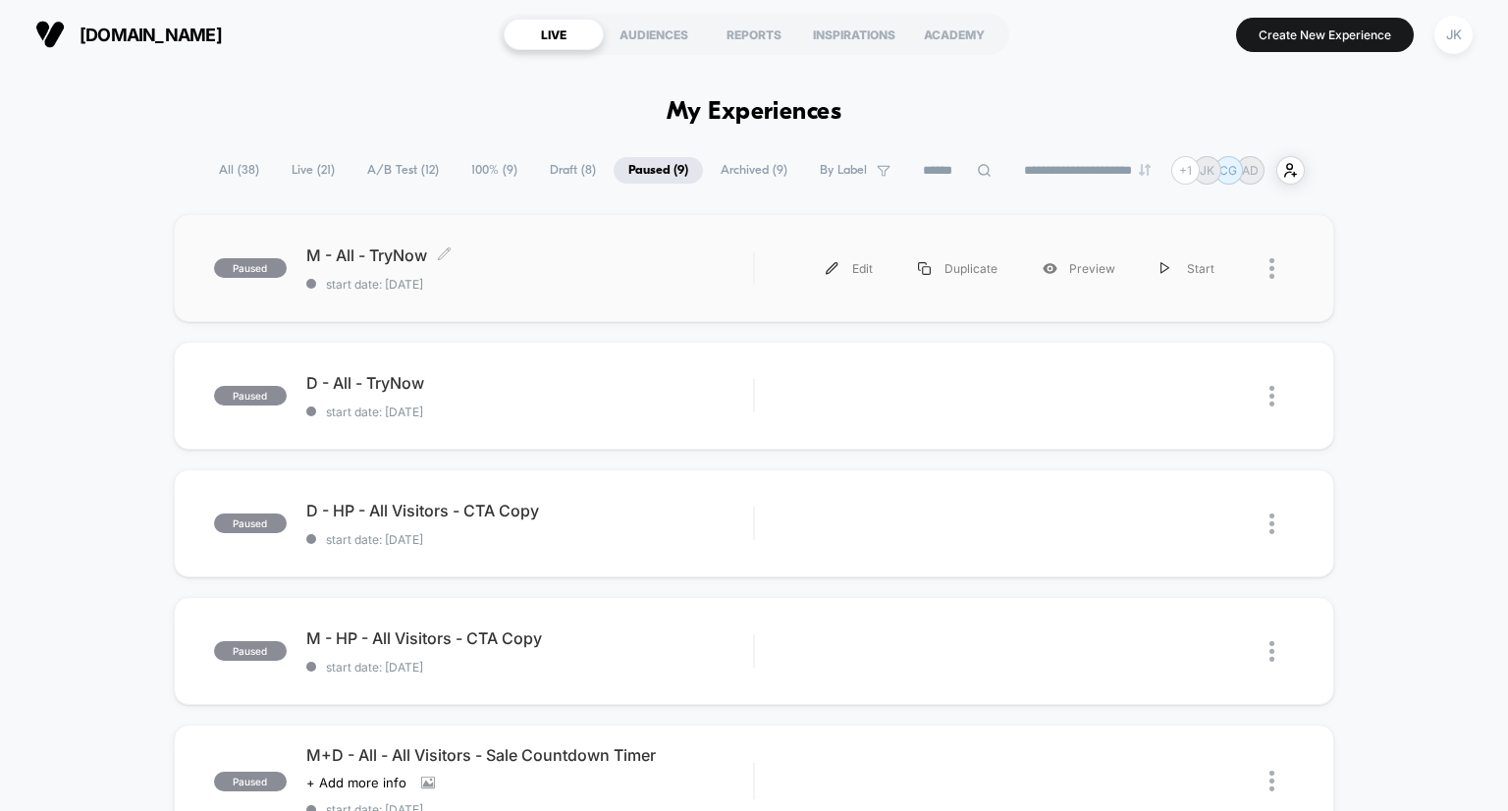
click at [385, 245] on span "M - All - TryNow Click to edit experience details" at bounding box center [530, 255] width 448 height 20
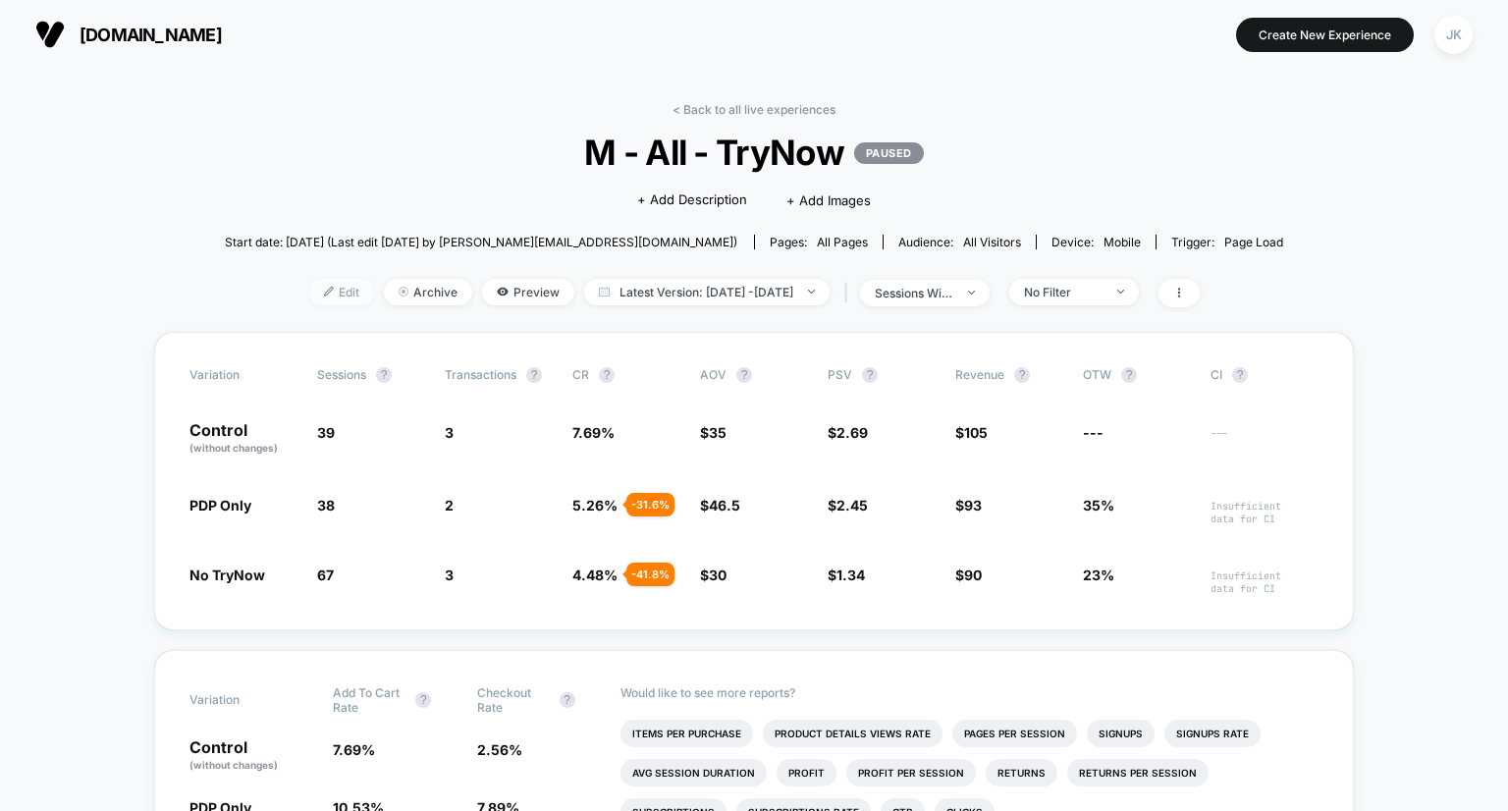
click at [309, 288] on span "Edit" at bounding box center [341, 292] width 65 height 27
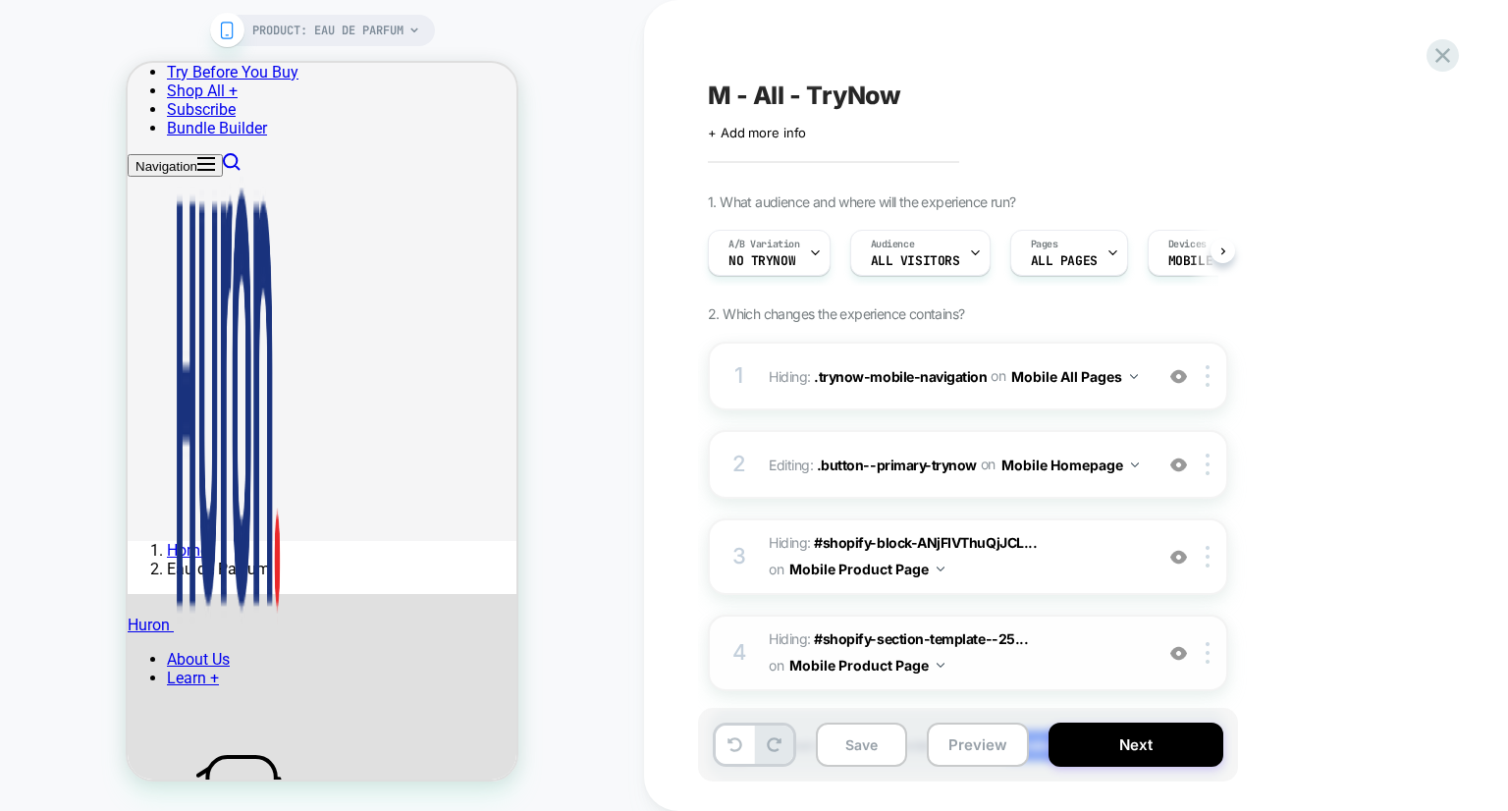
scroll to position [114, 0]
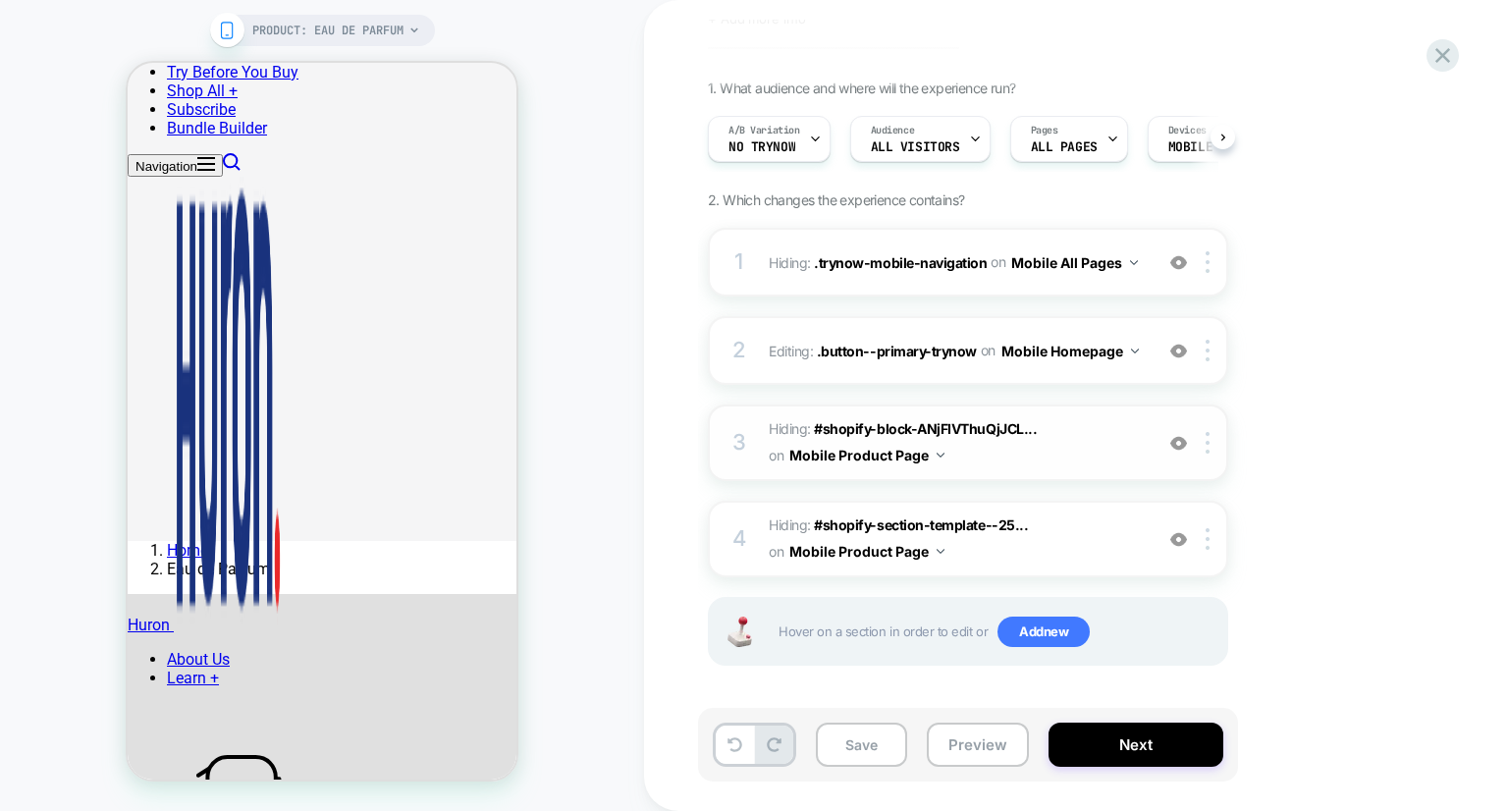
click at [1177, 438] on img at bounding box center [1179, 443] width 17 height 17
click at [1343, 429] on div "1. What audience and where will the experience run? A/B Variation No TryNow Aud…" at bounding box center [1066, 397] width 717 height 635
click at [850, 740] on button "Save" at bounding box center [861, 745] width 91 height 44
click at [1440, 61] on icon at bounding box center [1443, 55] width 27 height 27
